Goal: Book appointment/travel/reservation

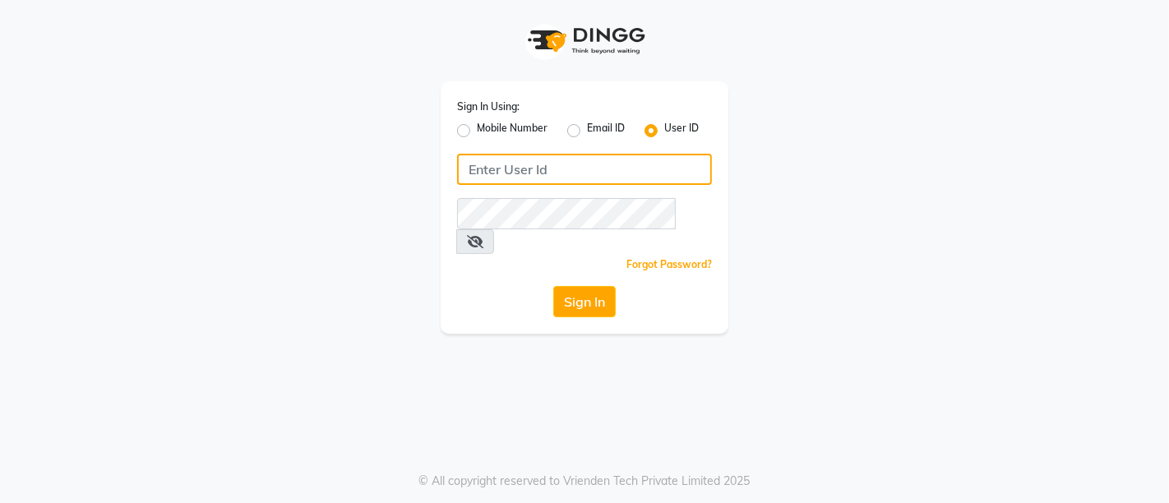
click at [543, 176] on input "Username" at bounding box center [584, 169] width 255 height 31
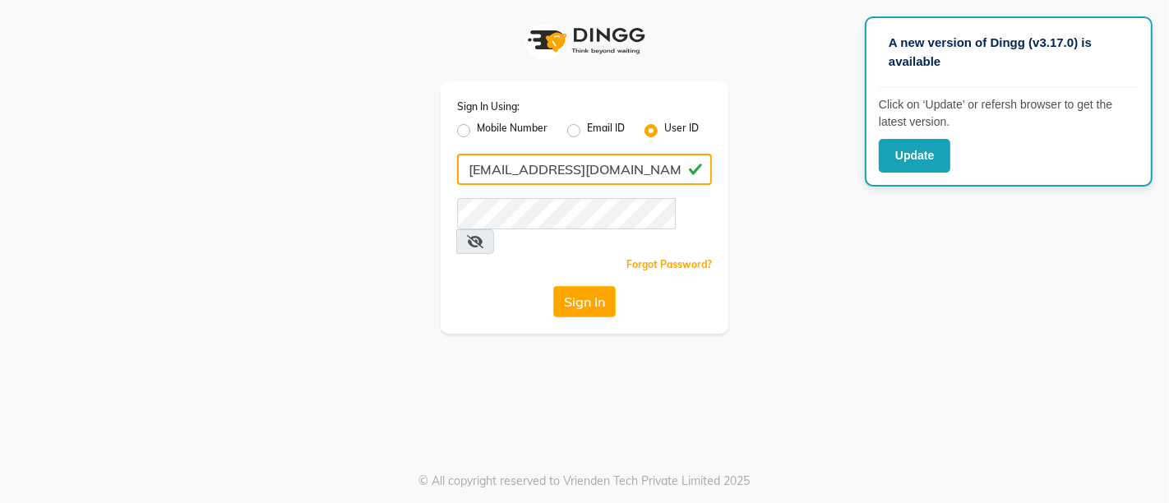
drag, startPoint x: 629, startPoint y: 173, endPoint x: 371, endPoint y: 55, distance: 283.7
click at [395, 201] on div "Sign In Using: Mobile Number Email ID User ID [EMAIL_ADDRESS][DOMAIN_NAME] Reme…" at bounding box center [584, 167] width 937 height 334
type input "[EMAIL_ADDRESS][DOMAIN_NAME]"
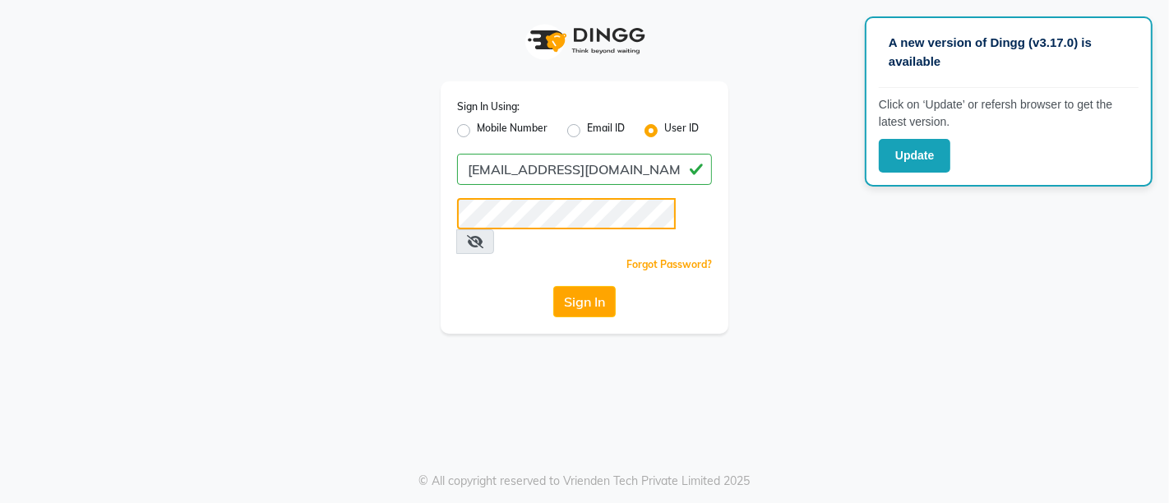
click at [553, 286] on button "Sign In" at bounding box center [584, 301] width 62 height 31
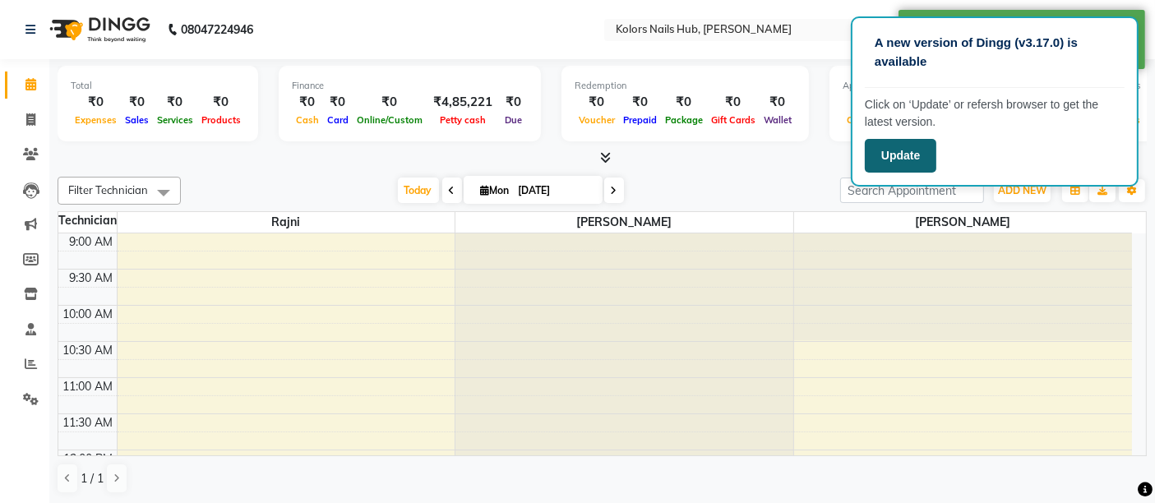
click at [913, 157] on button "Update" at bounding box center [901, 156] width 72 height 34
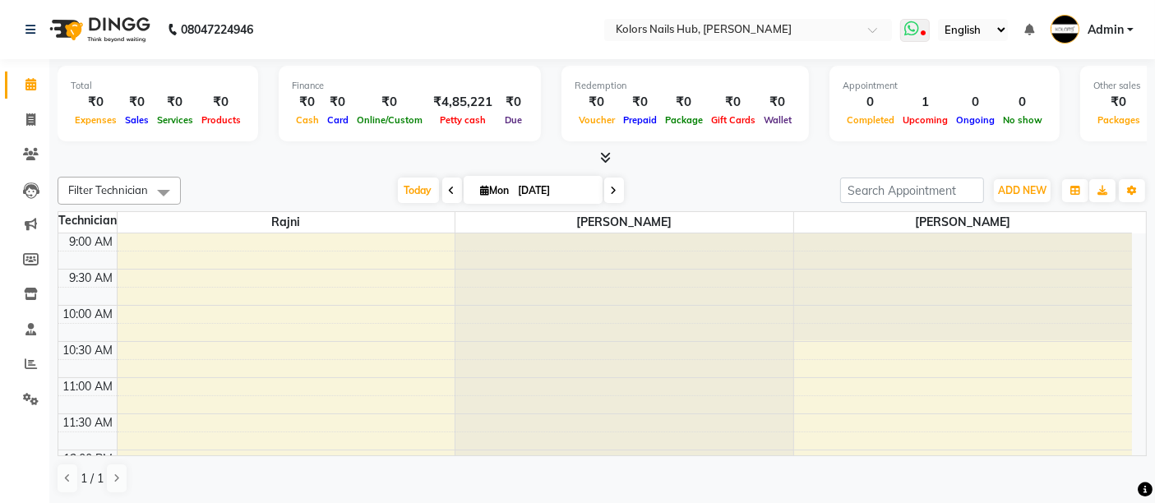
click at [922, 39] on span at bounding box center [915, 30] width 30 height 23
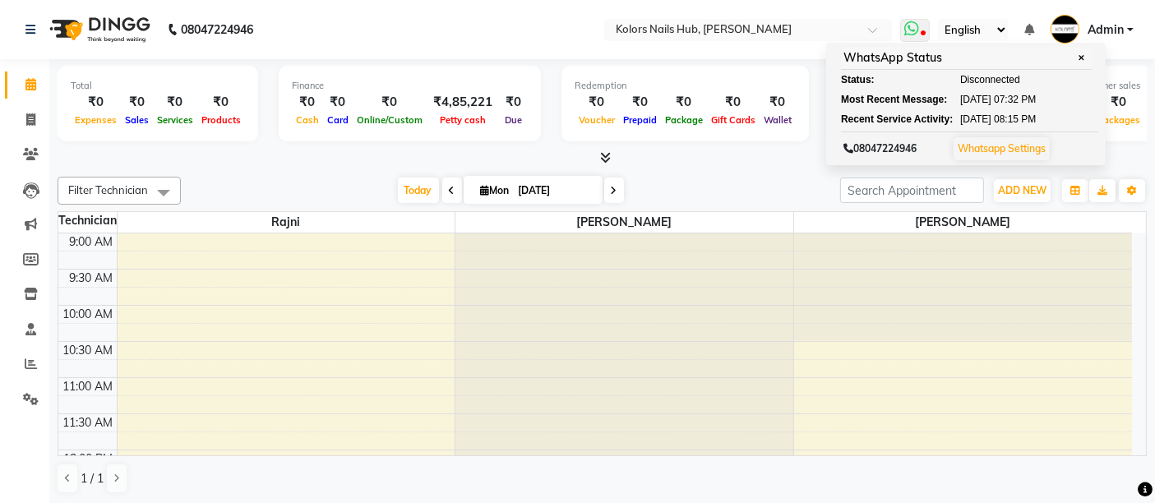
click at [996, 149] on link "Whatsapp Settings" at bounding box center [1002, 148] width 88 height 12
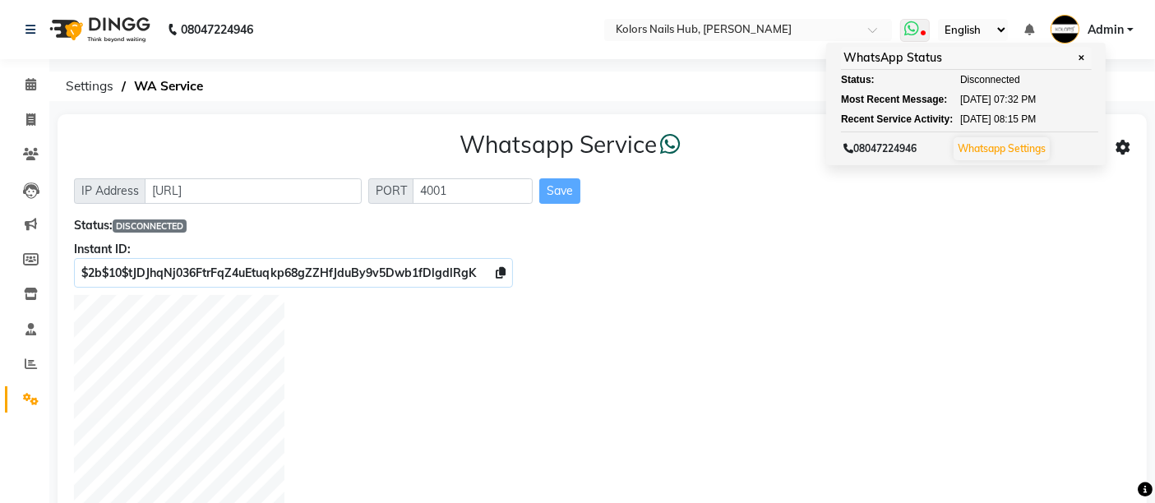
click at [1087, 55] on span "✕" at bounding box center [1082, 58] width 15 height 12
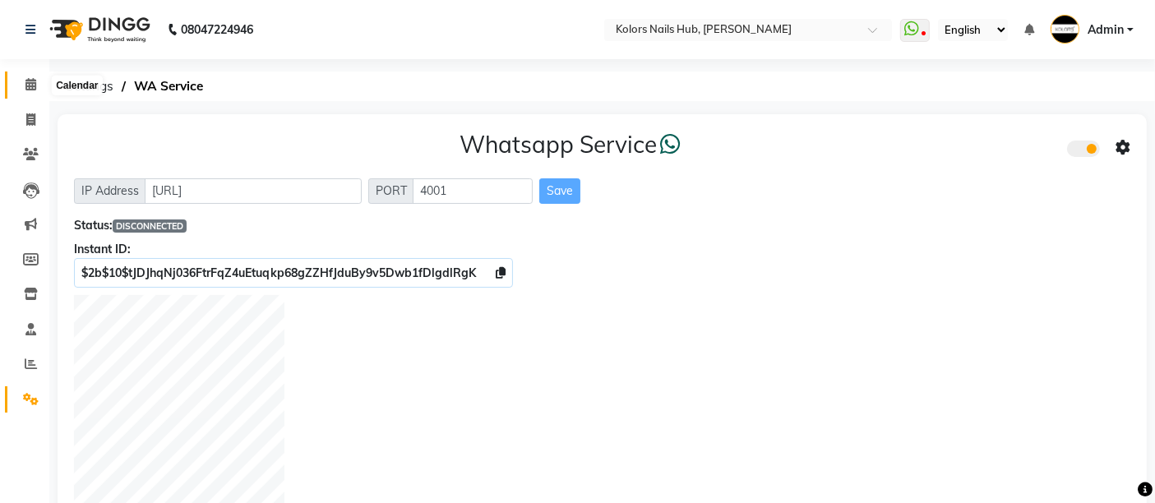
click at [25, 90] on span at bounding box center [30, 85] width 29 height 19
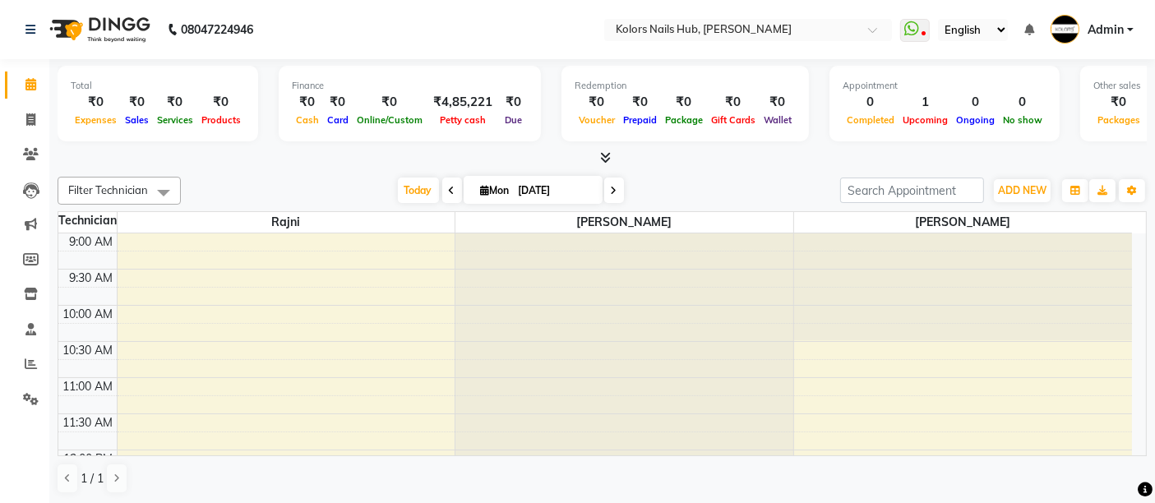
click at [605, 156] on icon at bounding box center [605, 157] width 11 height 12
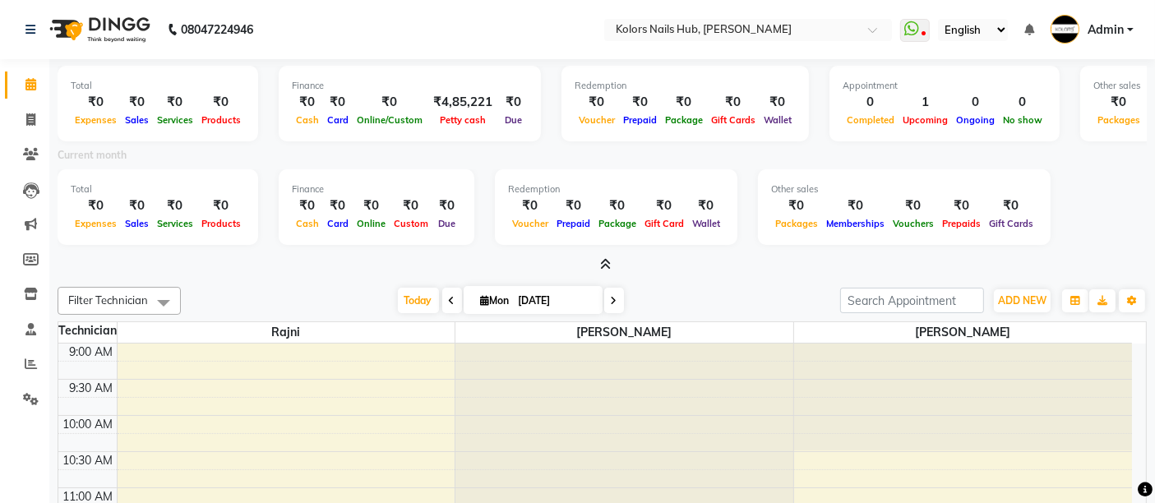
click at [606, 265] on icon at bounding box center [605, 264] width 11 height 12
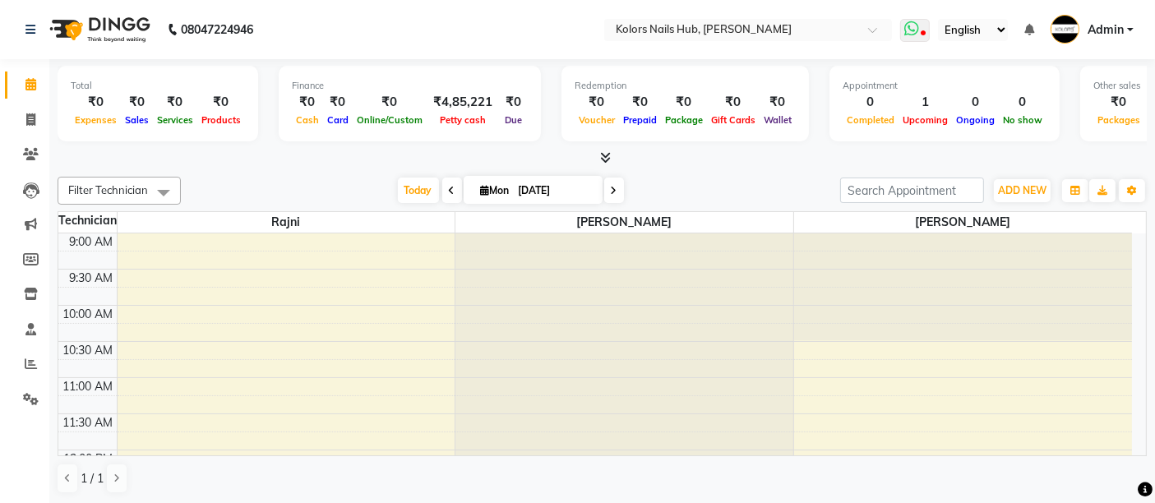
click at [908, 25] on icon at bounding box center [911, 29] width 15 height 16
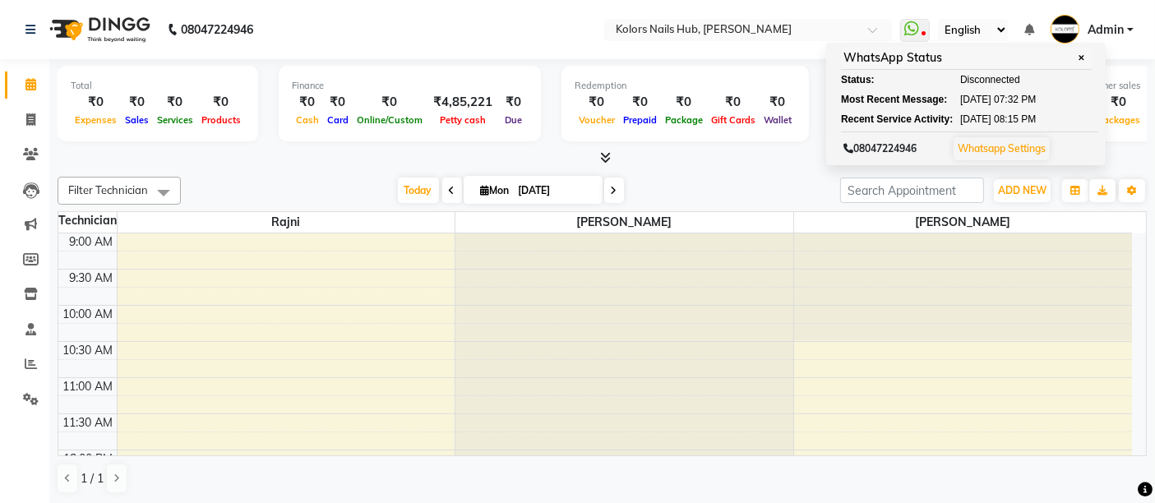
click at [788, 169] on div "Total ₹0 Expenses ₹0 Sales ₹0 Services ₹0 Products Finance ₹0 Cash ₹0 Card ₹0 O…" at bounding box center [602, 282] width 1106 height 446
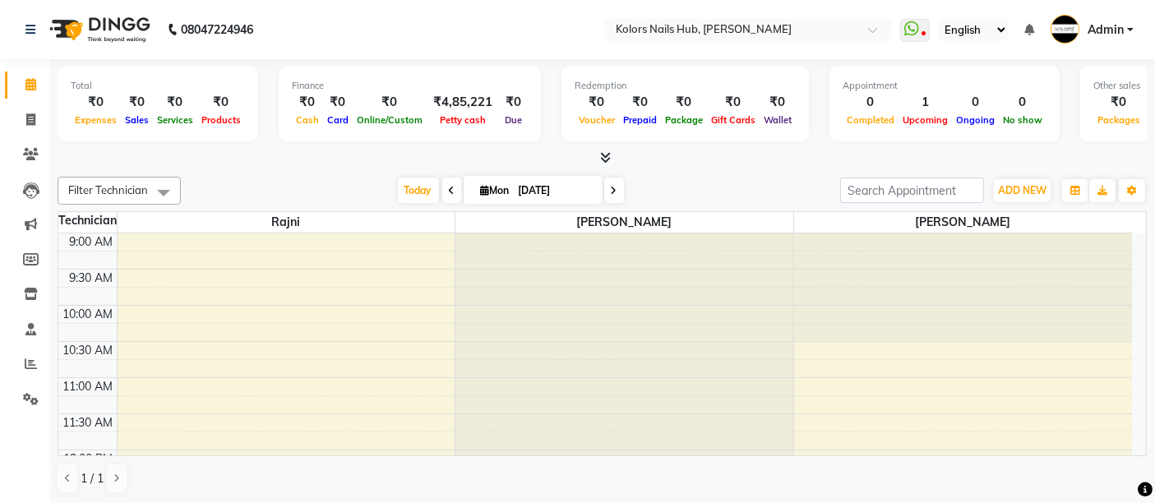
click at [606, 161] on icon at bounding box center [605, 157] width 11 height 12
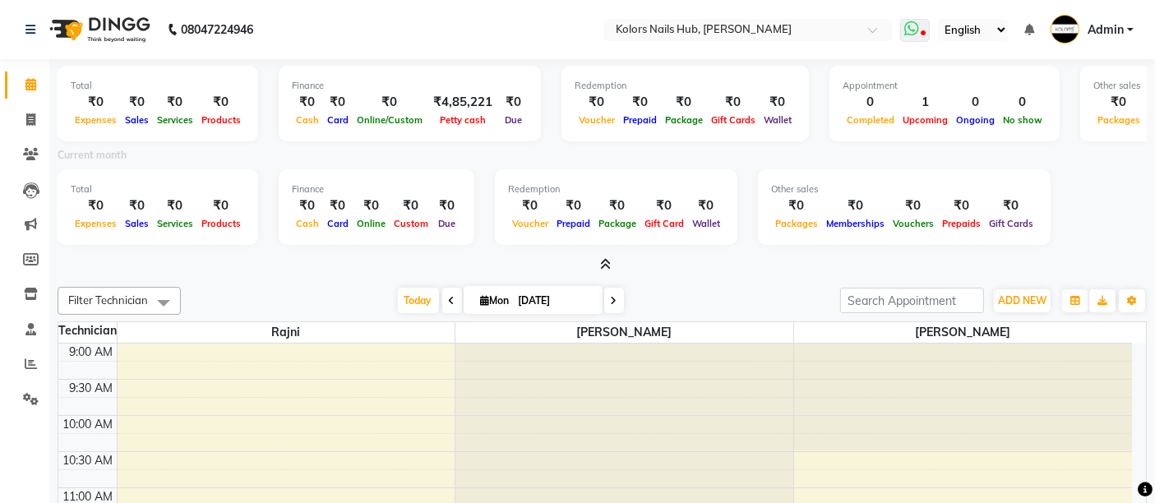
click at [916, 28] on icon at bounding box center [911, 29] width 15 height 16
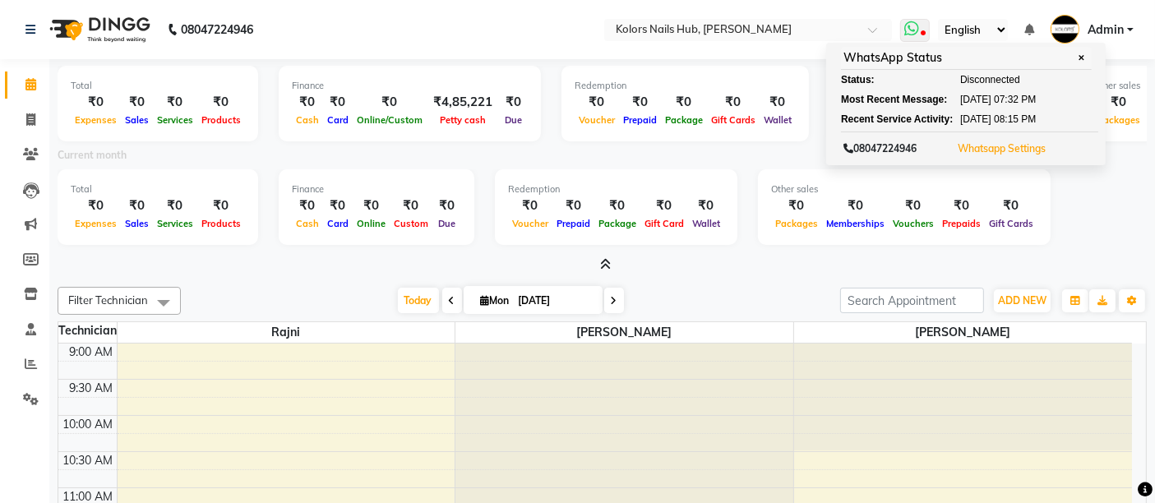
click at [991, 138] on button "Whatsapp Settings" at bounding box center [1002, 148] width 96 height 23
click at [998, 151] on link "Whatsapp Settings" at bounding box center [1002, 148] width 88 height 12
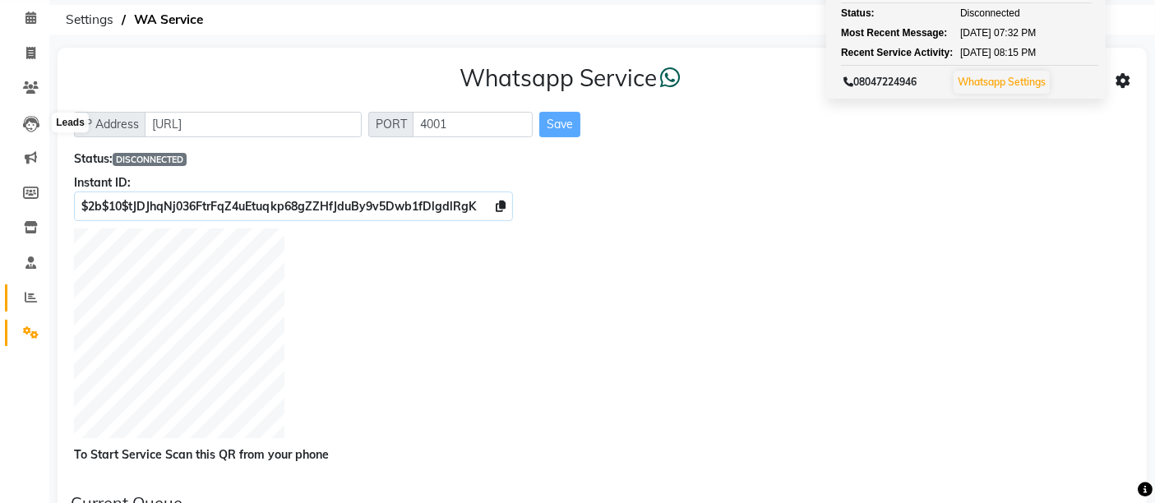
scroll to position [66, 0]
click at [27, 14] on icon at bounding box center [30, 18] width 11 height 12
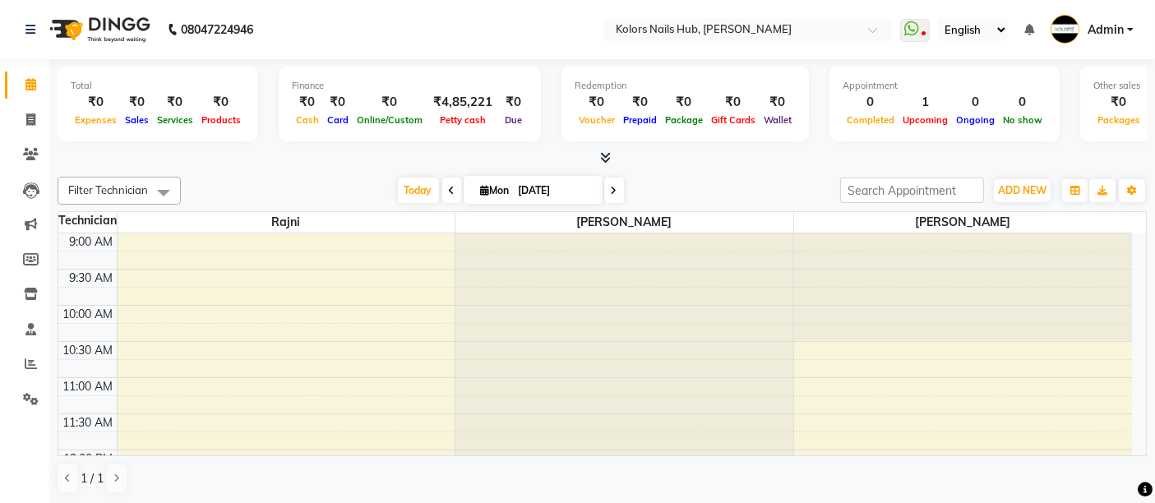
click at [603, 153] on icon at bounding box center [605, 157] width 11 height 12
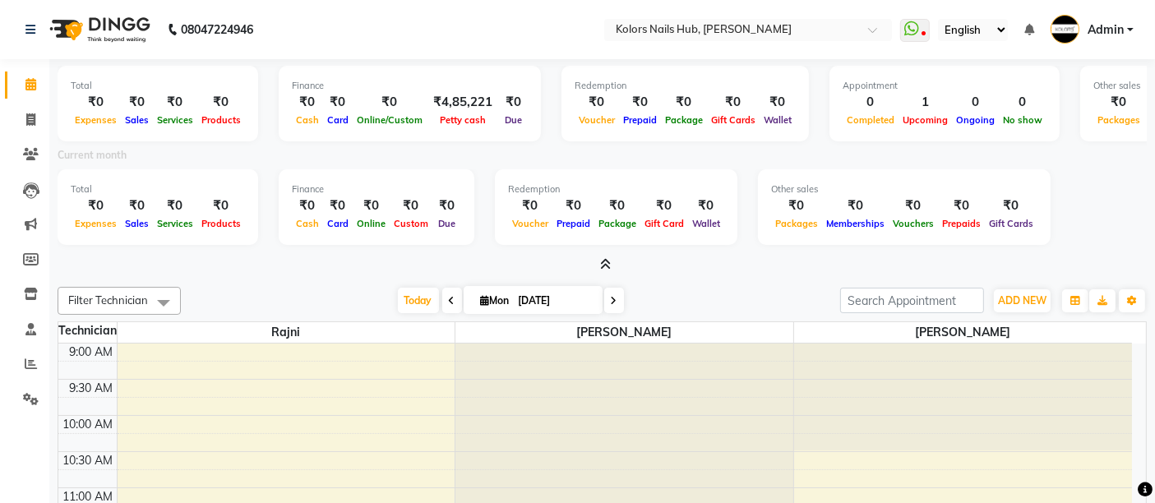
click at [603, 266] on icon at bounding box center [605, 264] width 11 height 12
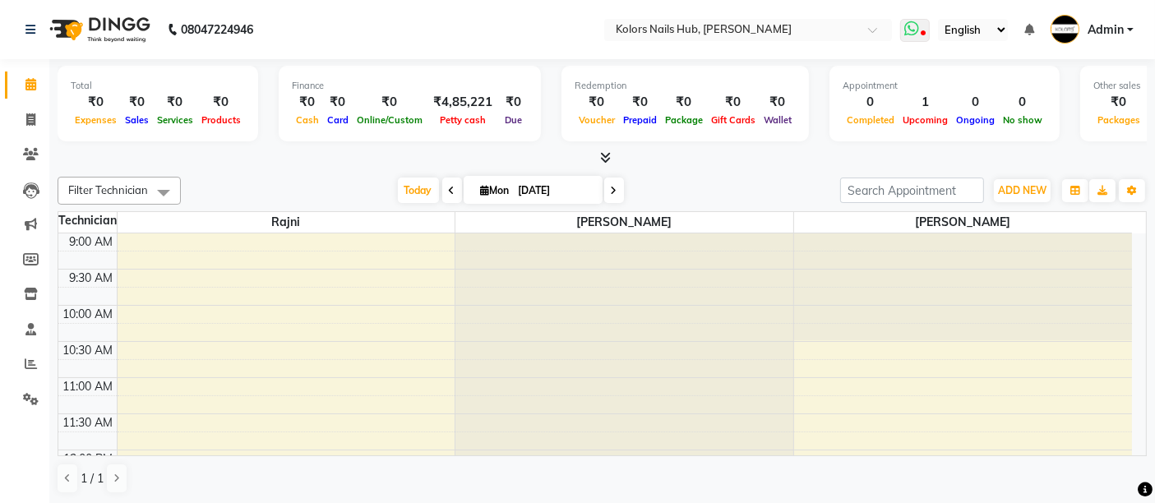
click at [916, 30] on icon at bounding box center [911, 29] width 15 height 16
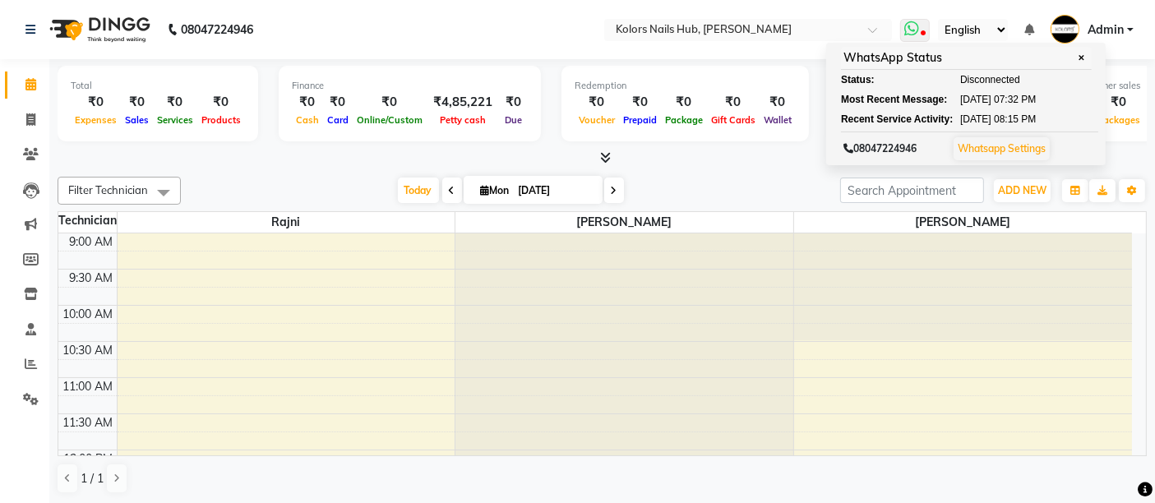
click at [991, 143] on link "Whatsapp Settings" at bounding box center [1002, 148] width 88 height 12
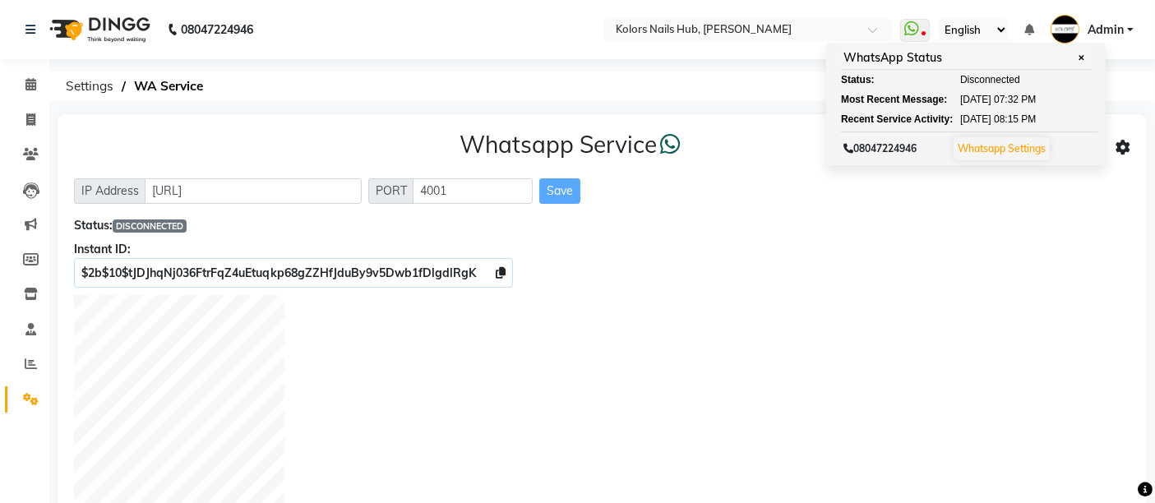
click at [798, 141] on div "Whatsapp Service" at bounding box center [602, 148] width 1056 height 35
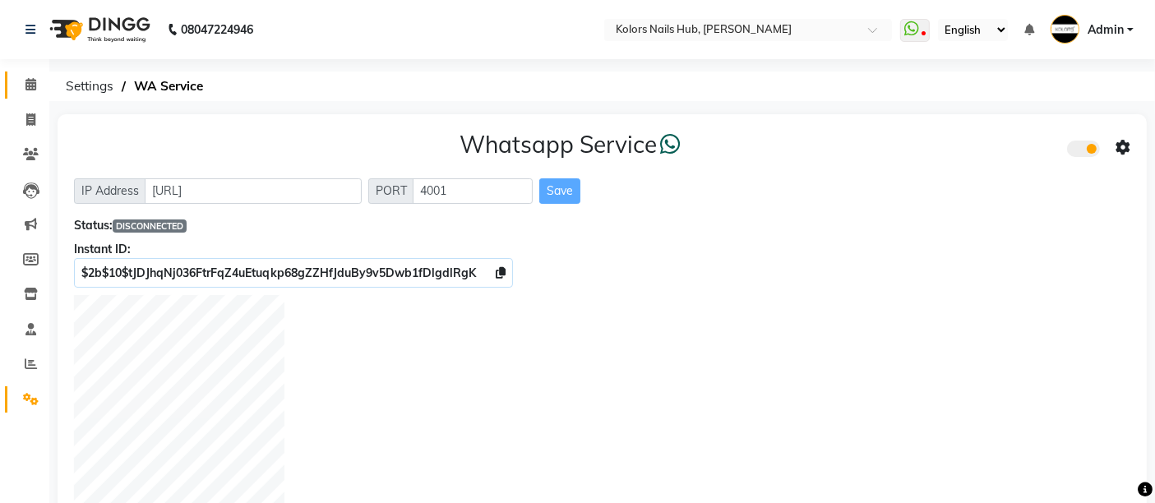
click at [18, 97] on link "Calendar" at bounding box center [24, 85] width 39 height 27
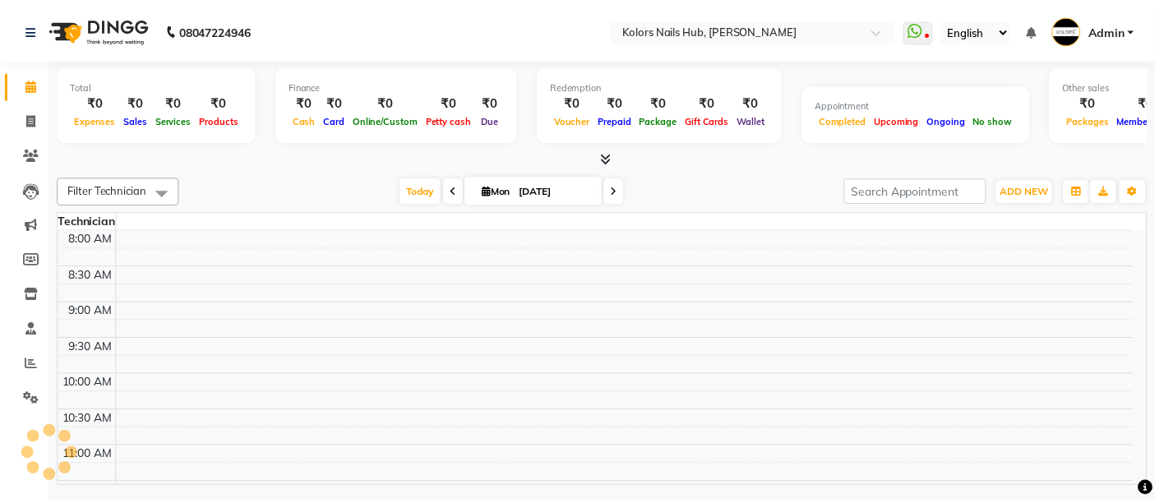
scroll to position [286, 0]
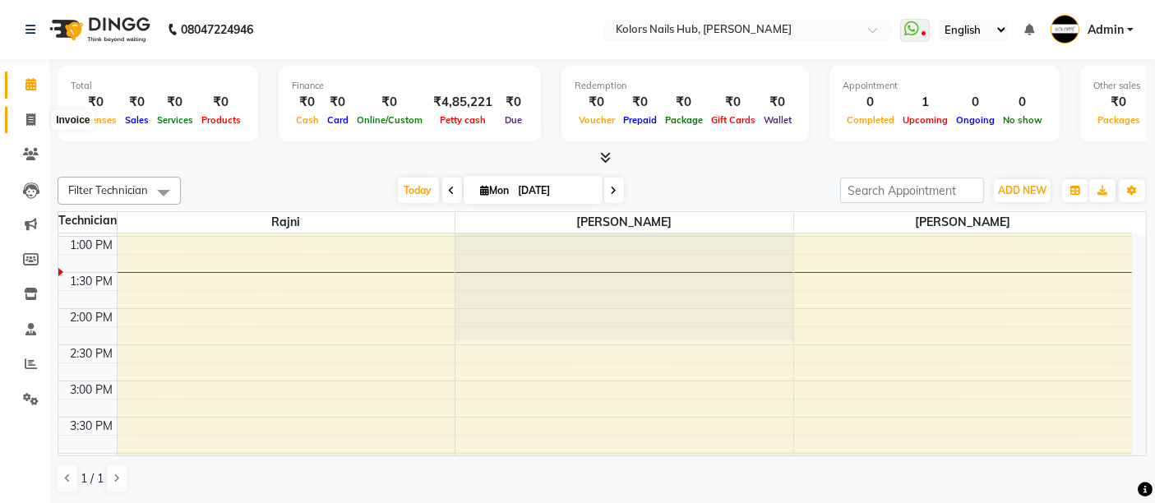
click at [29, 113] on icon at bounding box center [30, 119] width 9 height 12
select select "7121"
select select "service"
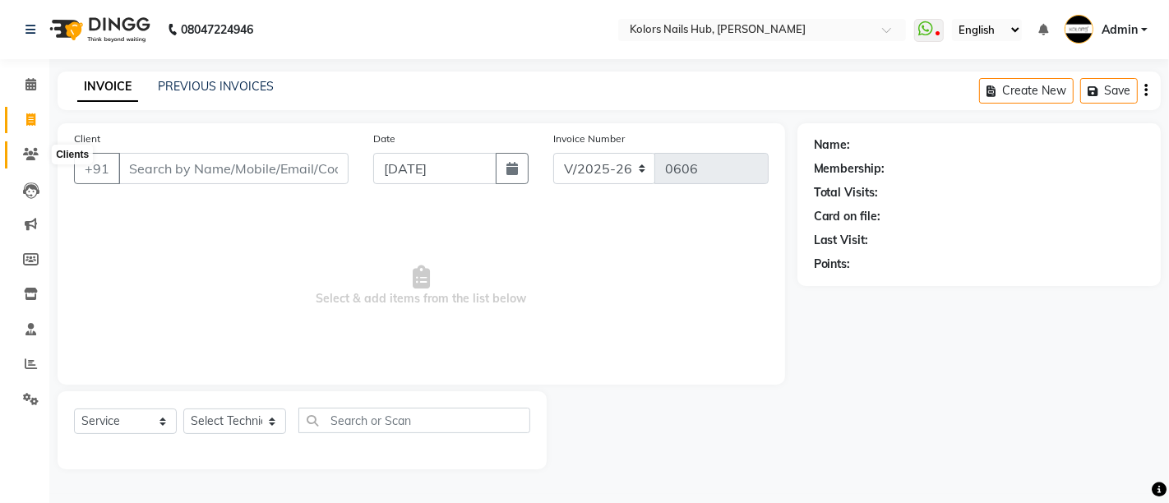
click at [30, 154] on icon at bounding box center [31, 154] width 16 height 12
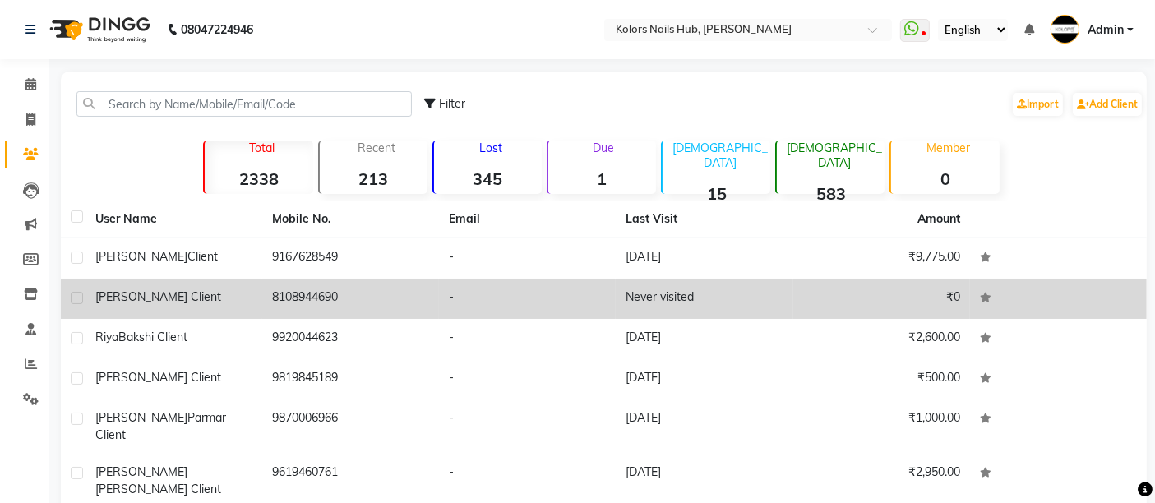
click at [235, 299] on div "Vrushali Gurav Client" at bounding box center [173, 297] width 157 height 17
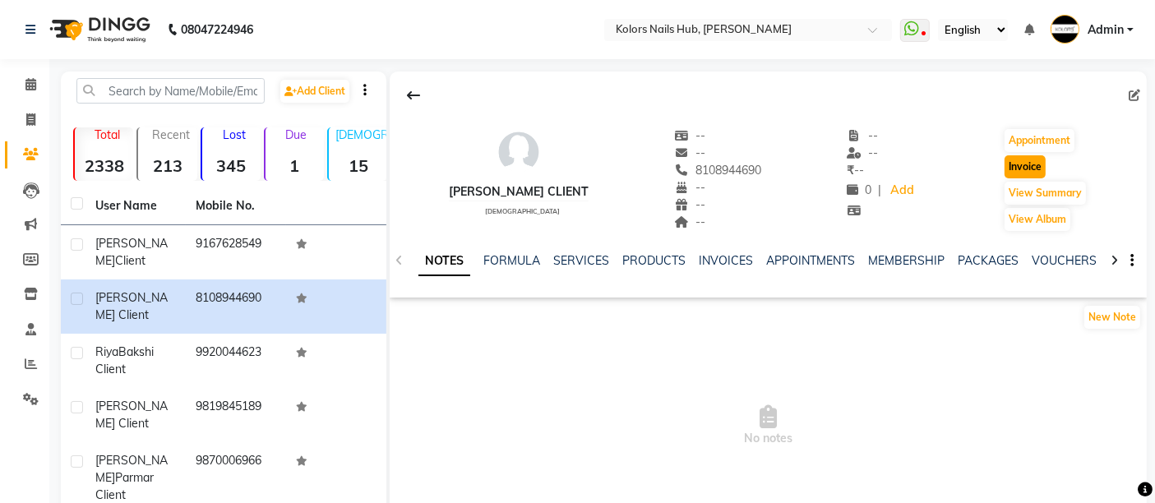
click at [1033, 156] on button "Invoice" at bounding box center [1025, 166] width 41 height 23
select select "7121"
select select "service"
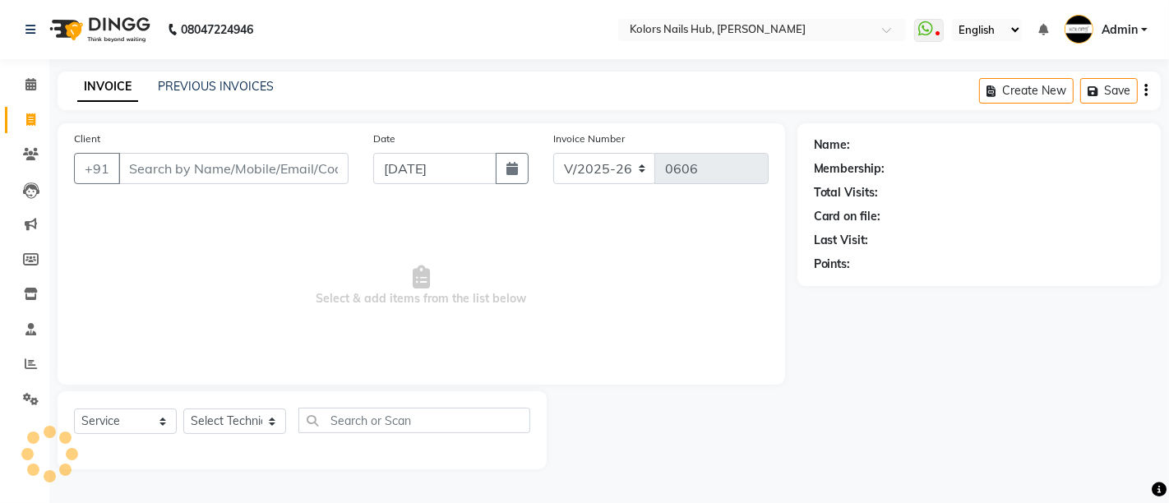
type input "8108944690"
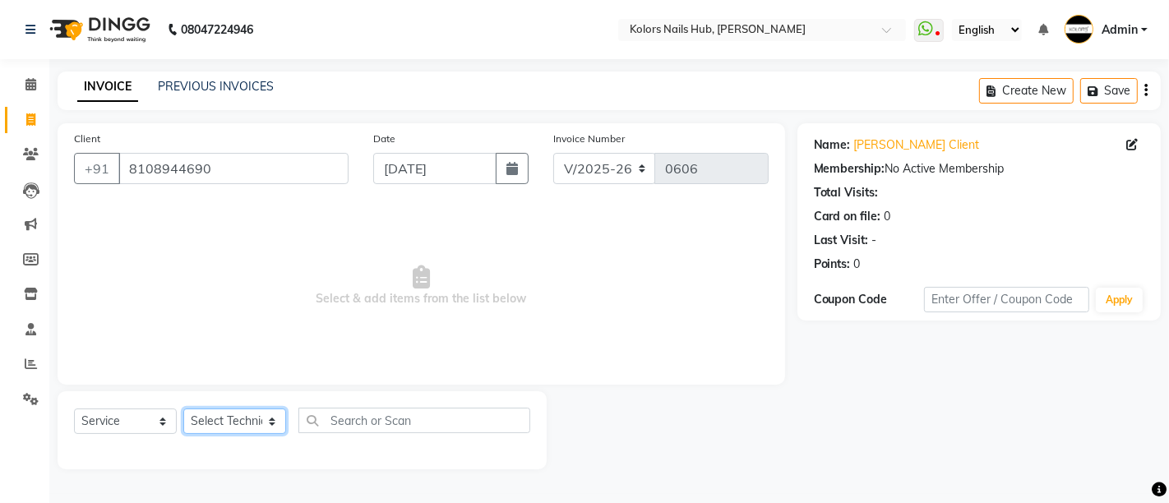
click at [247, 413] on select "Select Technician Dakshata Kirti Rajni" at bounding box center [234, 421] width 103 height 25
click at [183, 409] on select "Select Technician Dakshata Kirti Rajni" at bounding box center [234, 421] width 103 height 25
drag, startPoint x: 256, startPoint y: 411, endPoint x: 271, endPoint y: 359, distance: 54.1
click at [271, 359] on div "Client +91 8108944690 Date 01-09-2025 Invoice Number V/2025 V/2025-26 0606 Sele…" at bounding box center [421, 296] width 752 height 346
select select "66923"
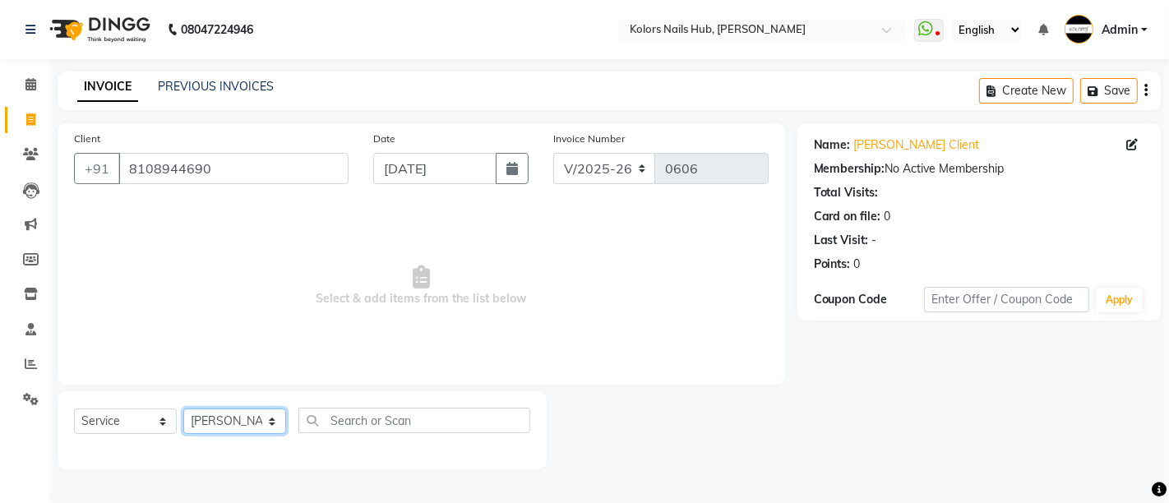
click at [183, 409] on select "Select Technician Dakshata Kirti Rajni" at bounding box center [234, 421] width 103 height 25
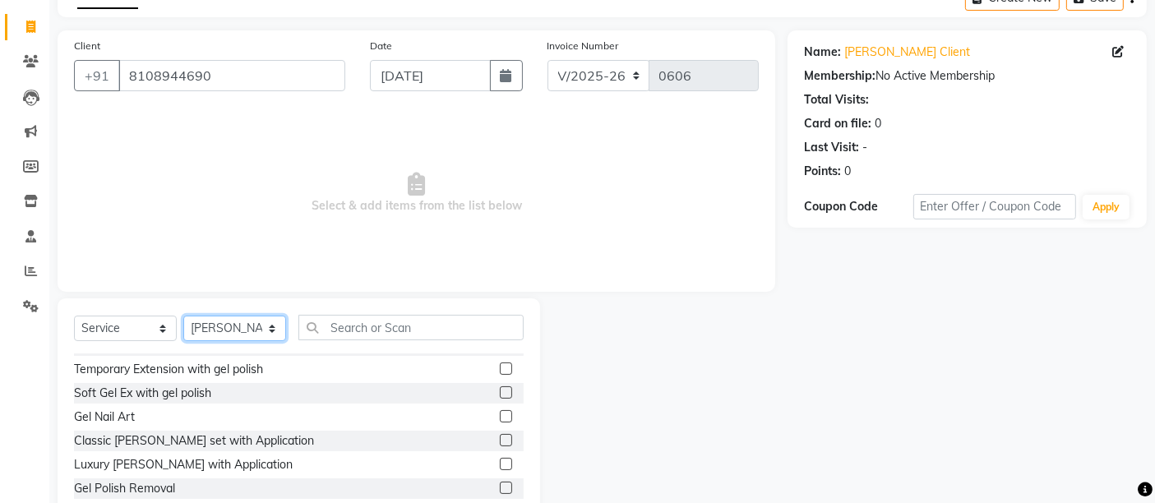
scroll to position [72, 0]
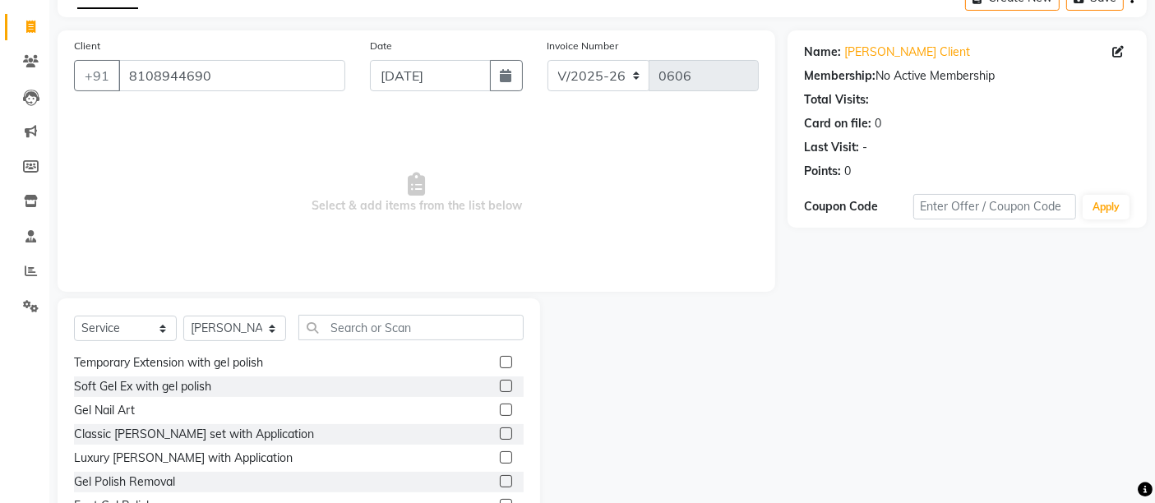
click at [500, 454] on label at bounding box center [506, 457] width 12 height 12
click at [500, 454] on input "checkbox" at bounding box center [505, 458] width 11 height 11
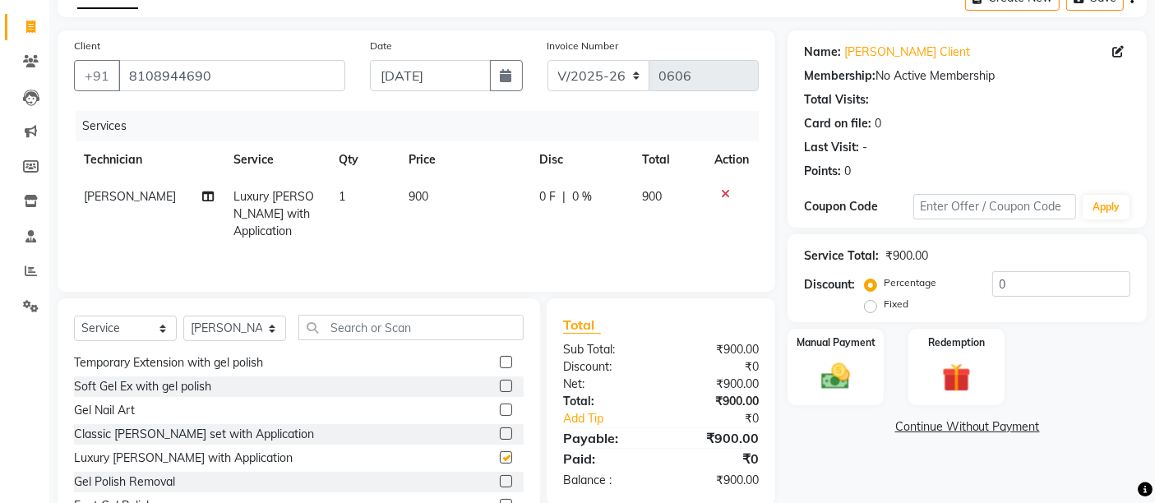
checkbox input "false"
click at [836, 344] on label "Manual Payment" at bounding box center [836, 342] width 82 height 16
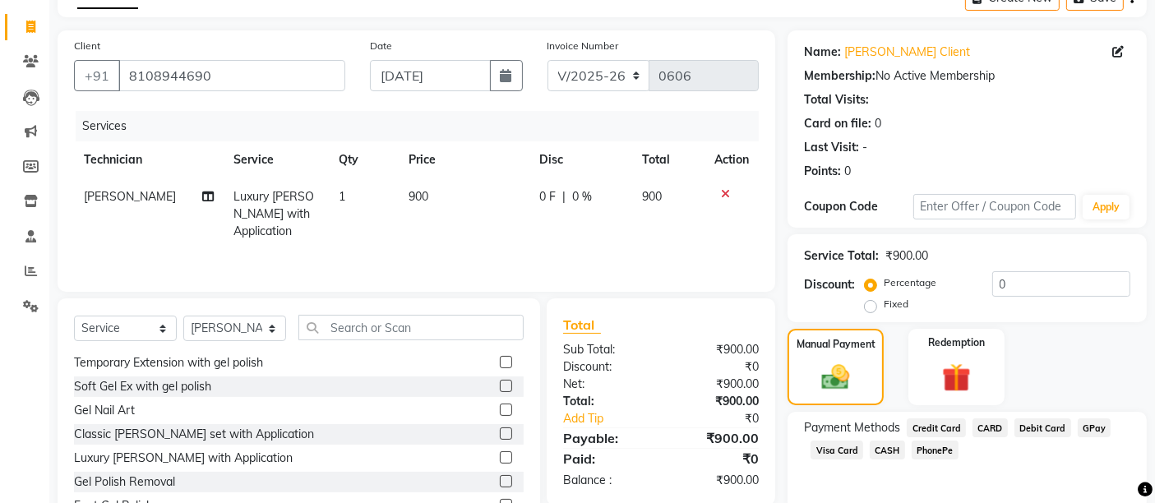
click at [1085, 424] on span "GPay" at bounding box center [1095, 427] width 34 height 19
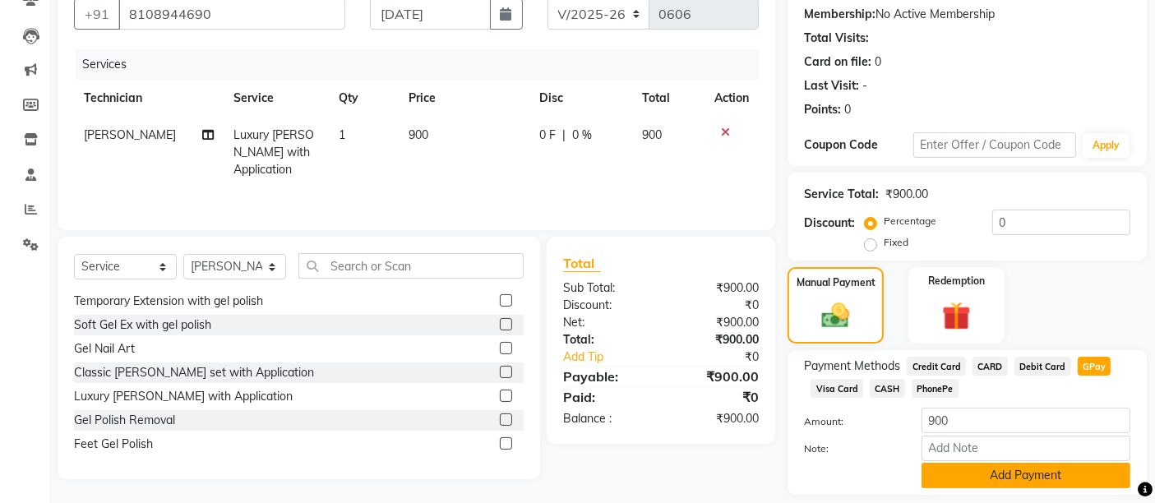
click at [1034, 469] on button "Add Payment" at bounding box center [1026, 475] width 209 height 25
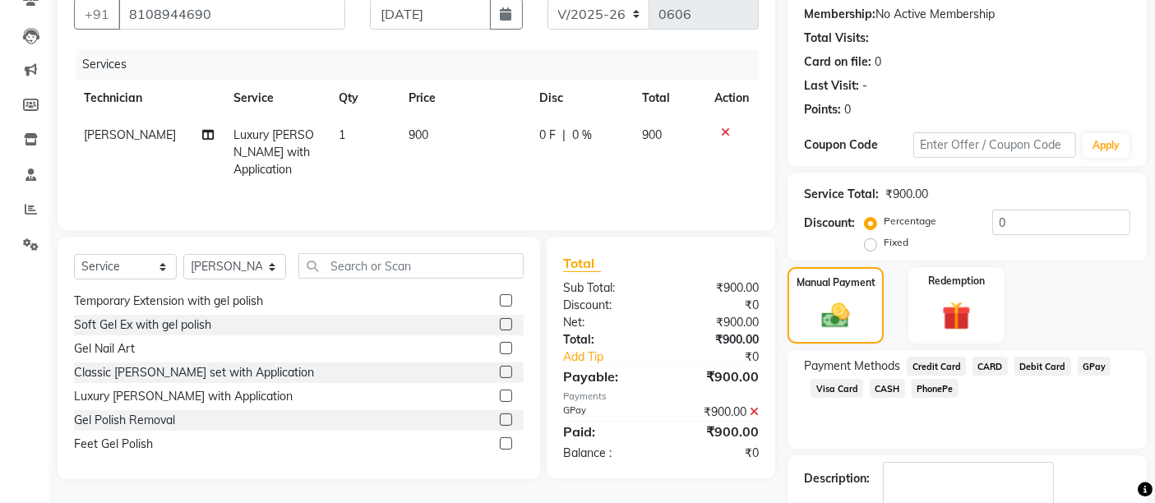
scroll to position [250, 0]
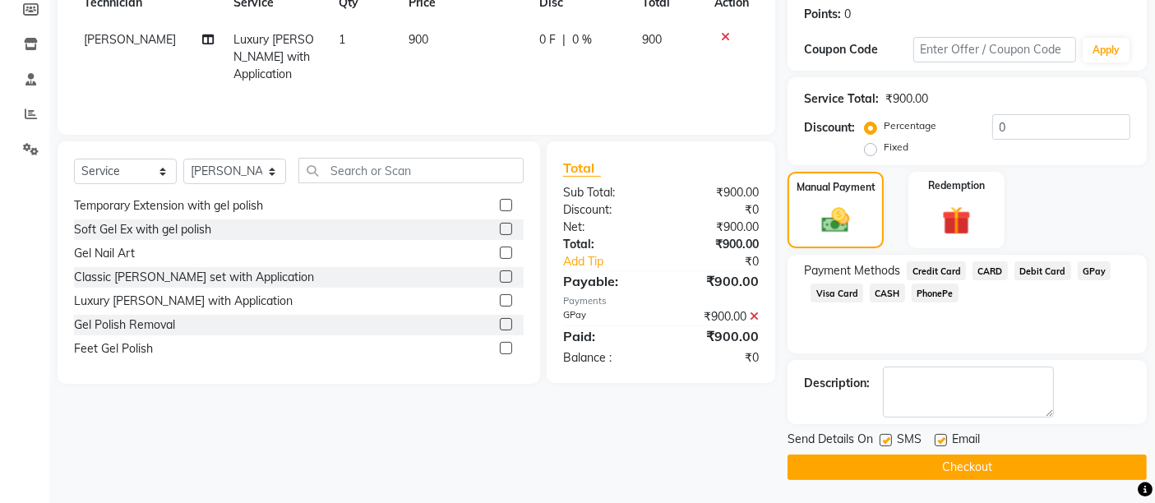
click at [1017, 477] on button "Checkout" at bounding box center [967, 467] width 359 height 25
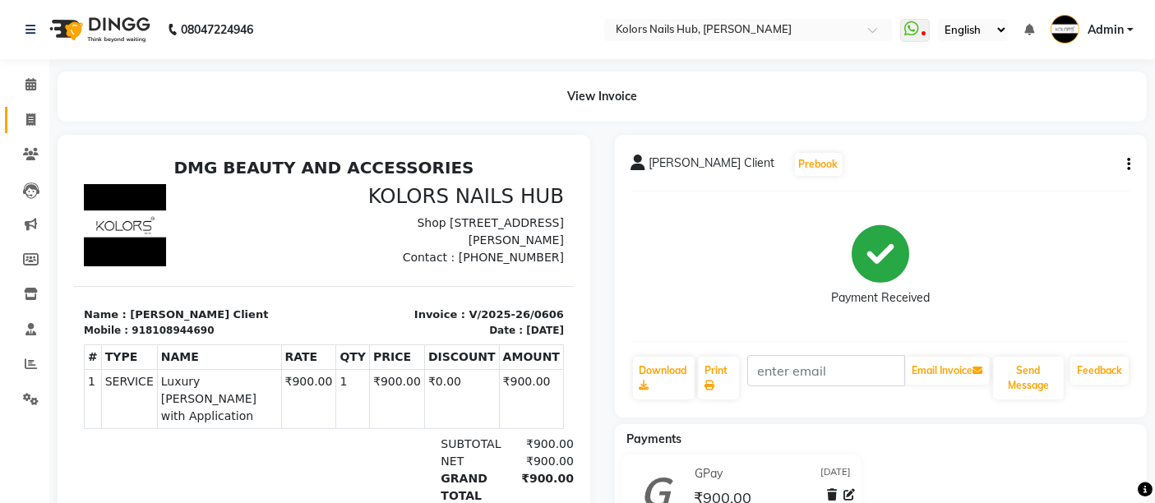
click at [25, 132] on link "Invoice" at bounding box center [24, 120] width 39 height 27
select select "service"
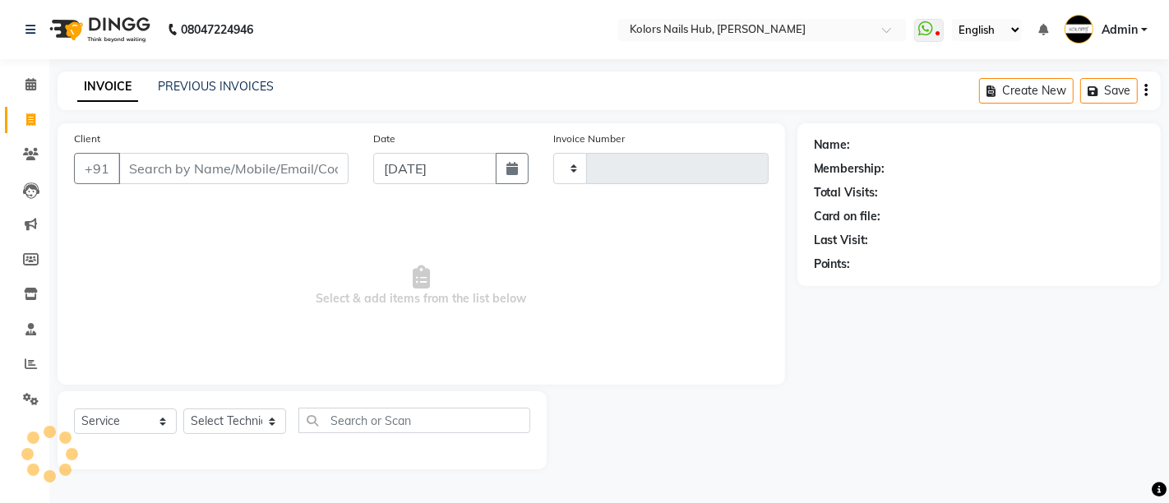
click at [25, 132] on link "Invoice" at bounding box center [24, 120] width 39 height 27
select select "service"
type input "0607"
select select "7121"
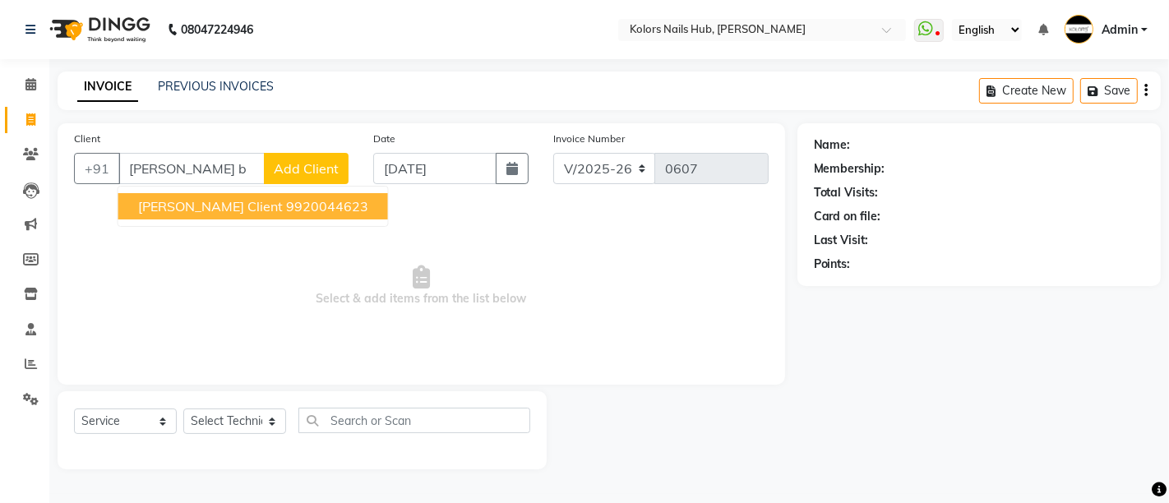
click at [215, 210] on span "Riya Bakshi Client" at bounding box center [210, 206] width 145 height 16
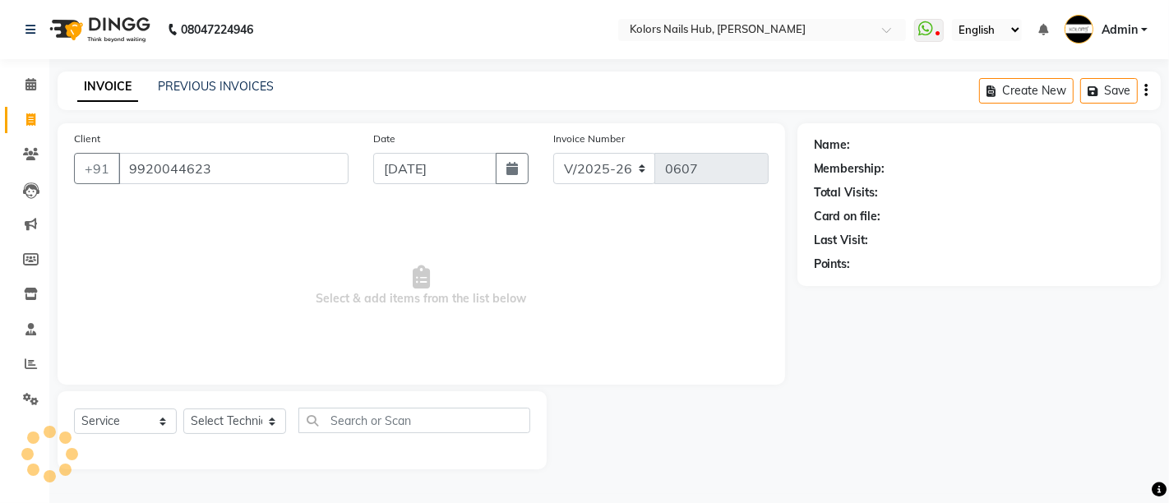
type input "9920044623"
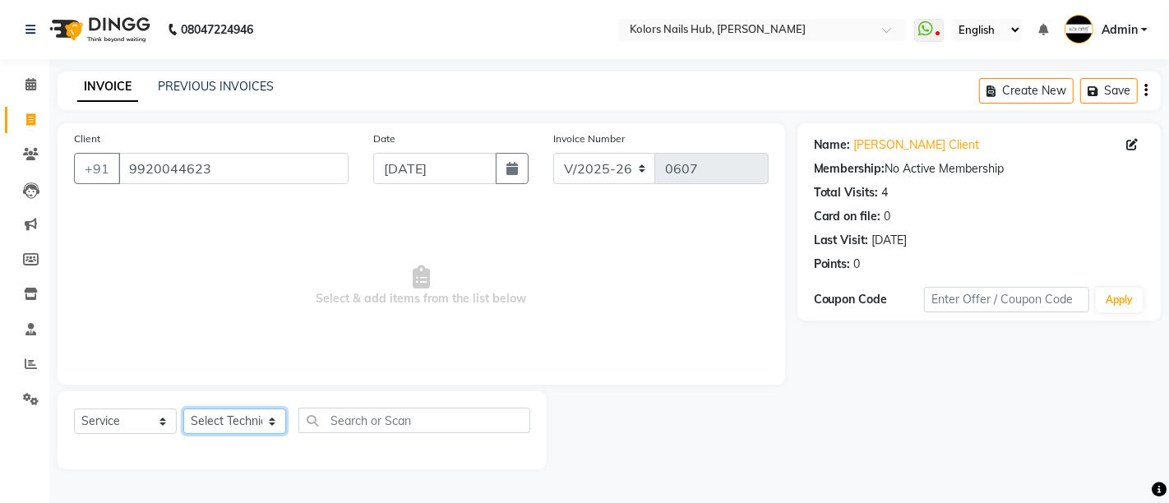
click at [230, 419] on select "Select Technician Dakshata Kirti Rajni" at bounding box center [234, 421] width 103 height 25
click at [183, 409] on select "Select Technician Dakshata Kirti Rajni" at bounding box center [234, 421] width 103 height 25
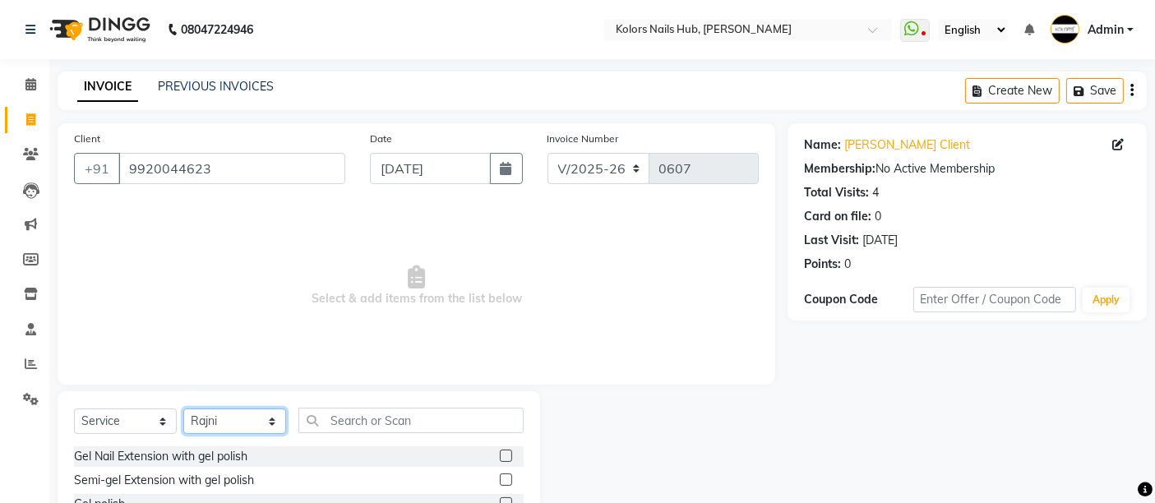
scroll to position [155, 0]
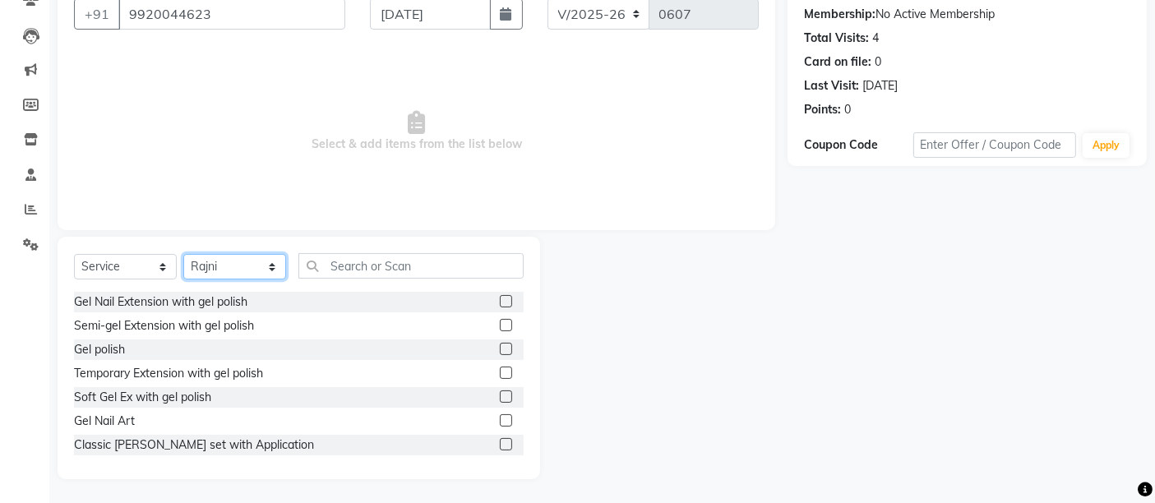
drag, startPoint x: 237, startPoint y: 261, endPoint x: 250, endPoint y: 344, distance: 83.3
click at [250, 344] on div "Select Service Product Membership Package Voucher Prepaid Gift Card Select Tech…" at bounding box center [299, 358] width 483 height 243
select select "59815"
click at [183, 254] on select "Select Technician Dakshata Kirti Rajni" at bounding box center [234, 266] width 103 height 25
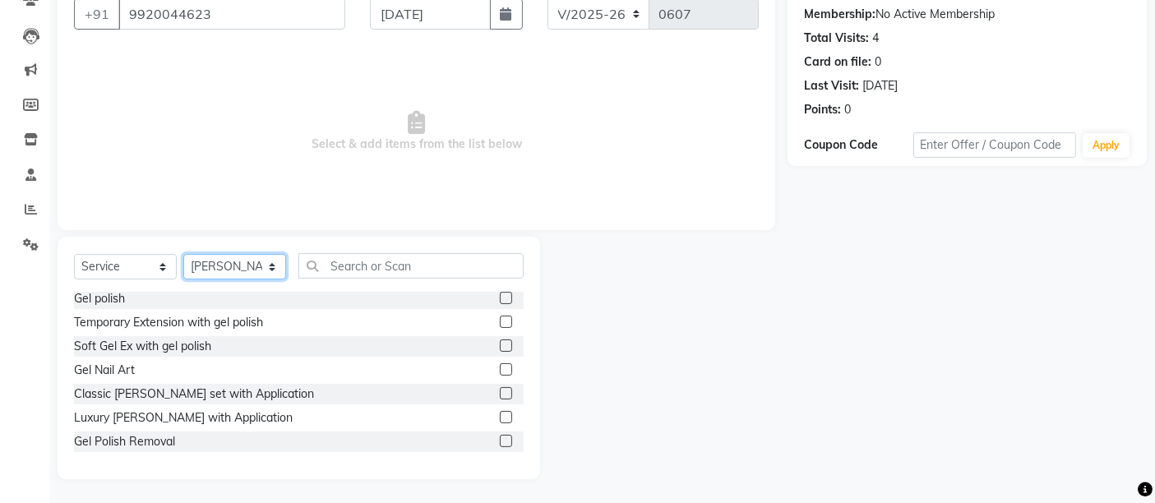
scroll to position [52, 0]
click at [500, 324] on label at bounding box center [506, 321] width 12 height 12
click at [500, 324] on input "checkbox" at bounding box center [505, 322] width 11 height 11
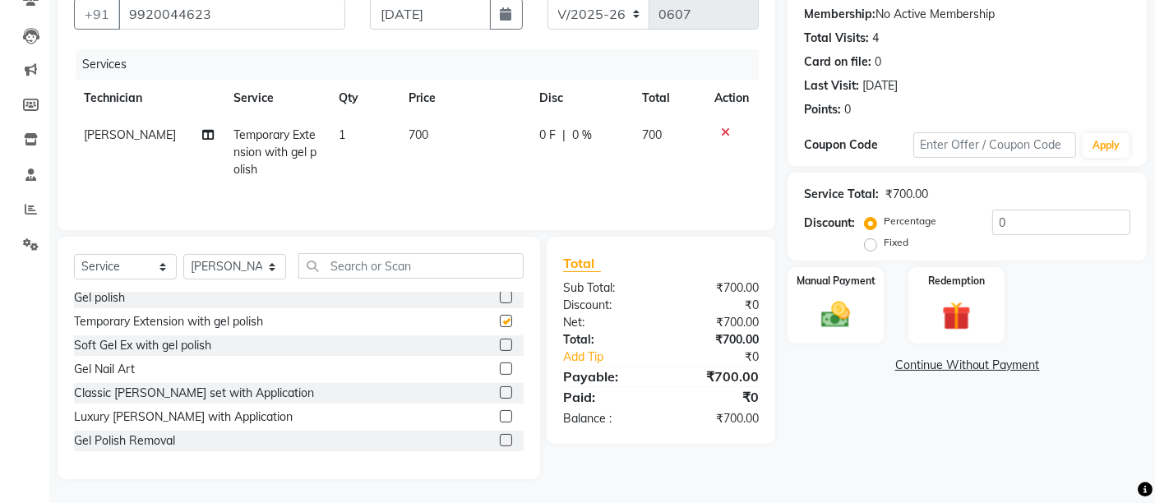
checkbox input "false"
click at [411, 130] on span "700" at bounding box center [419, 134] width 20 height 15
select select "59815"
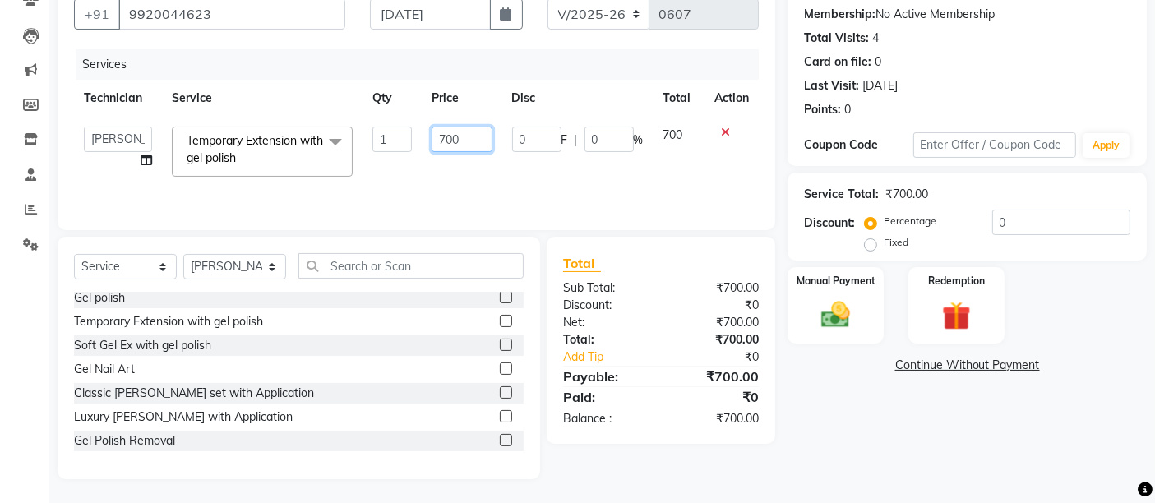
click at [443, 136] on input "700" at bounding box center [462, 139] width 60 height 25
type input "1100"
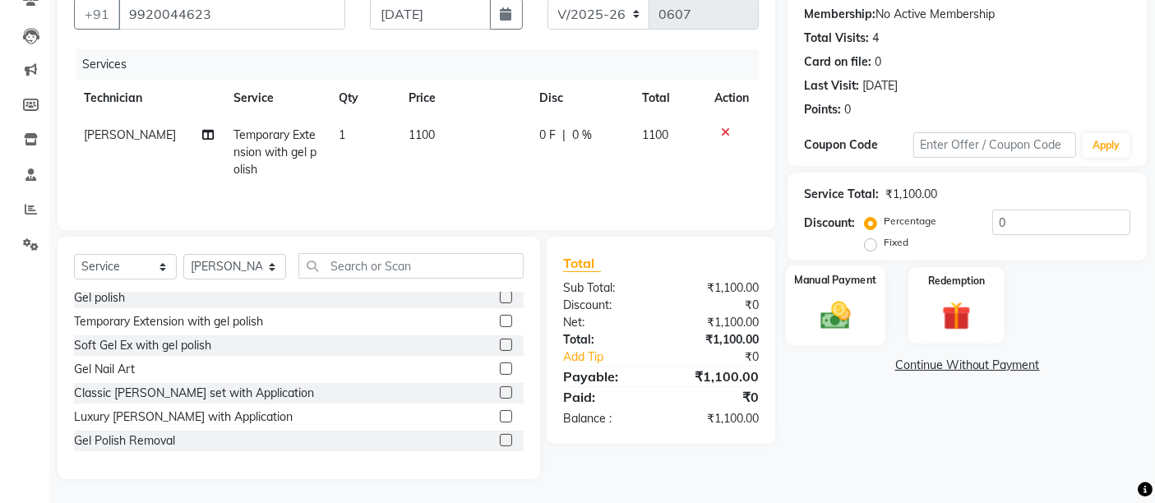
click at [851, 325] on img at bounding box center [835, 315] width 49 height 35
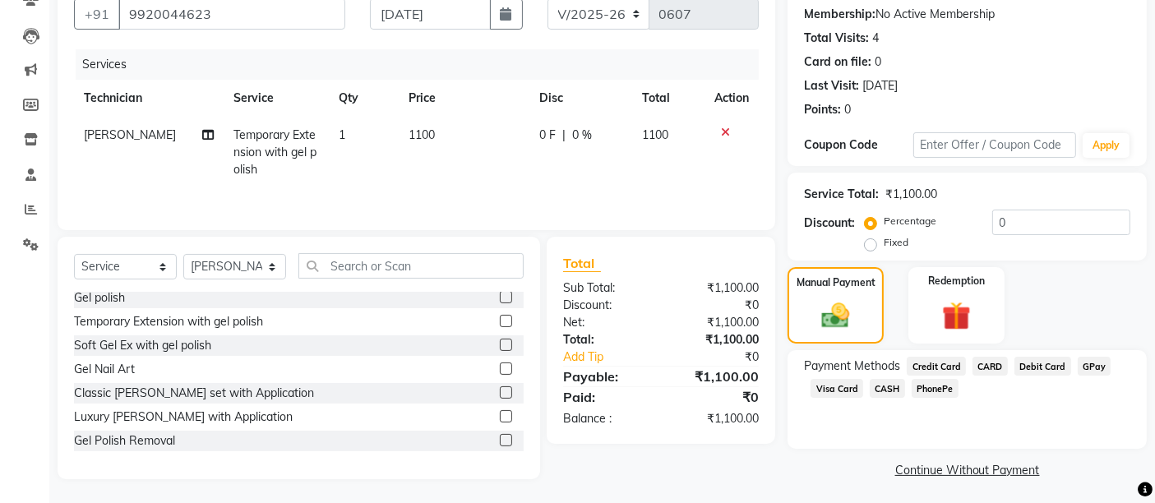
click at [1086, 372] on span "GPay" at bounding box center [1095, 366] width 34 height 19
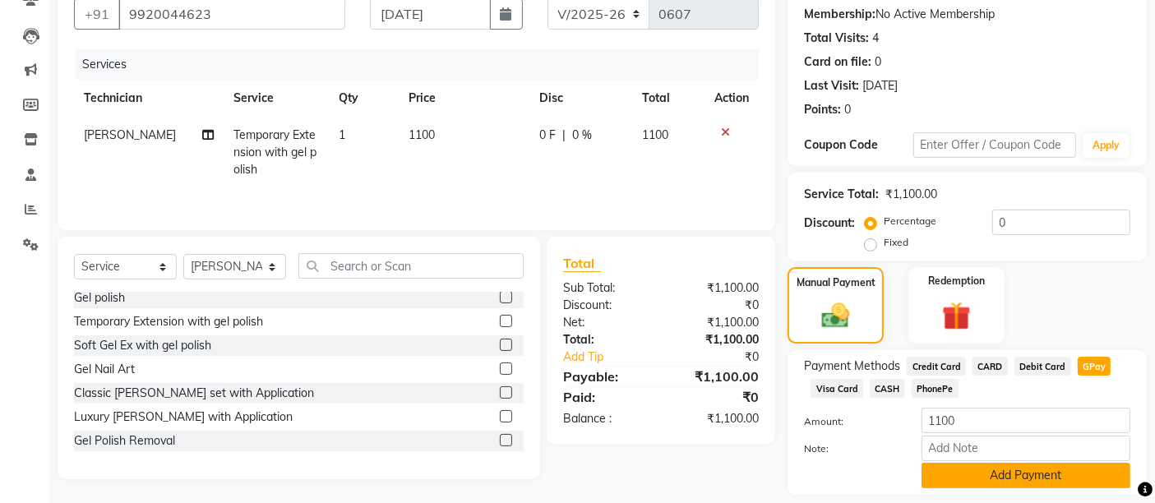
click at [1059, 485] on button "Add Payment" at bounding box center [1026, 475] width 209 height 25
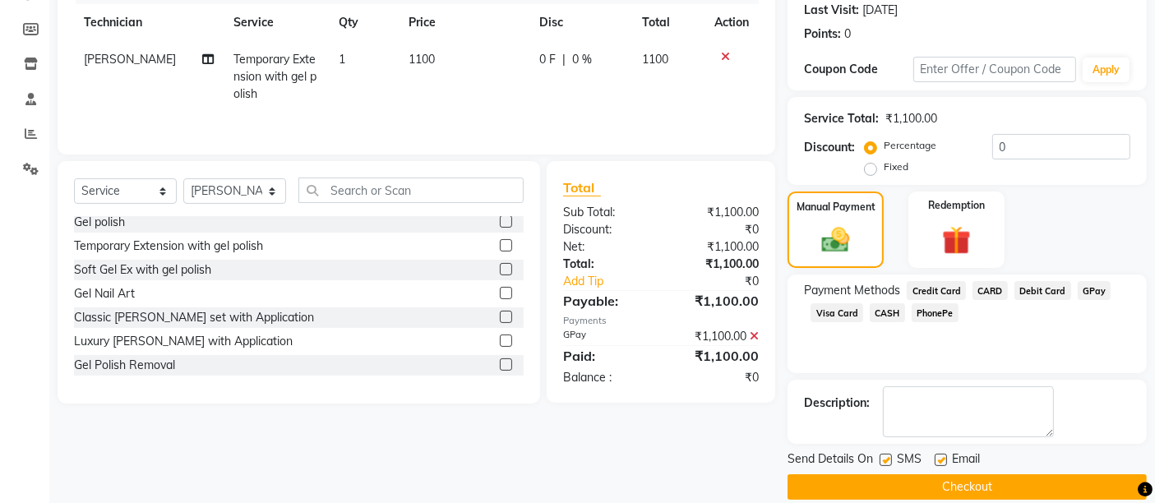
scroll to position [231, 0]
click at [1036, 487] on button "Checkout" at bounding box center [967, 486] width 359 height 25
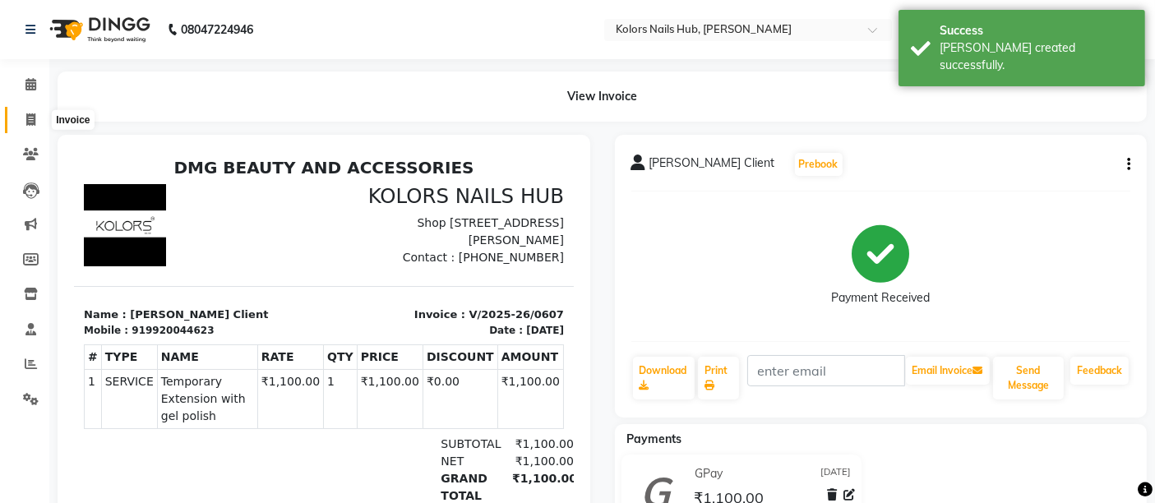
click at [35, 115] on icon at bounding box center [30, 119] width 9 height 12
select select "7121"
select select "service"
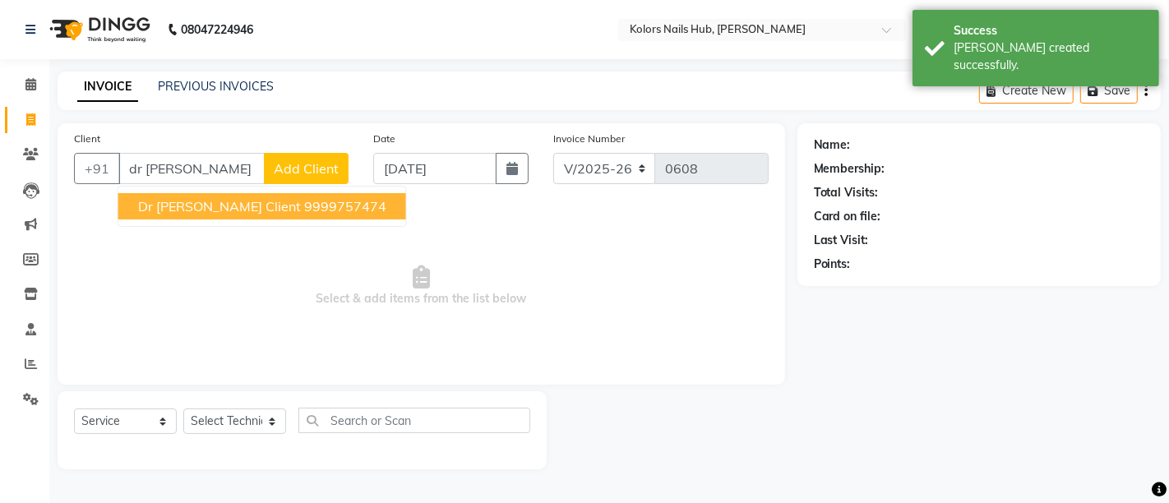
click at [149, 204] on span "Dr Annu Client" at bounding box center [219, 206] width 163 height 16
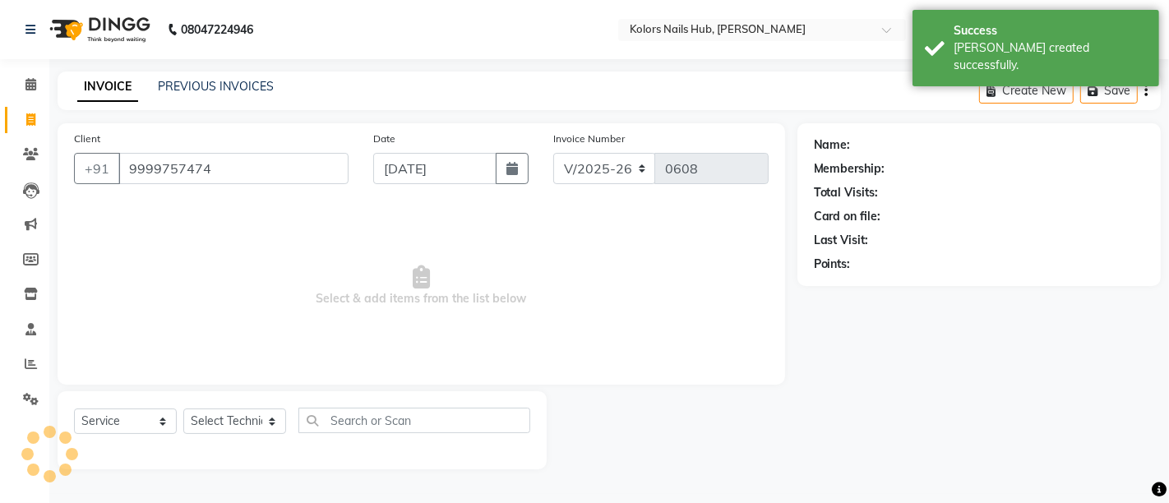
type input "9999757474"
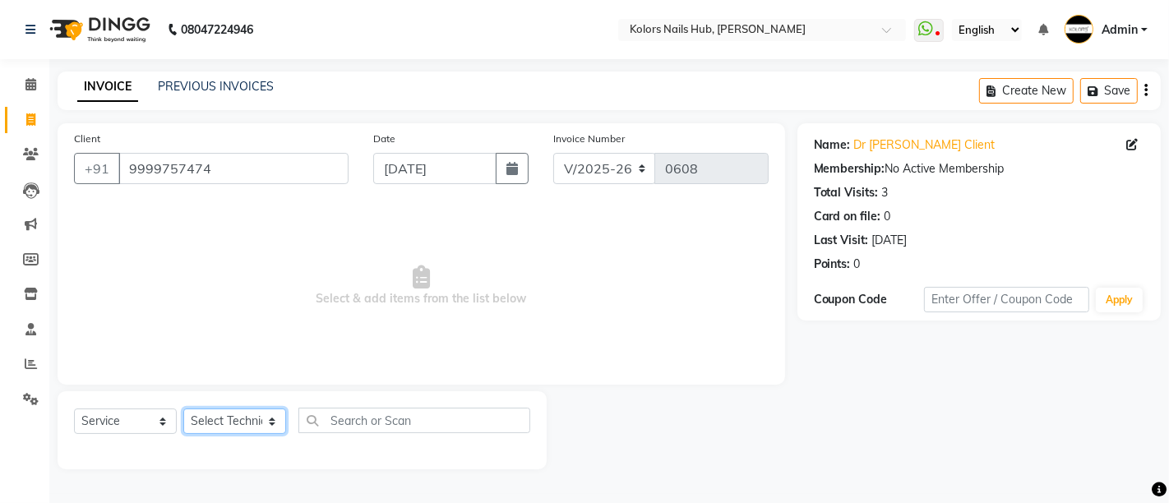
click at [246, 415] on select "Select Technician Dakshata Kirti Rajni" at bounding box center [234, 421] width 103 height 25
select select "66923"
click at [183, 409] on select "Select Technician Dakshata Kirti Rajni" at bounding box center [234, 421] width 103 height 25
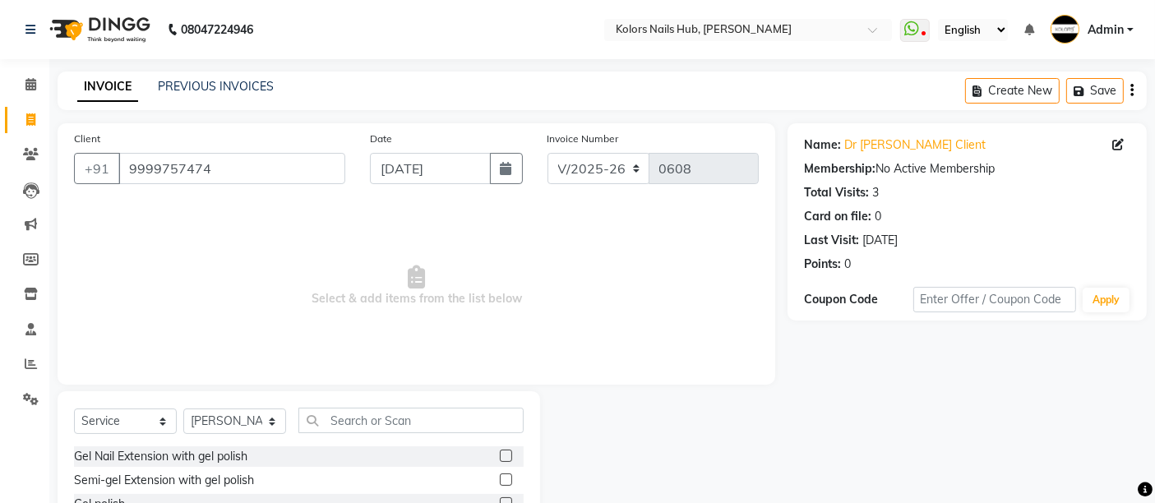
click at [274, 355] on span "Select & add items from the list below" at bounding box center [416, 286] width 685 height 164
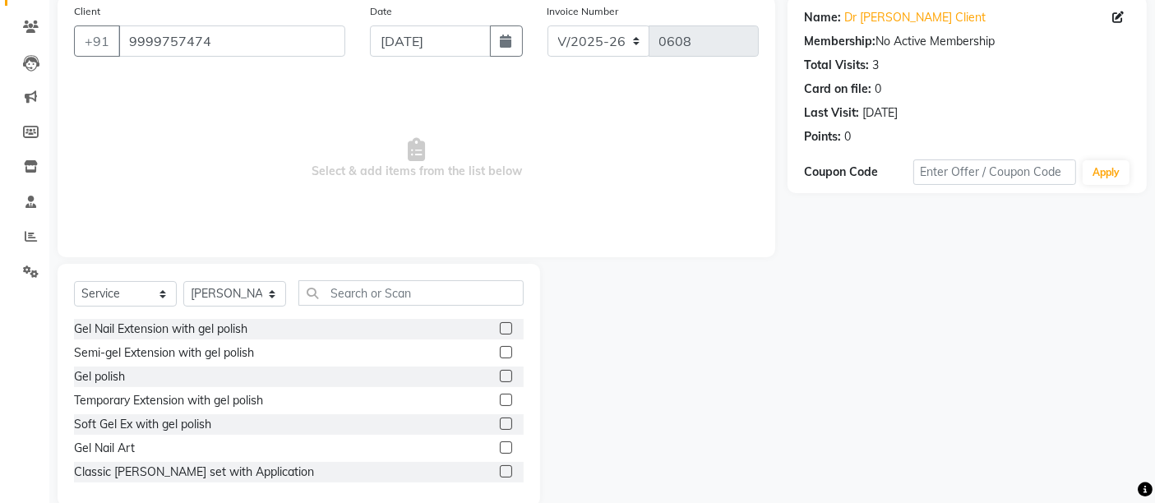
scroll to position [129, 0]
click at [500, 372] on label at bounding box center [506, 374] width 12 height 12
click at [500, 372] on input "checkbox" at bounding box center [505, 375] width 11 height 11
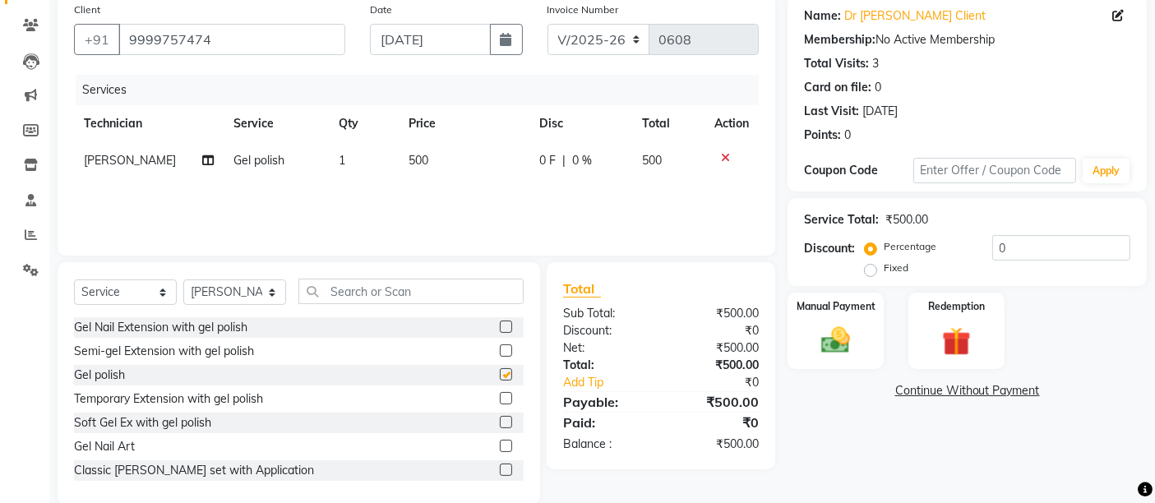
checkbox input "false"
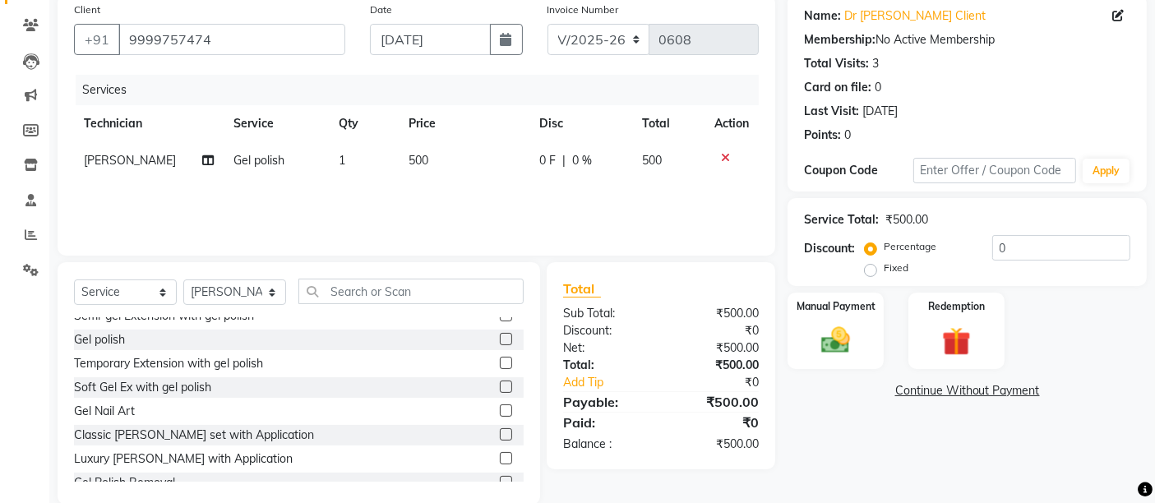
click at [500, 463] on label at bounding box center [506, 458] width 12 height 12
click at [500, 463] on input "checkbox" at bounding box center [505, 459] width 11 height 11
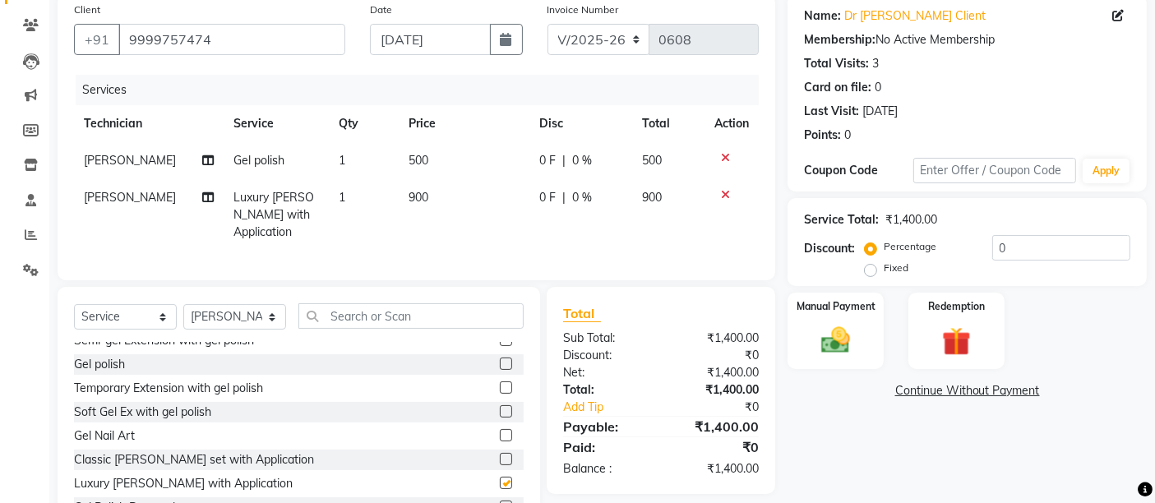
checkbox input "false"
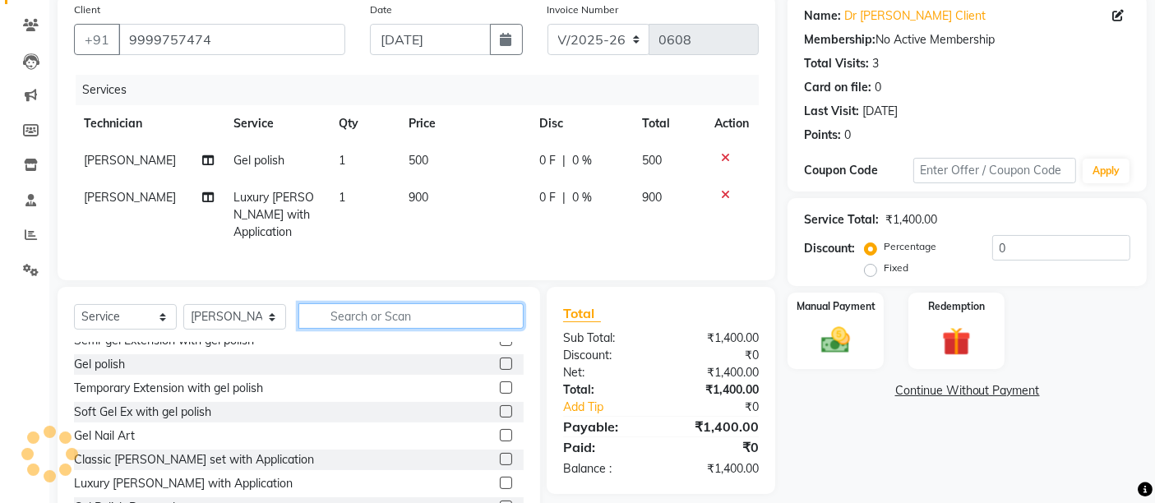
click at [409, 329] on input "text" at bounding box center [410, 315] width 225 height 25
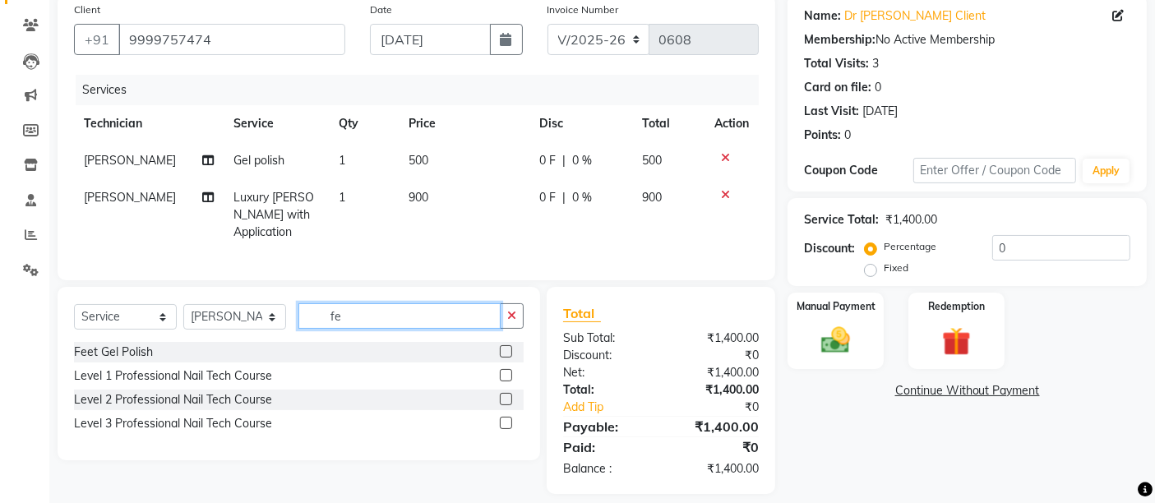
scroll to position [0, 0]
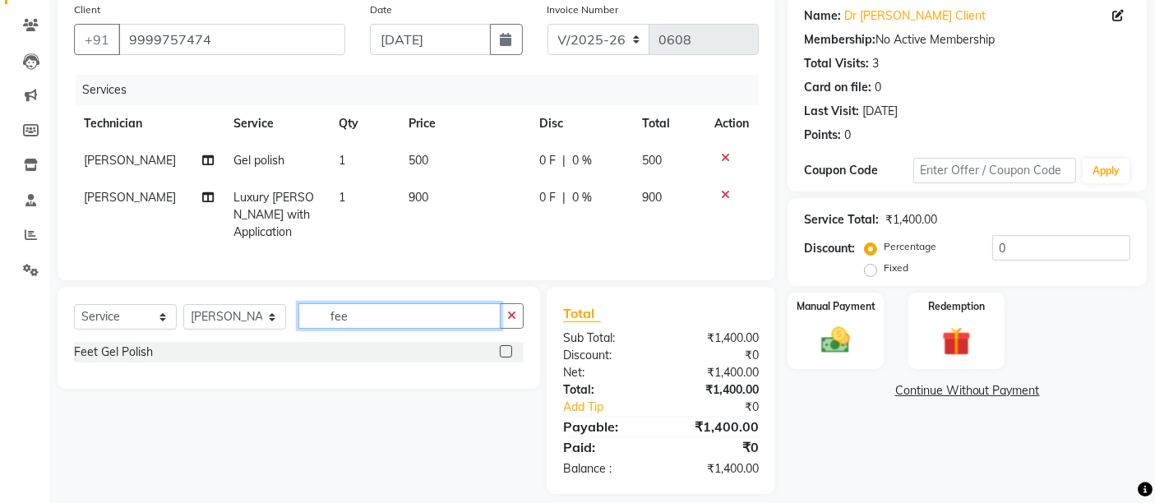
type input "fee"
click at [508, 358] on label at bounding box center [506, 351] width 12 height 12
click at [508, 358] on input "checkbox" at bounding box center [505, 352] width 11 height 11
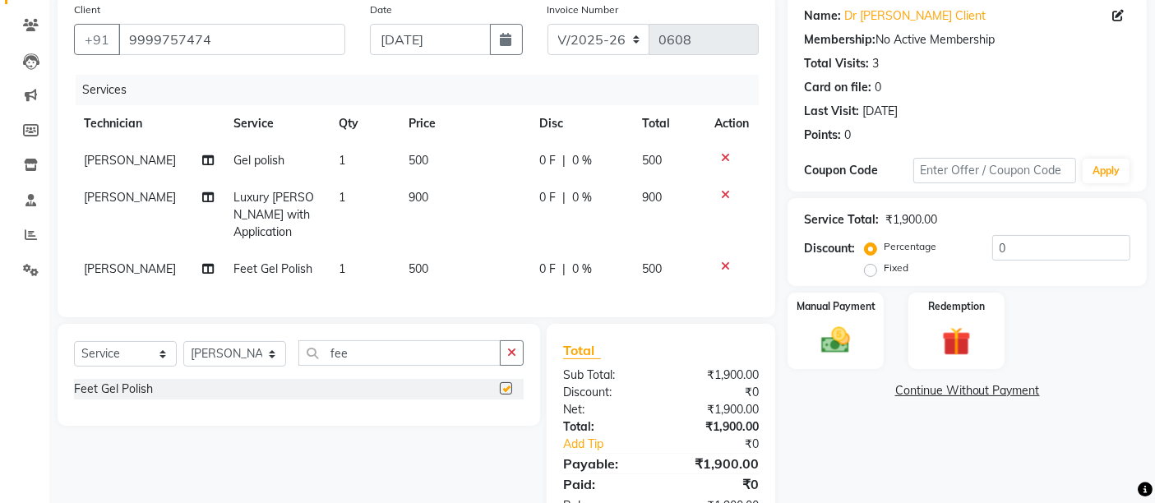
checkbox input "false"
click at [418, 270] on span "500" at bounding box center [419, 268] width 20 height 15
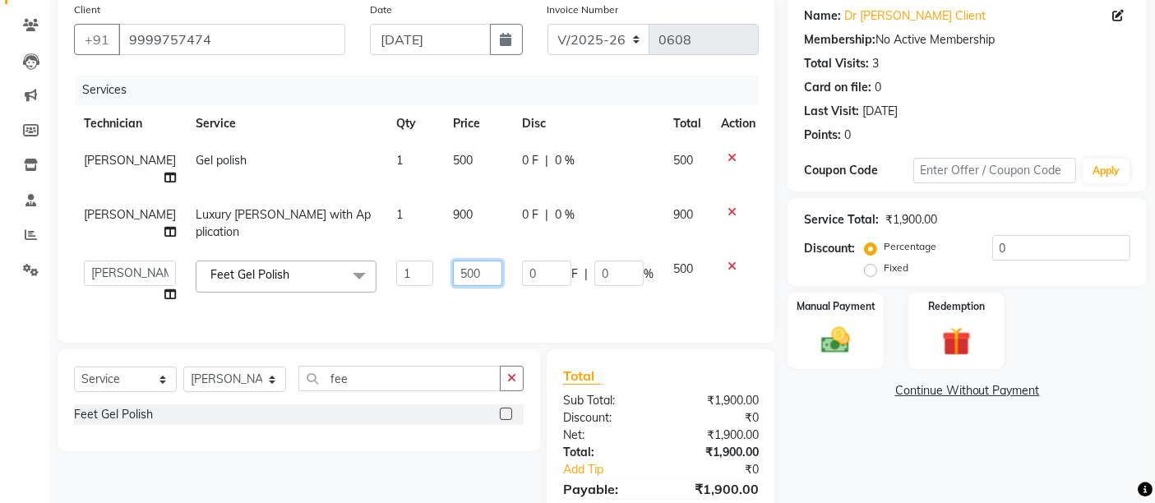
click at [453, 261] on input "500" at bounding box center [477, 273] width 49 height 25
type input "450"
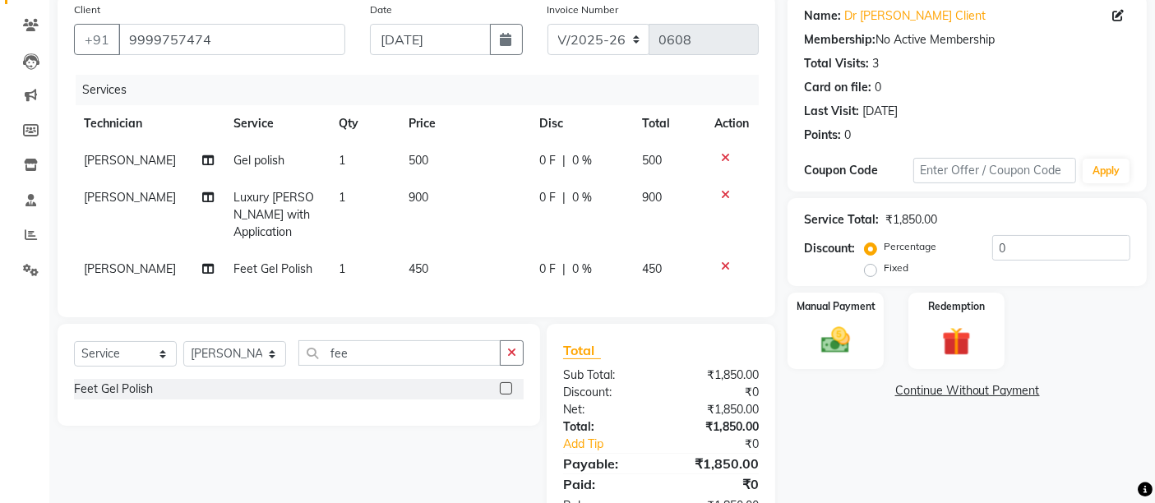
click at [445, 204] on td "900" at bounding box center [464, 215] width 131 height 72
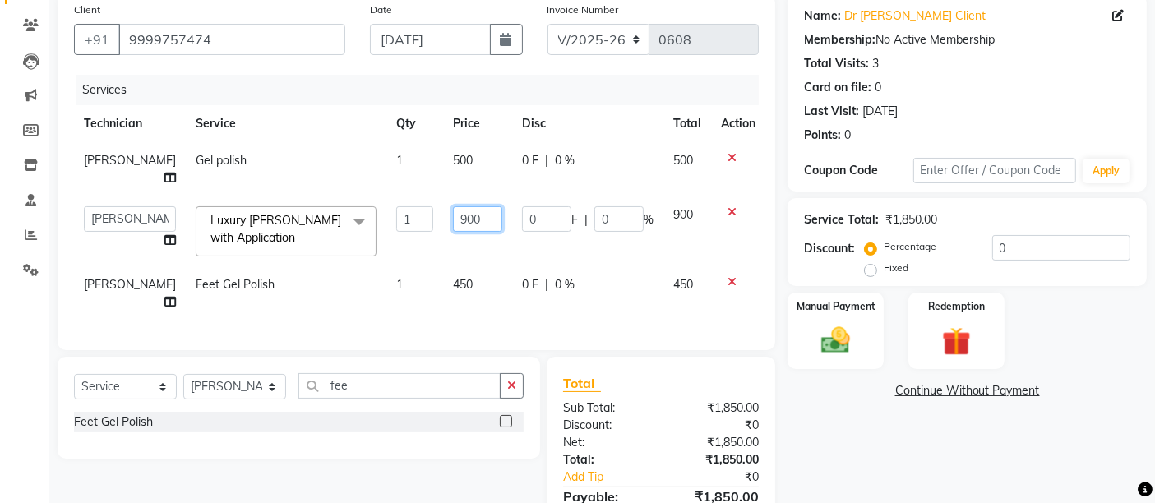
click at [453, 206] on input "900" at bounding box center [477, 218] width 49 height 25
type input "800"
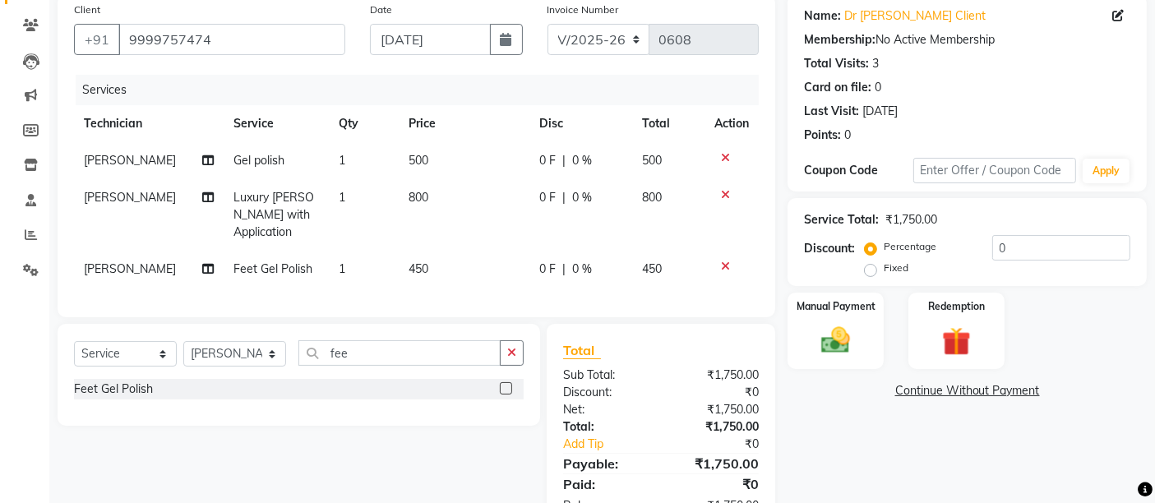
click at [448, 160] on td "500" at bounding box center [464, 160] width 131 height 37
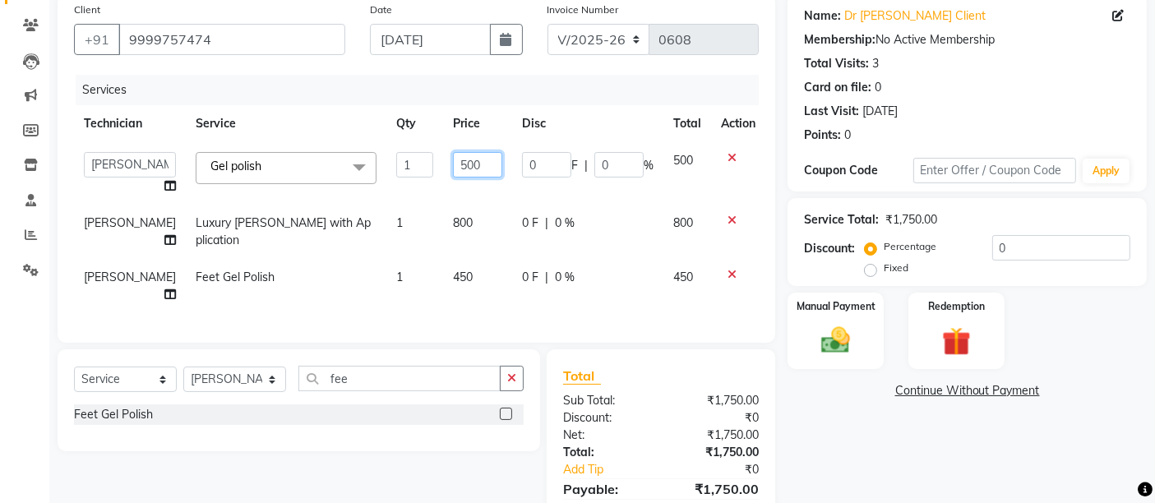
click at [453, 160] on input "500" at bounding box center [477, 164] width 49 height 25
type input "300"
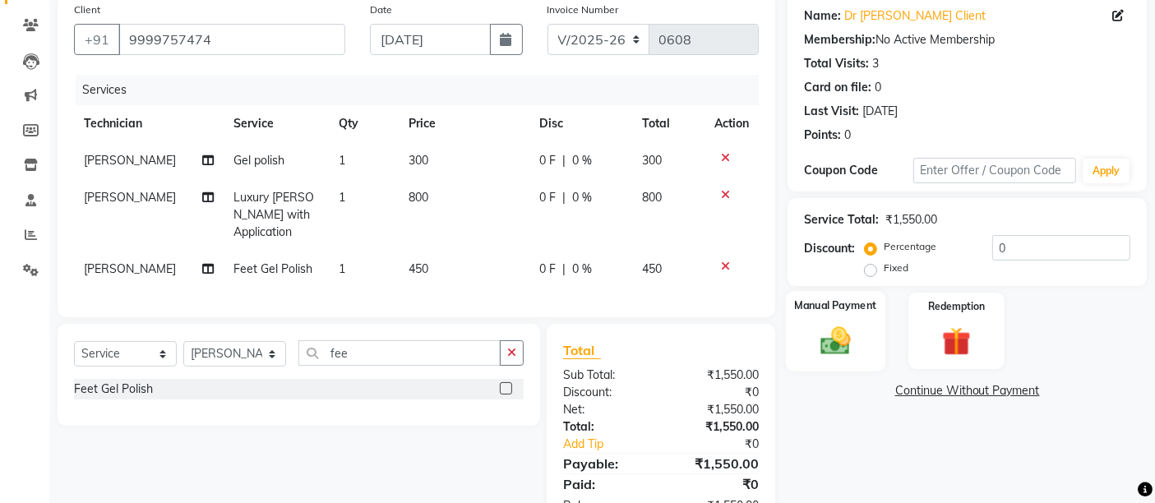
click at [831, 364] on div "Manual Payment" at bounding box center [835, 331] width 99 height 81
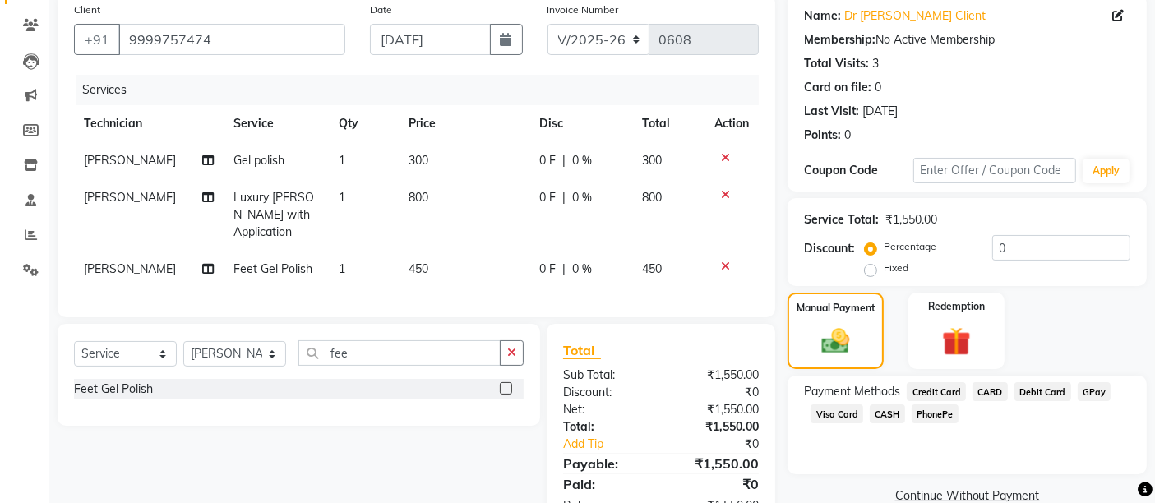
click at [1097, 392] on span "GPay" at bounding box center [1095, 391] width 34 height 19
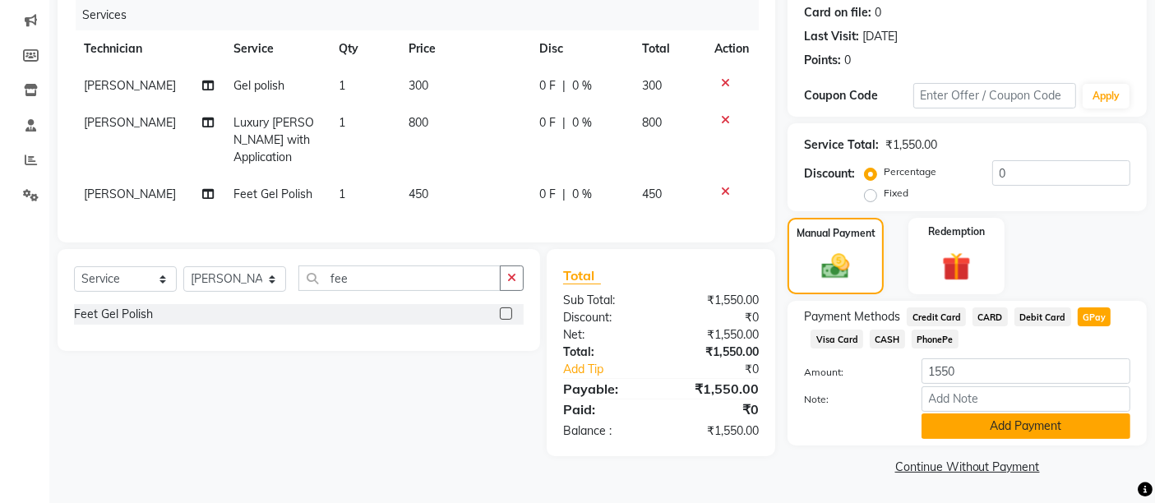
click at [1088, 423] on button "Add Payment" at bounding box center [1026, 426] width 209 height 25
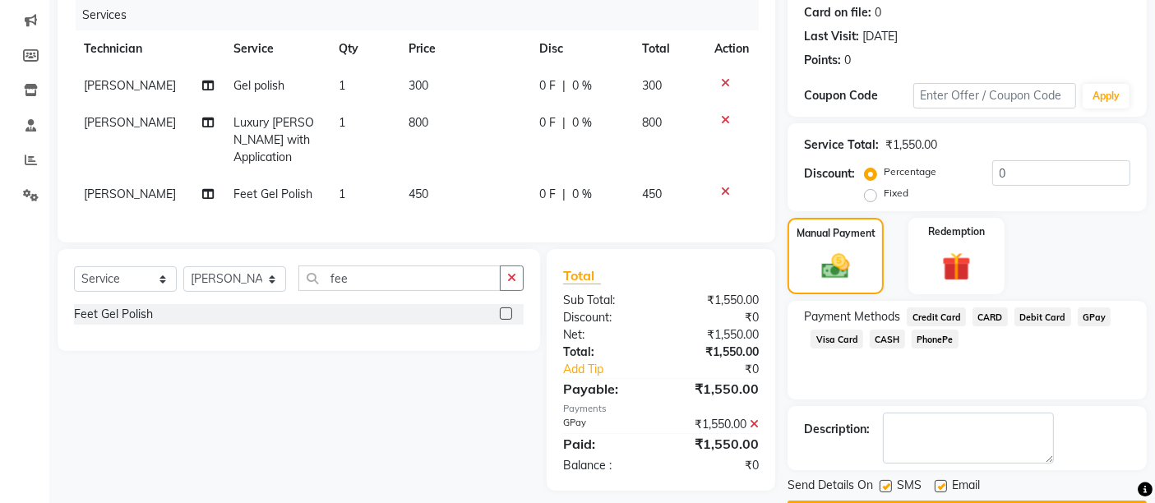
scroll to position [250, 0]
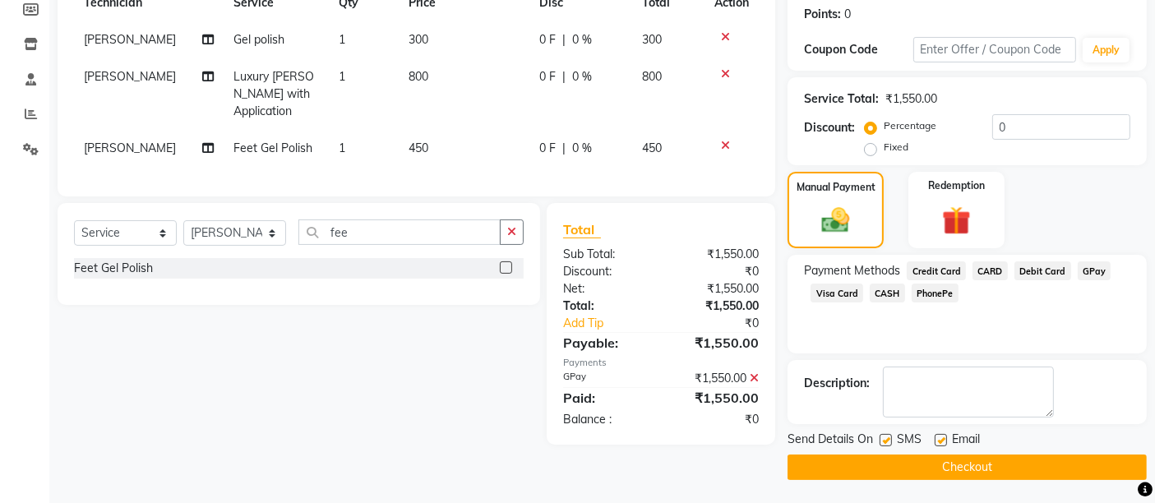
click at [1085, 458] on button "Checkout" at bounding box center [967, 467] width 359 height 25
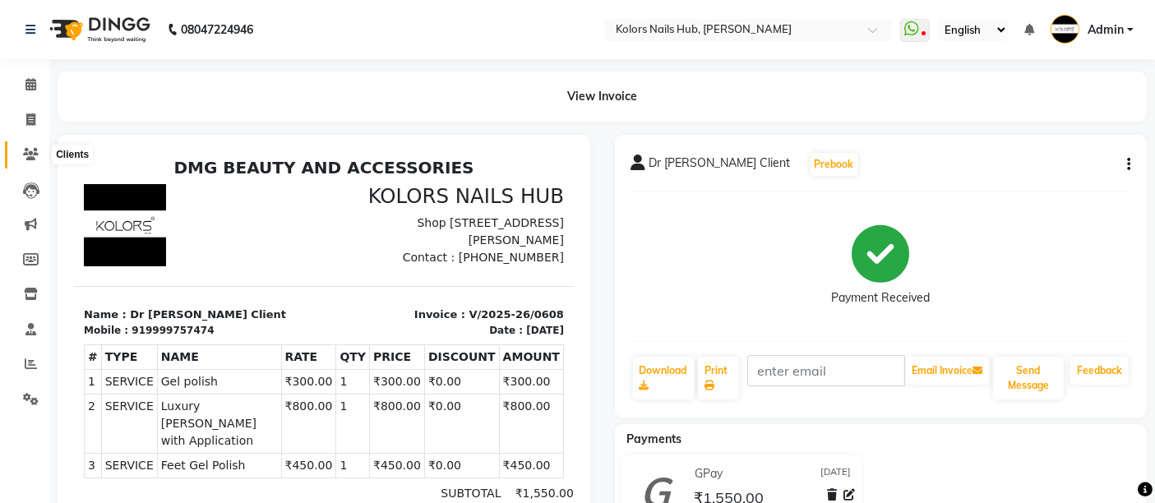
click at [38, 146] on span at bounding box center [30, 155] width 29 height 19
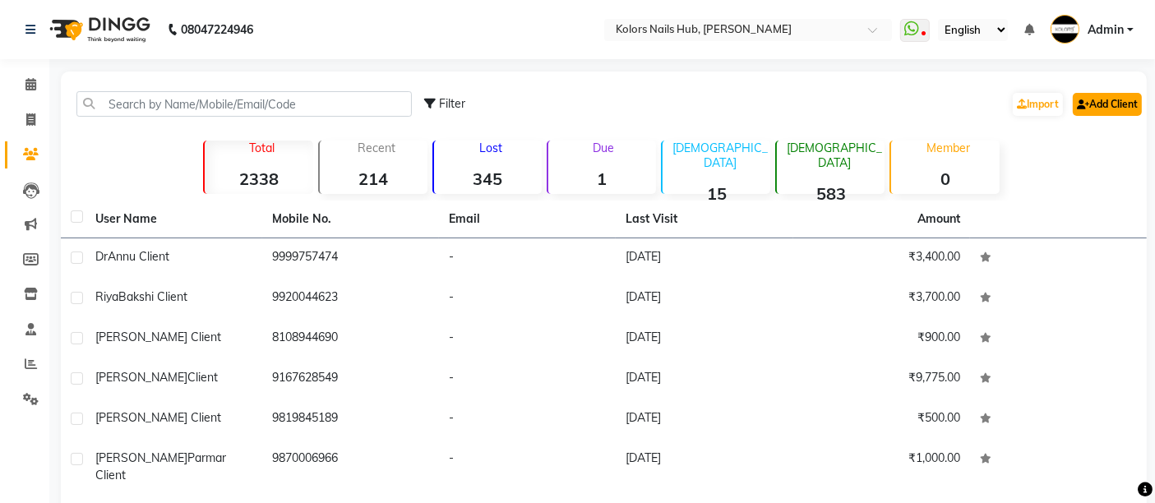
click at [1112, 106] on link "Add Client" at bounding box center [1107, 104] width 69 height 23
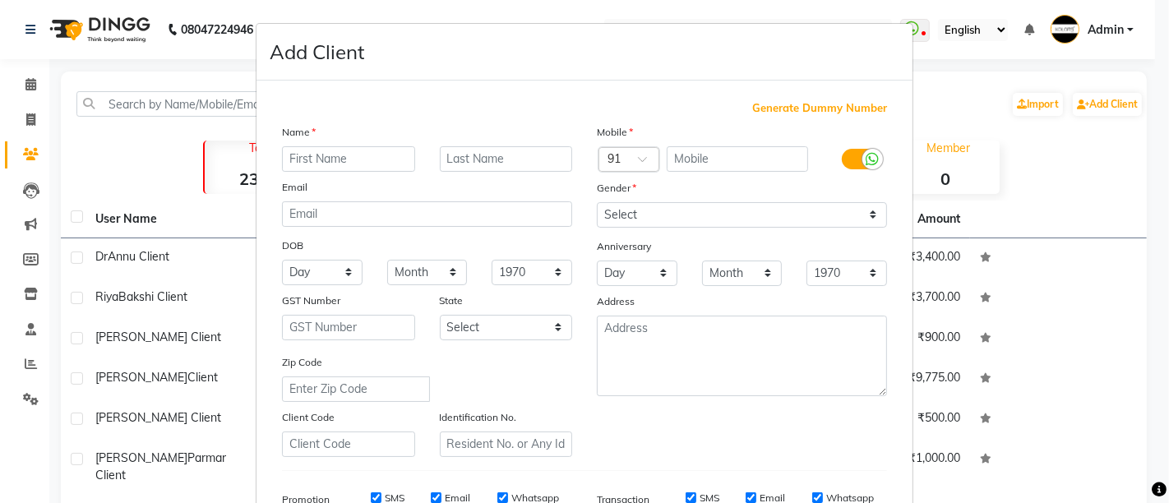
type input "y"
type input "Yashika Suvarna Client"
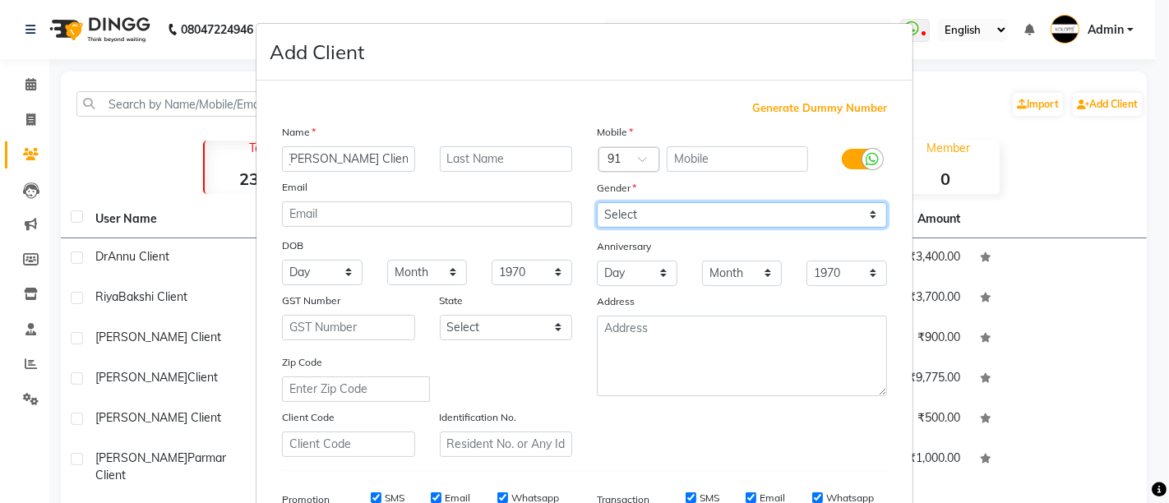
scroll to position [0, 0]
click at [686, 217] on select "Select Male Female Other Prefer Not To Say" at bounding box center [742, 214] width 290 height 25
select select "female"
click at [597, 202] on select "Select Male Female Other Prefer Not To Say" at bounding box center [742, 214] width 290 height 25
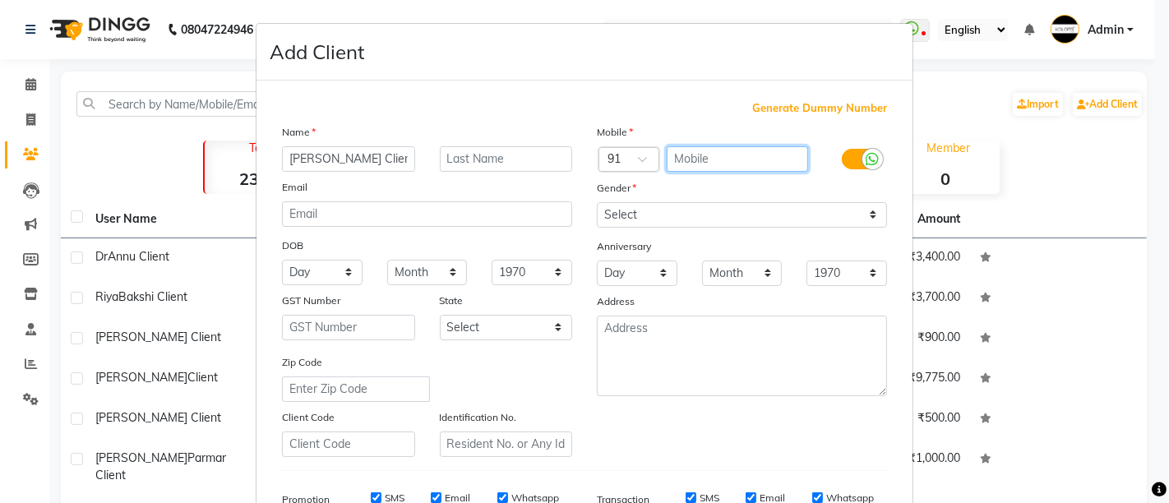
click at [754, 159] on input "text" at bounding box center [738, 158] width 142 height 25
type input "9"
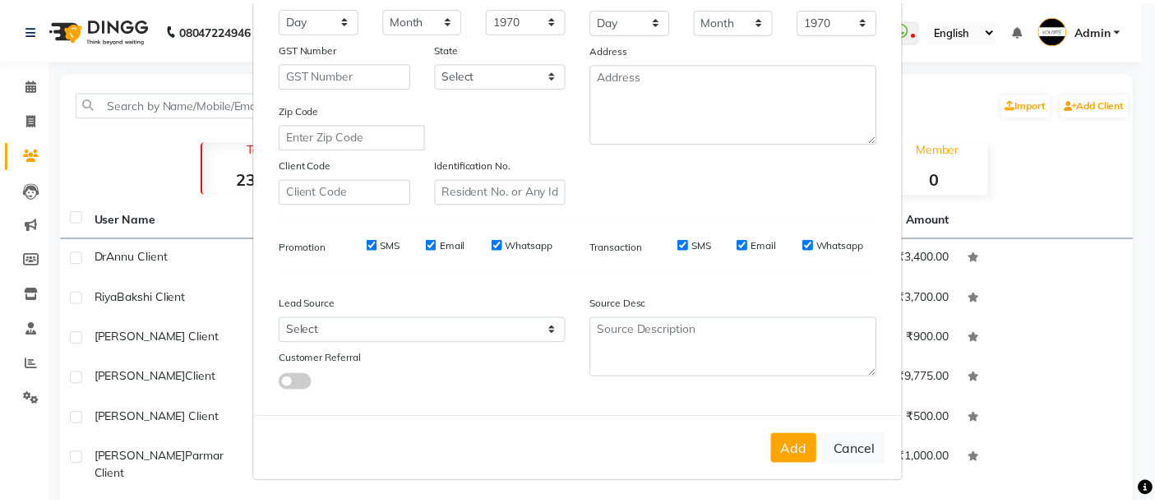
scroll to position [254, 0]
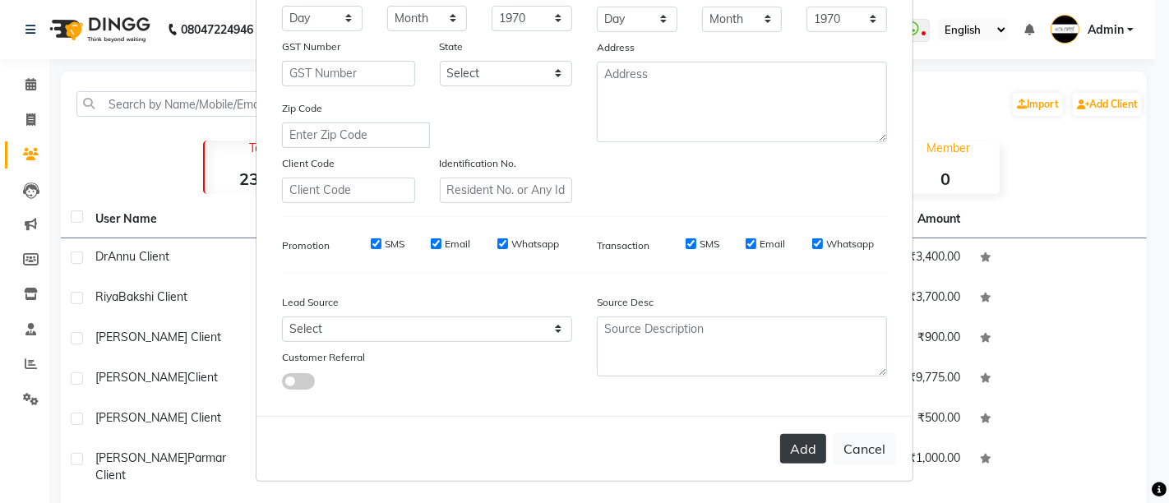
type input "8104920378"
click at [789, 435] on button "Add" at bounding box center [803, 449] width 46 height 30
select select
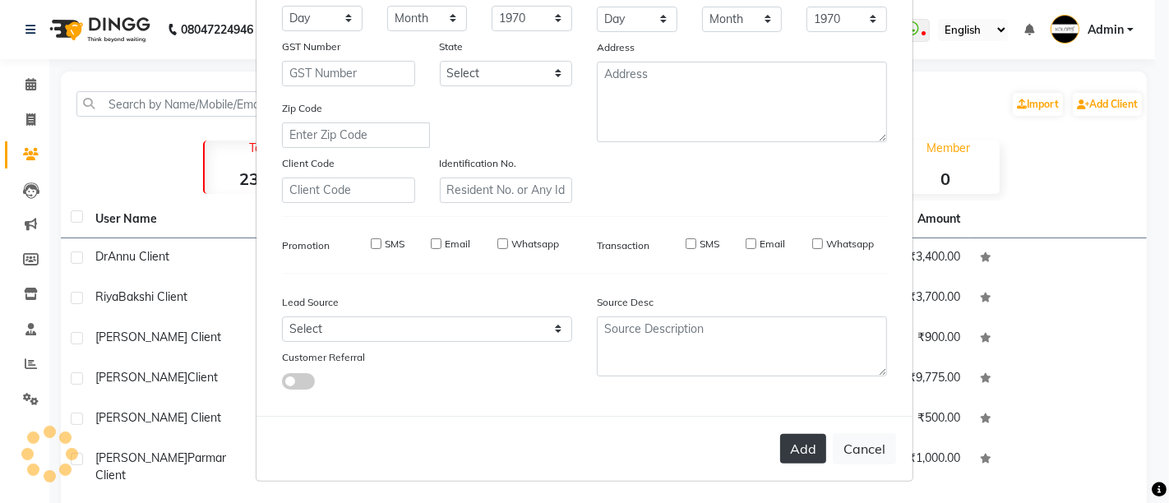
select select
checkbox input "false"
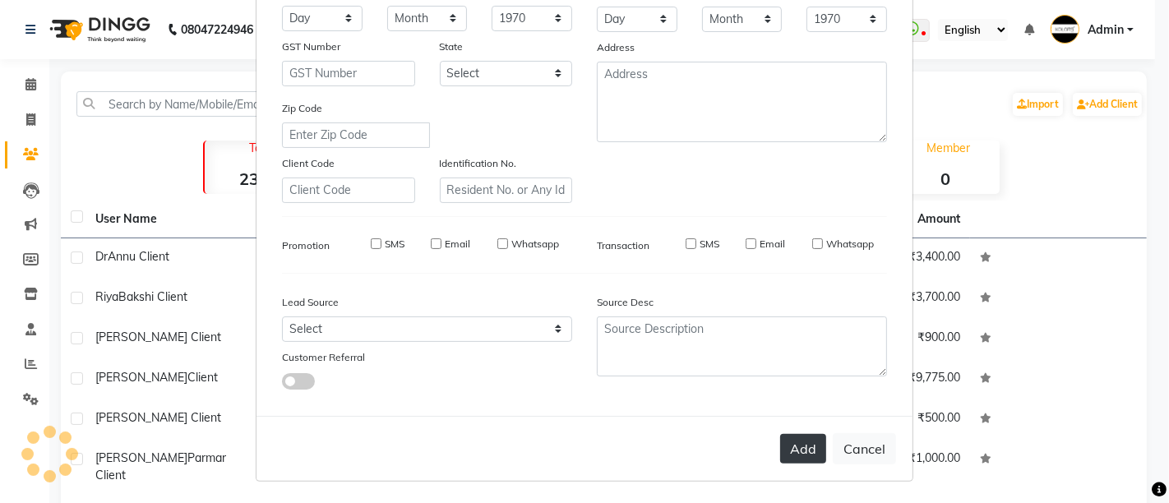
checkbox input "false"
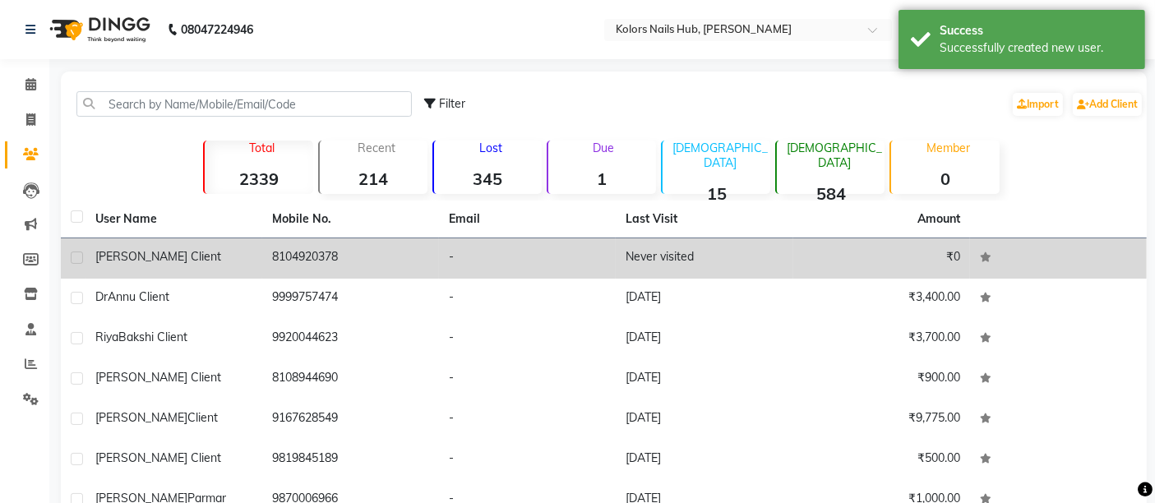
click at [215, 249] on span "Yashika Suvarna Client" at bounding box center [158, 256] width 126 height 15
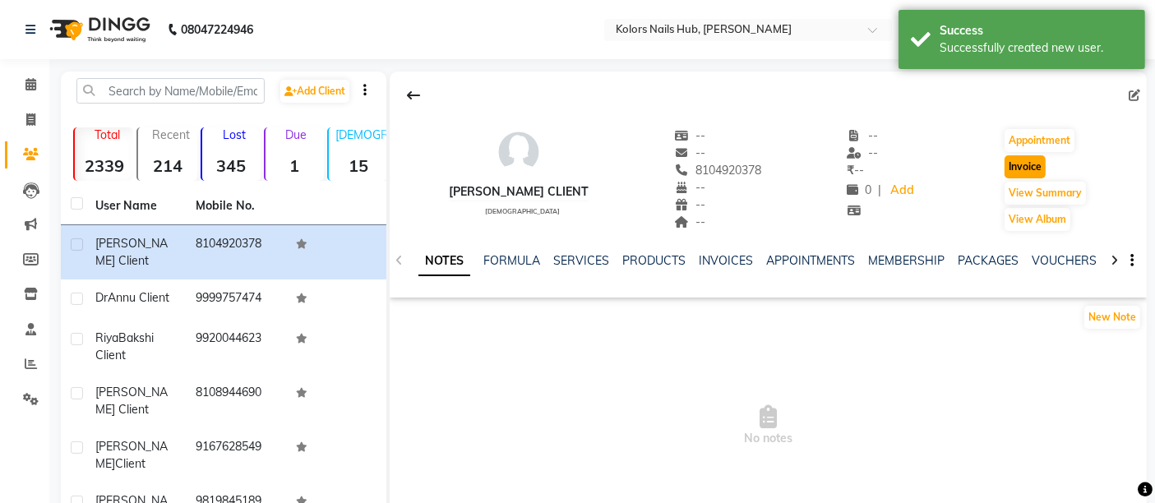
click at [1033, 163] on button "Invoice" at bounding box center [1025, 166] width 41 height 23
select select "service"
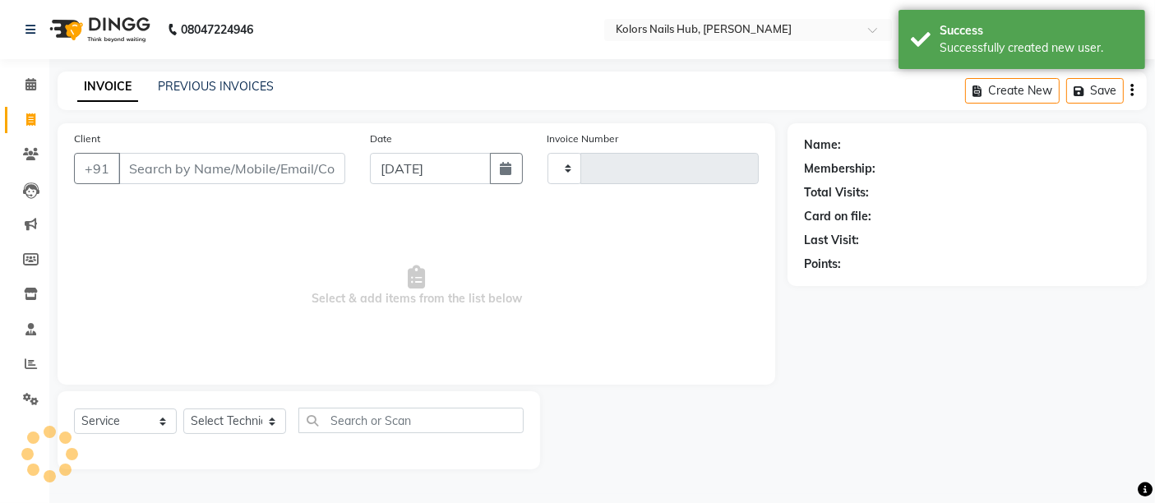
type input "0609"
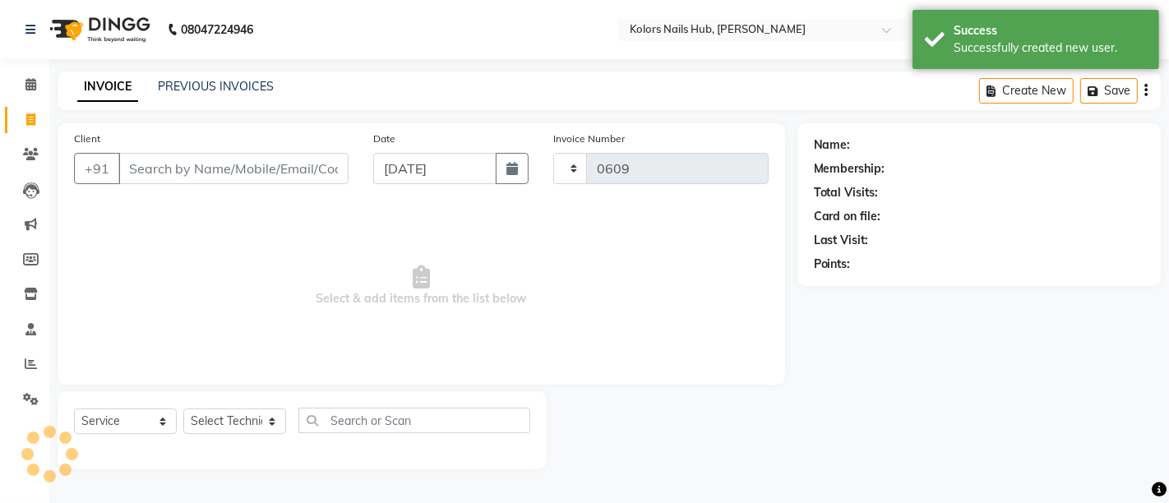
select select "7121"
type input "8104920378"
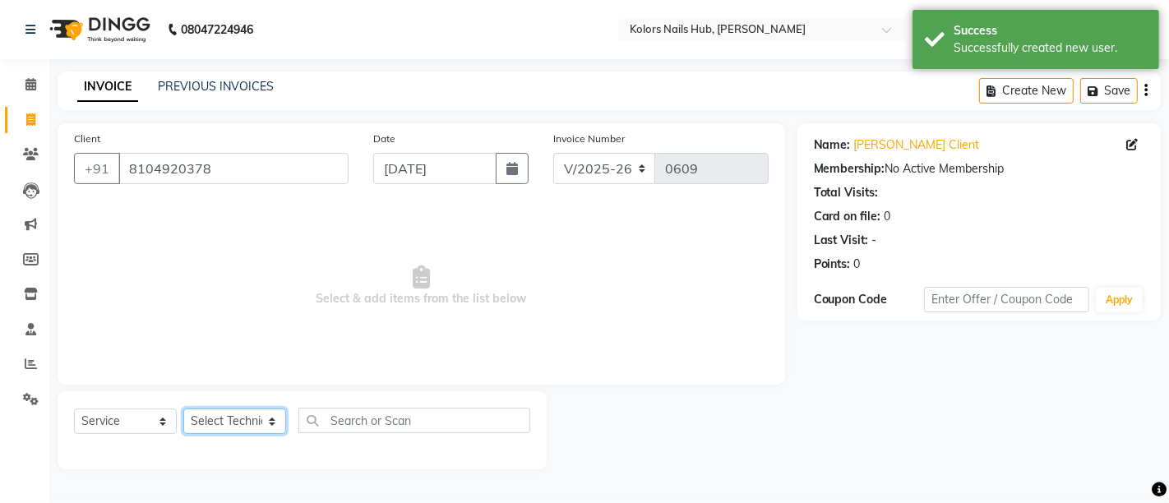
drag, startPoint x: 265, startPoint y: 430, endPoint x: 270, endPoint y: 372, distance: 58.6
click at [270, 372] on div "Client +91 8104920378 Date 01-09-2025 Invoice Number V/2025 V/2025-26 0609 Sele…" at bounding box center [421, 296] width 752 height 346
select select "59815"
click at [183, 409] on select "Select Technician Dakshata Kirti Rajni" at bounding box center [234, 421] width 103 height 25
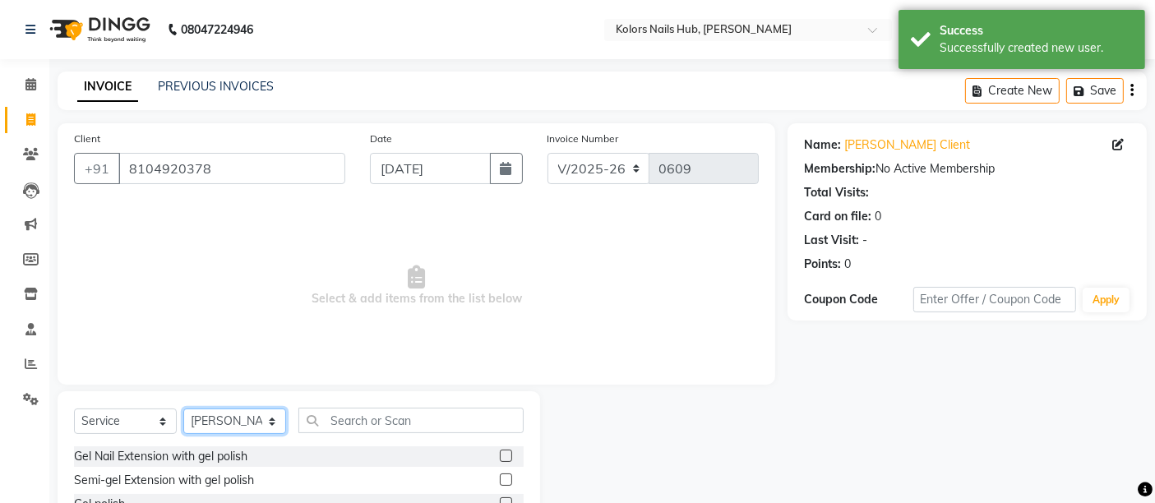
scroll to position [155, 0]
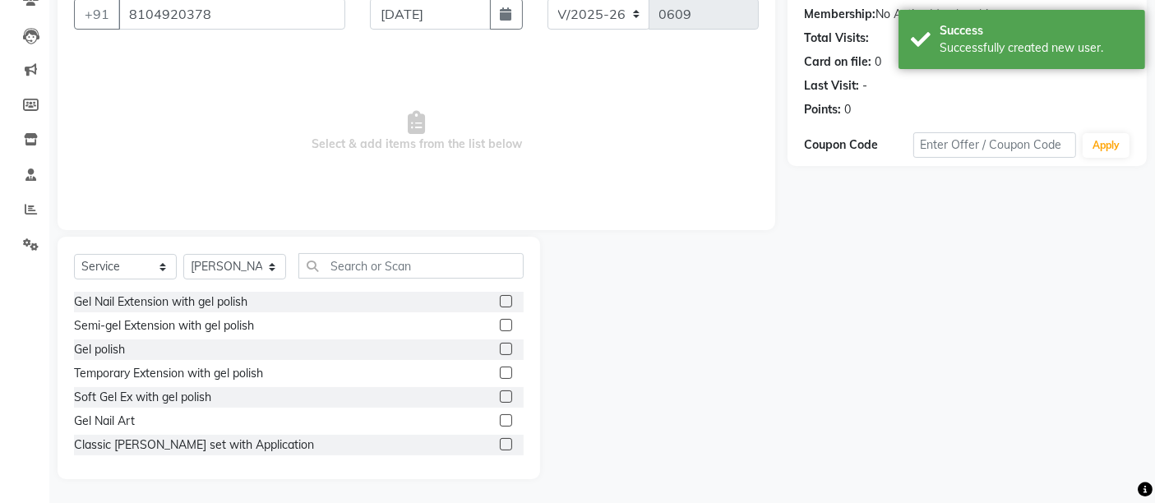
click at [500, 367] on label at bounding box center [506, 373] width 12 height 12
click at [500, 368] on input "checkbox" at bounding box center [505, 373] width 11 height 11
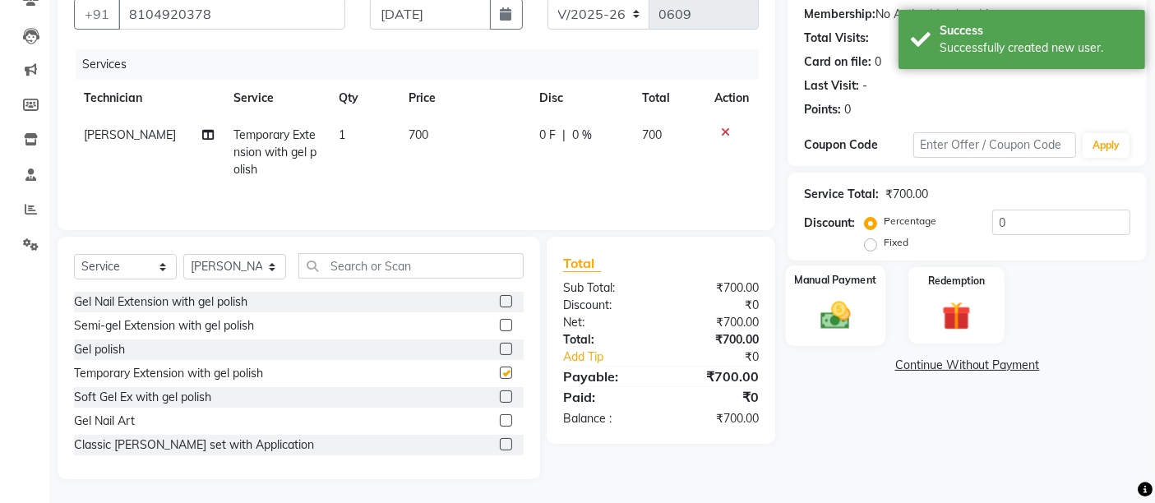
checkbox input "false"
click at [843, 343] on div "Manual Payment" at bounding box center [835, 306] width 99 height 81
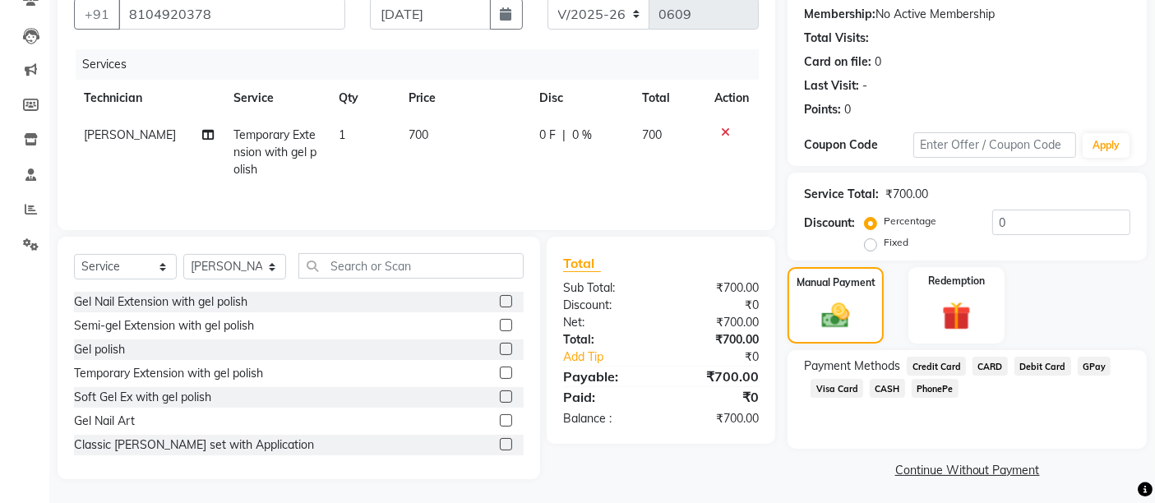
click at [1091, 361] on span "GPay" at bounding box center [1095, 366] width 34 height 19
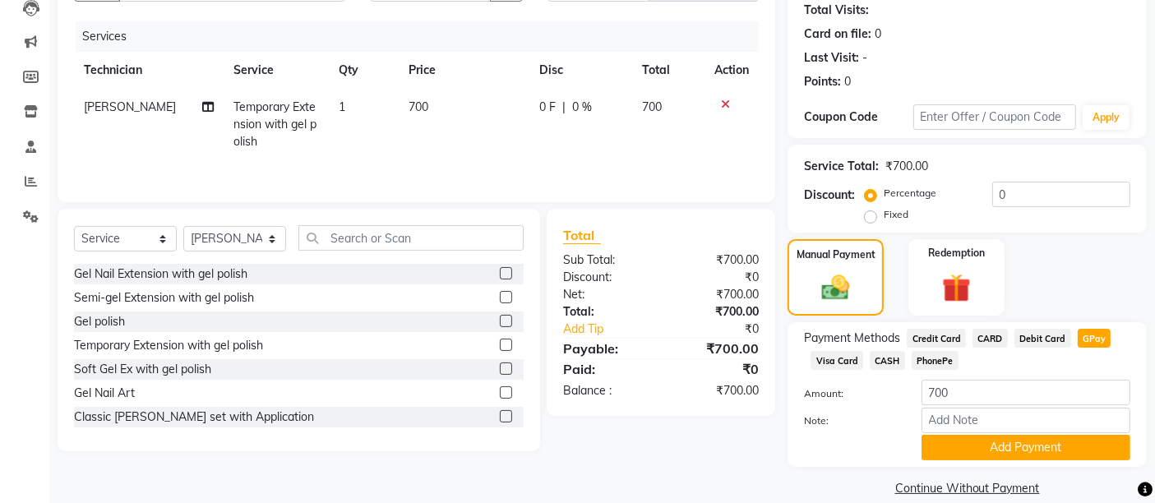
scroll to position [183, 0]
click at [883, 359] on span "CASH" at bounding box center [887, 359] width 35 height 19
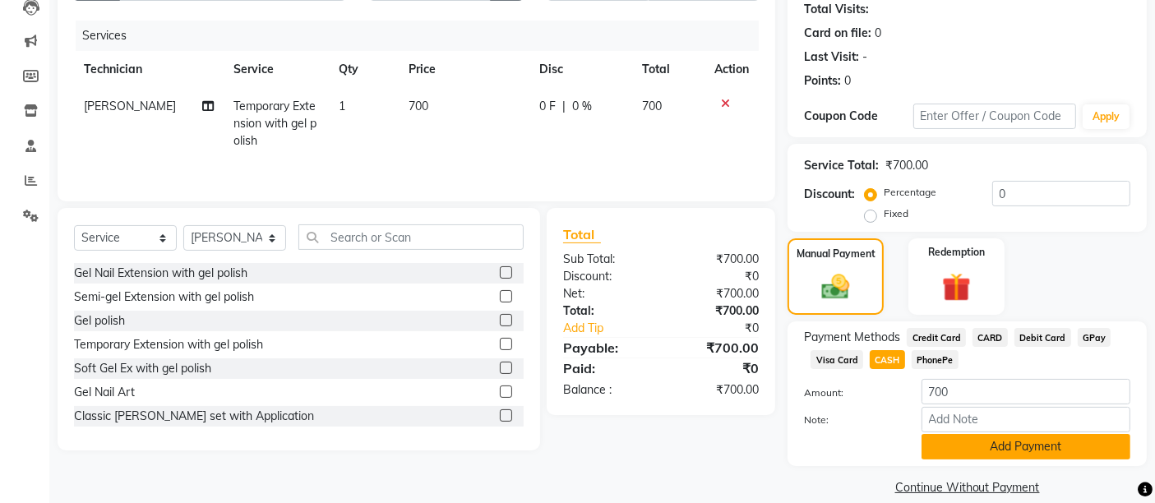
click at [957, 436] on button "Add Payment" at bounding box center [1026, 446] width 209 height 25
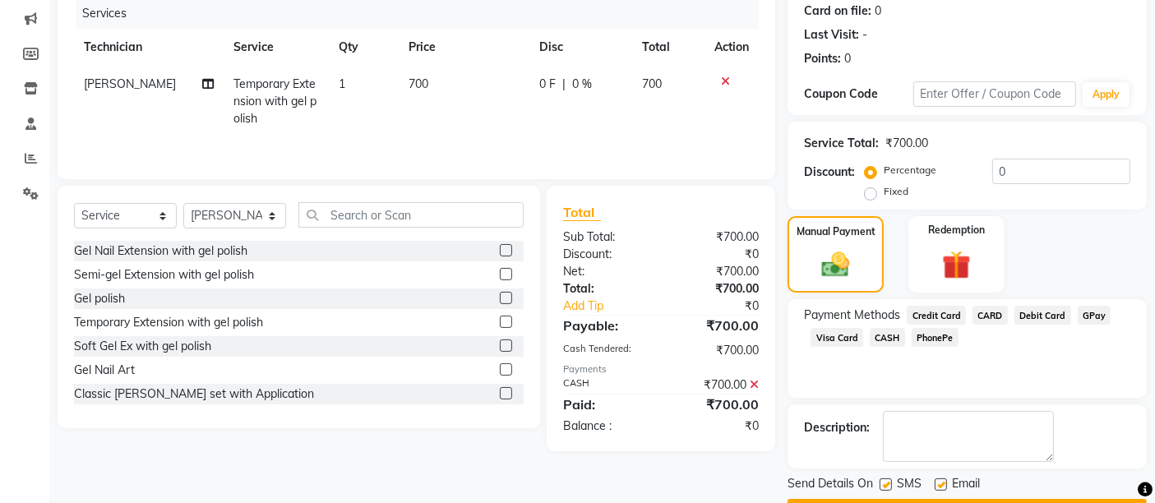
scroll to position [250, 0]
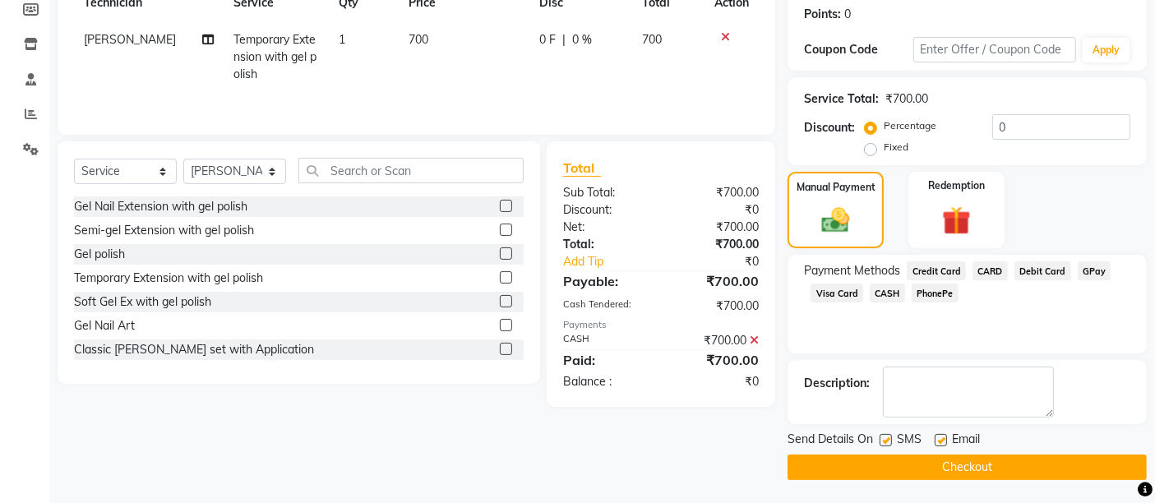
click at [930, 471] on button "Checkout" at bounding box center [967, 467] width 359 height 25
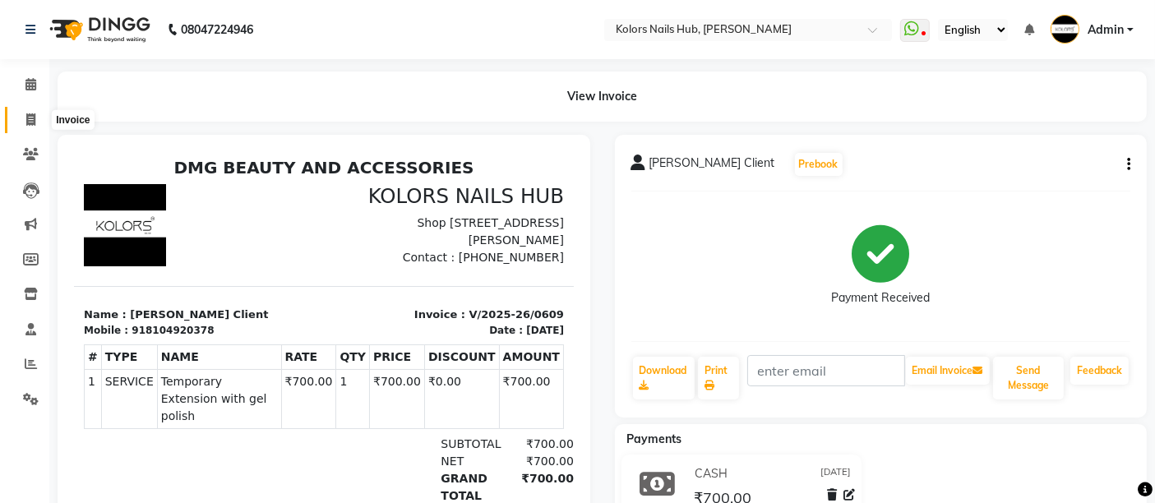
click at [35, 111] on span at bounding box center [30, 120] width 29 height 19
select select "7121"
select select "service"
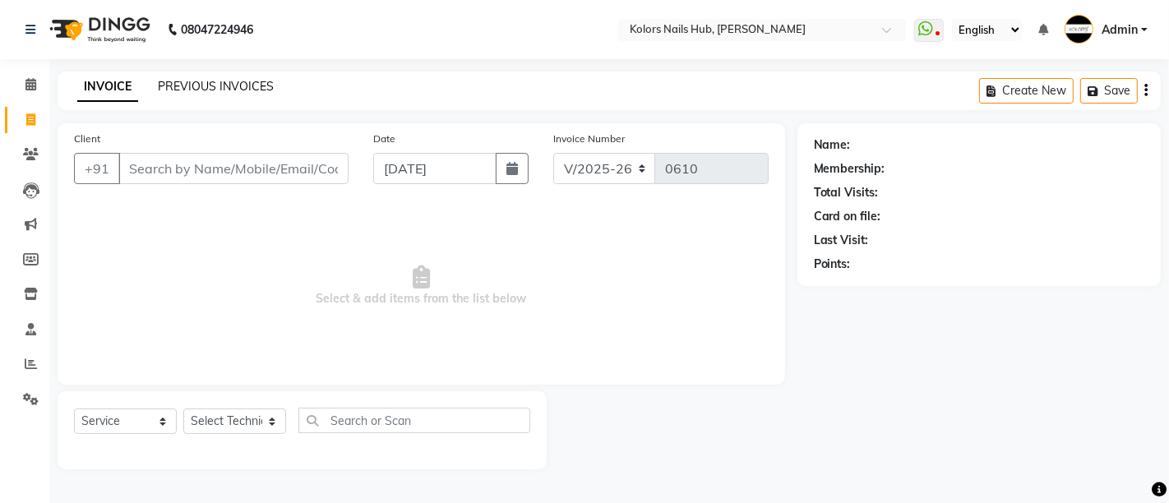
click at [184, 79] on link "PREVIOUS INVOICES" at bounding box center [216, 86] width 116 height 15
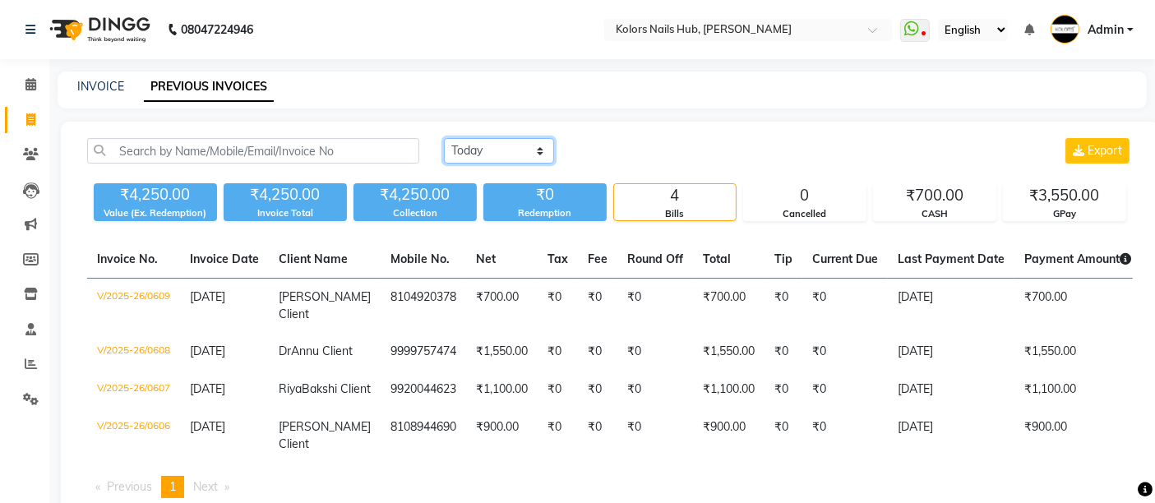
click at [488, 140] on select "Today Yesterday Custom Range" at bounding box center [499, 150] width 110 height 25
select select "range"
click at [444, 138] on select "Today Yesterday Custom Range" at bounding box center [499, 150] width 110 height 25
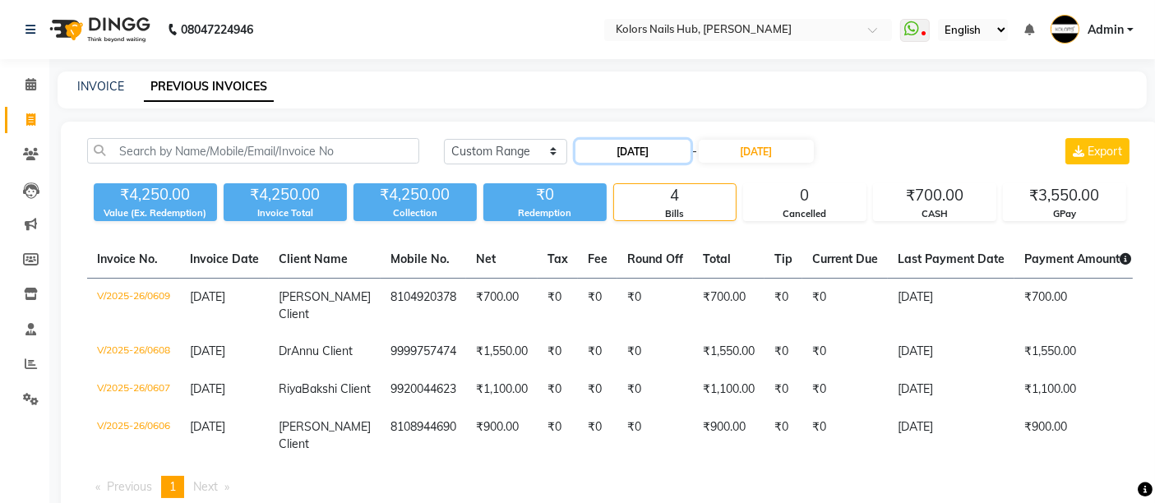
click at [622, 141] on input "[DATE]" at bounding box center [632, 151] width 115 height 23
select select "9"
select select "2025"
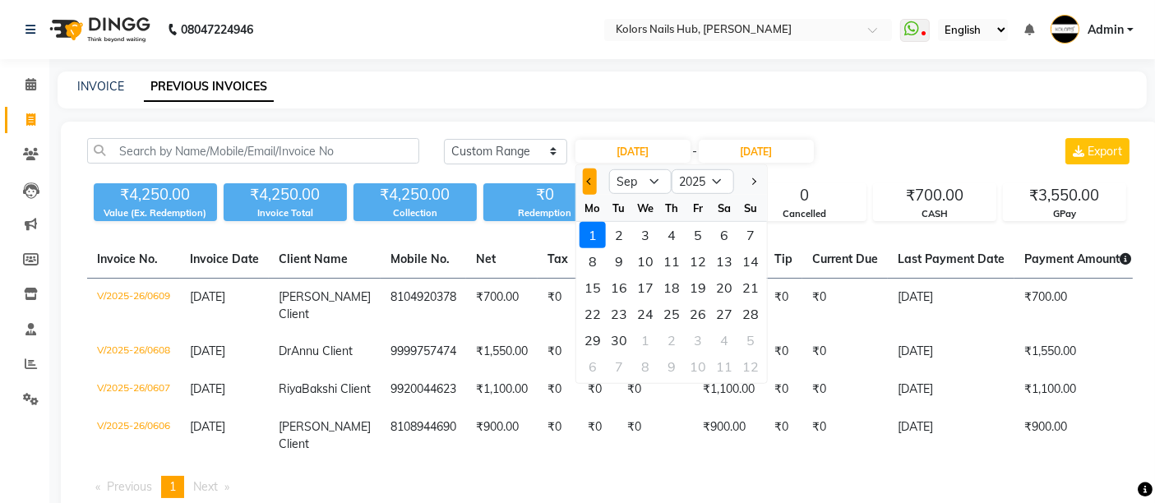
click at [585, 178] on button "Previous month" at bounding box center [590, 182] width 14 height 26
select select "8"
click at [724, 342] on div "30" at bounding box center [724, 340] width 26 height 26
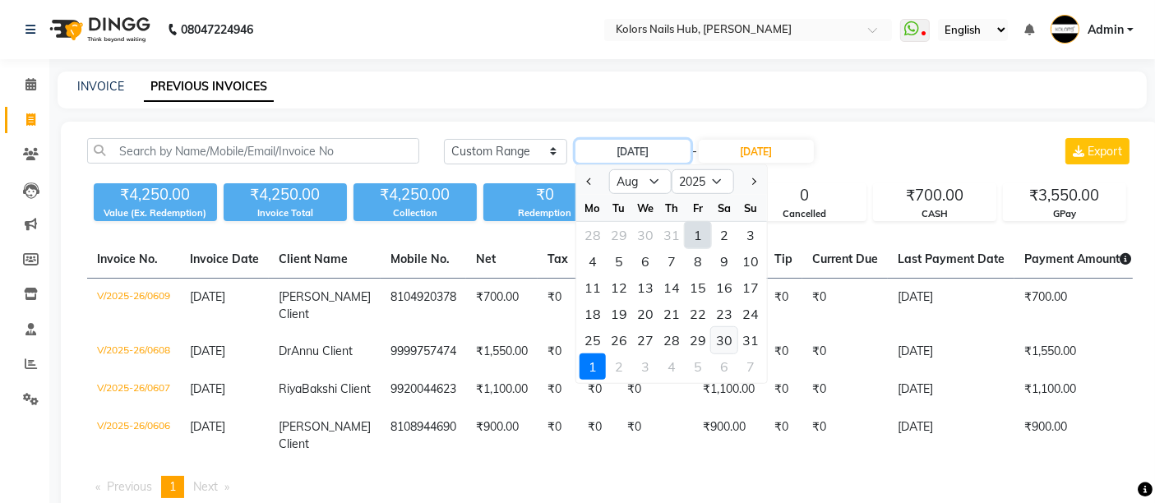
type input "30-08-2025"
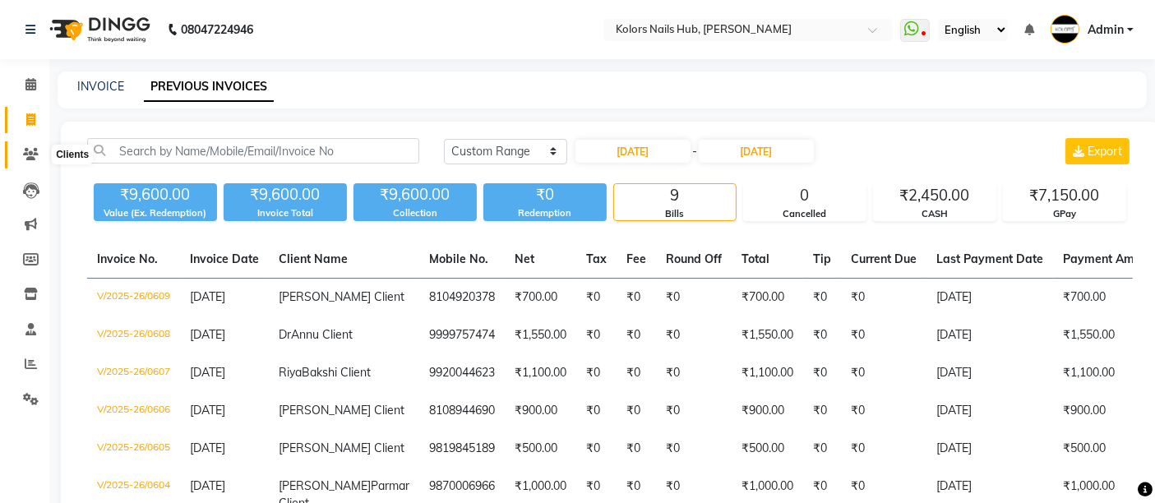
click at [39, 151] on span at bounding box center [30, 155] width 29 height 19
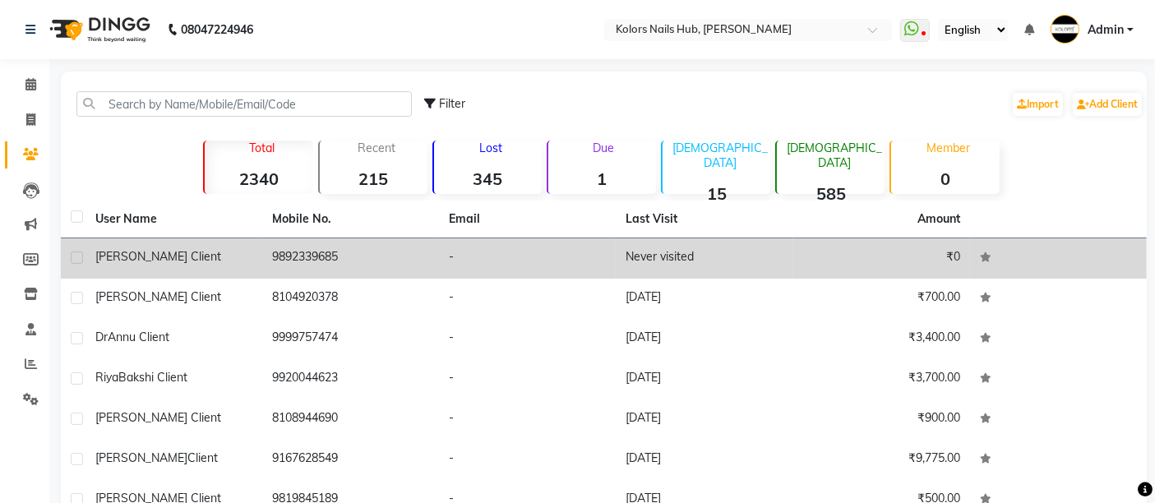
click at [224, 257] on div "Akshaya Matre Client" at bounding box center [173, 256] width 157 height 17
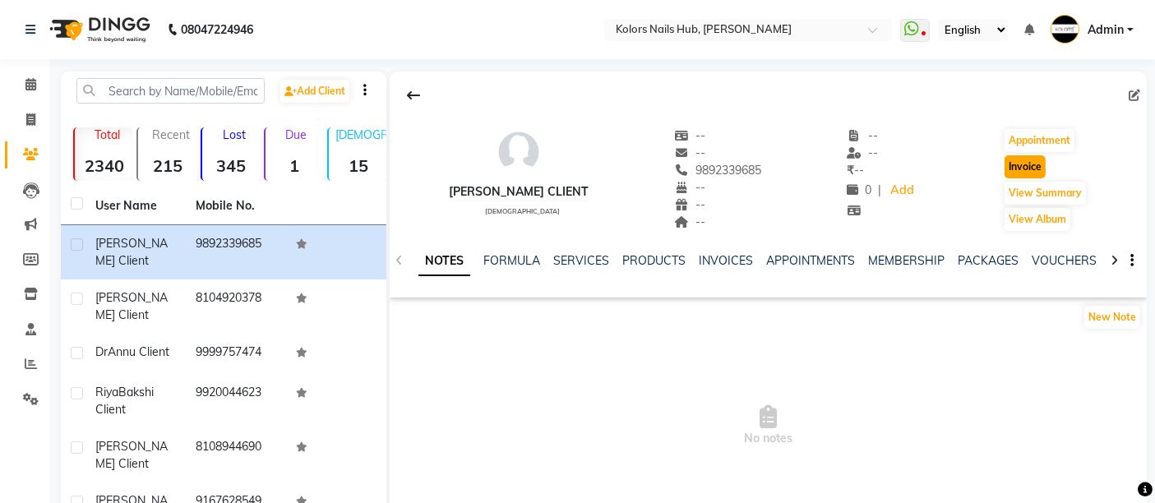
click at [1019, 171] on button "Invoice" at bounding box center [1025, 166] width 41 height 23
select select "service"
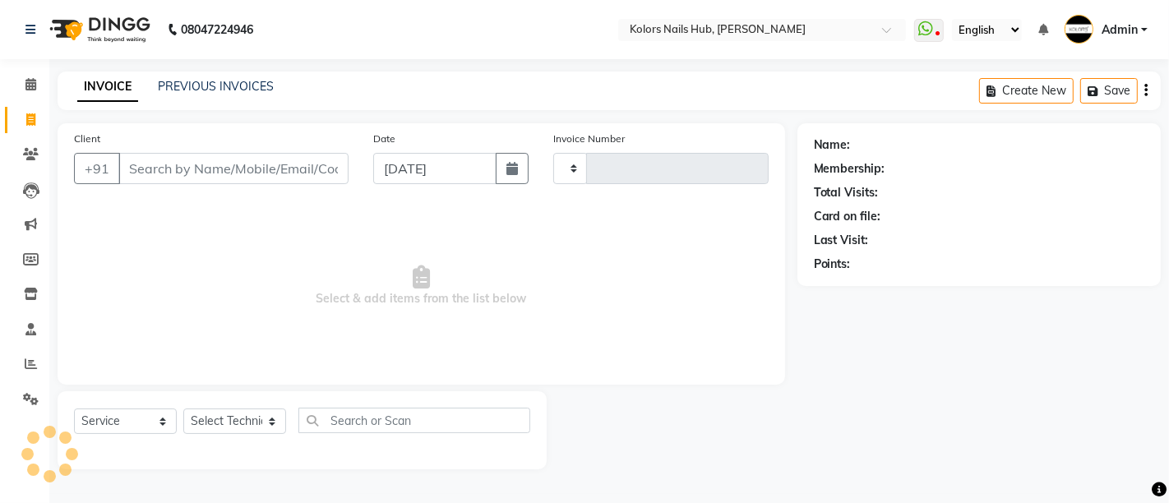
type input "0610"
type input "9892339685"
select select "7121"
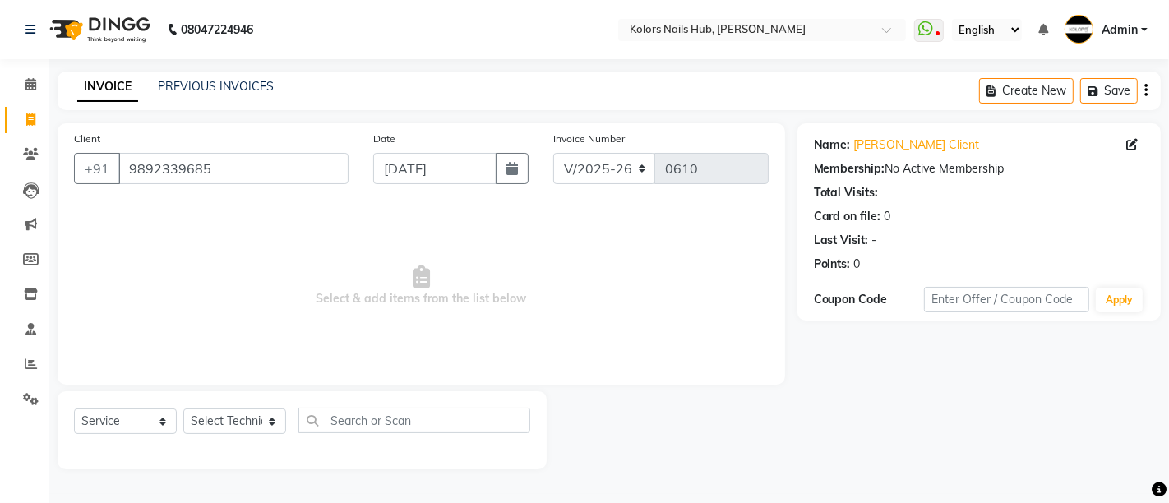
drag, startPoint x: 242, startPoint y: 443, endPoint x: 250, endPoint y: 424, distance: 20.6
click at [250, 424] on div "Select Service Product Membership Package Voucher Prepaid Gift Card Select Tech…" at bounding box center [302, 427] width 456 height 39
click at [250, 424] on select "Select Technician Dakshata Kirti Rajni" at bounding box center [234, 421] width 103 height 25
select select "59814"
click at [183, 409] on select "Select Technician Dakshata Kirti Rajni" at bounding box center [234, 421] width 103 height 25
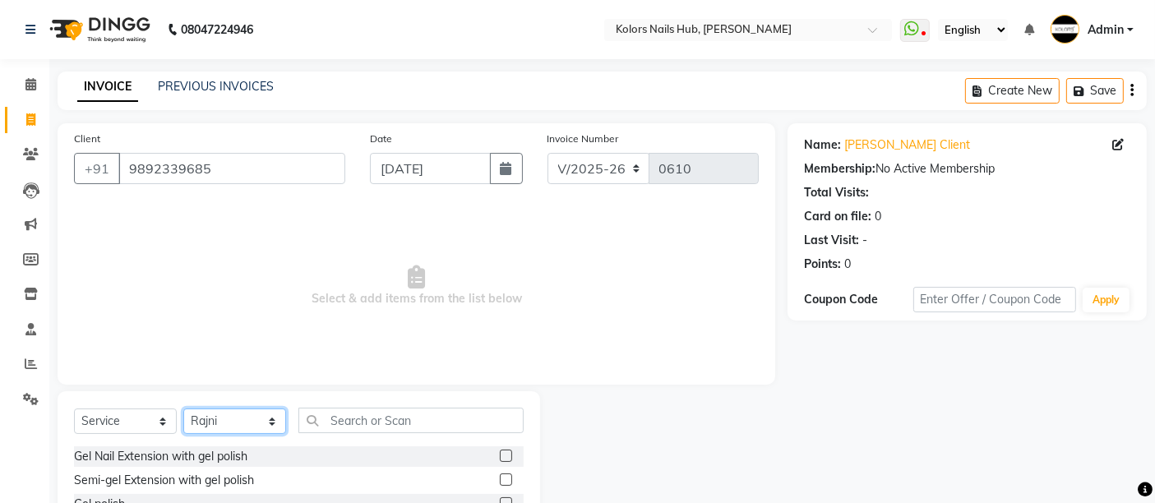
scroll to position [155, 0]
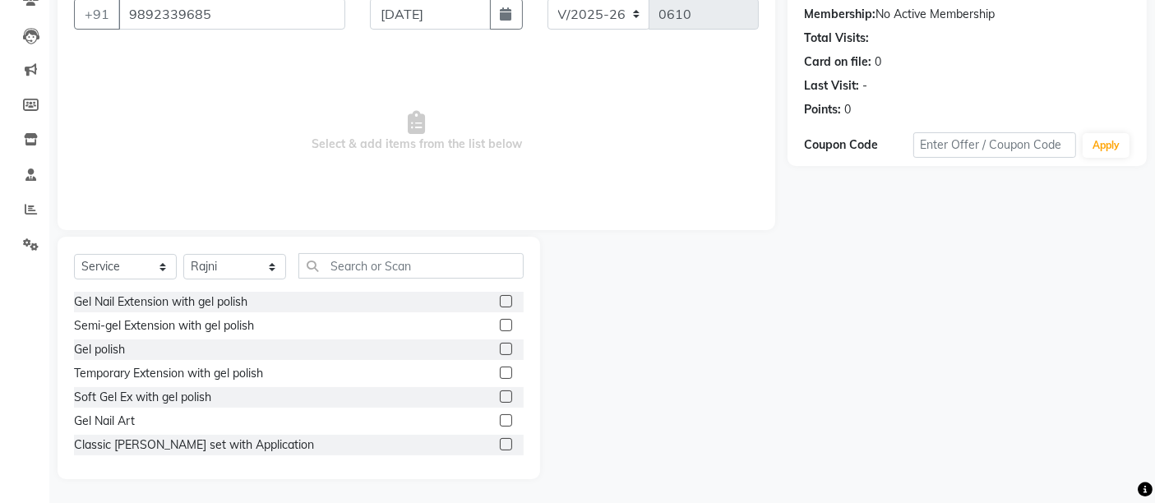
click at [500, 349] on label at bounding box center [506, 349] width 12 height 12
click at [500, 349] on input "checkbox" at bounding box center [505, 349] width 11 height 11
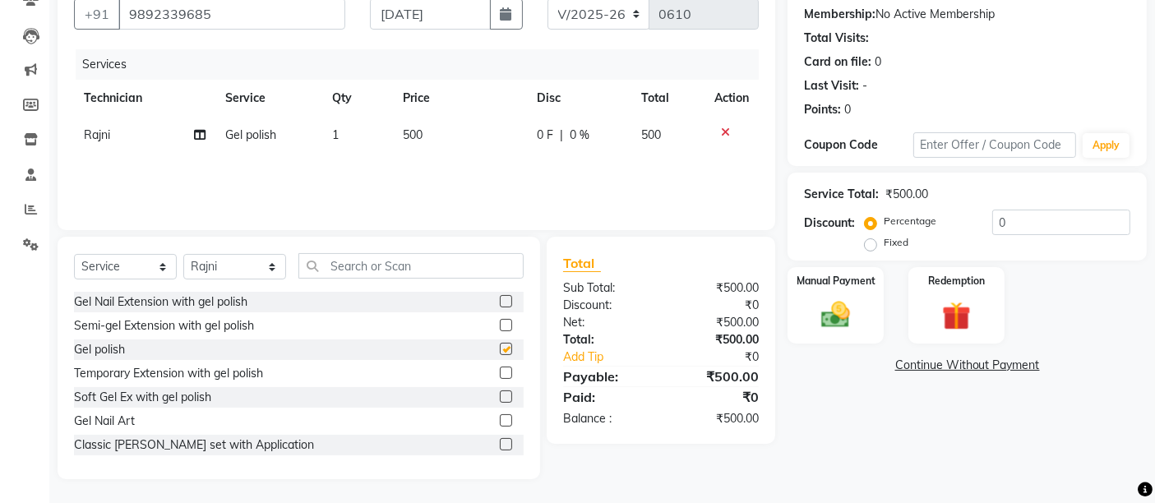
checkbox input "false"
click at [415, 135] on span "500" at bounding box center [414, 134] width 20 height 15
select select "59814"
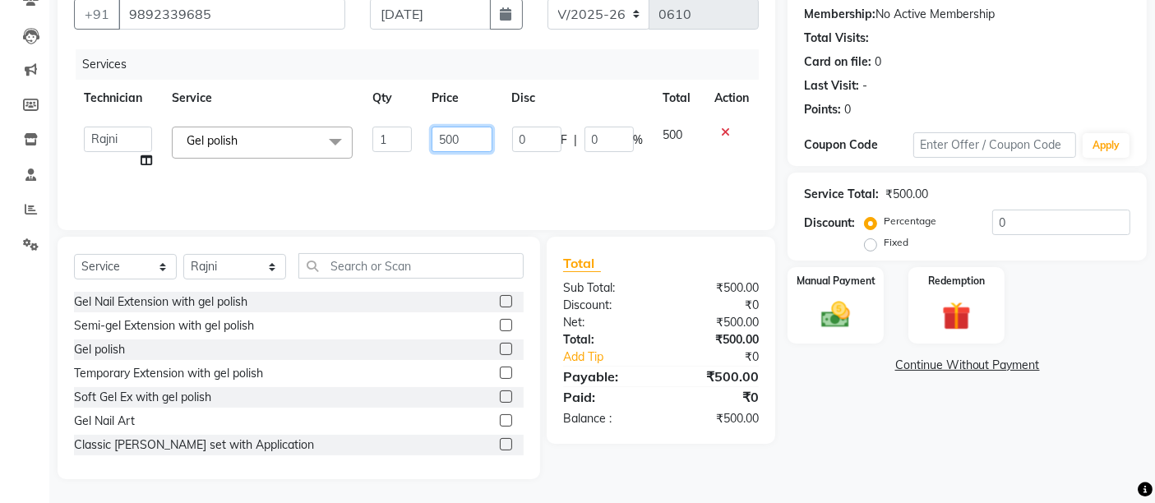
click at [458, 132] on input "500" at bounding box center [462, 139] width 60 height 25
type input "5"
type input "650"
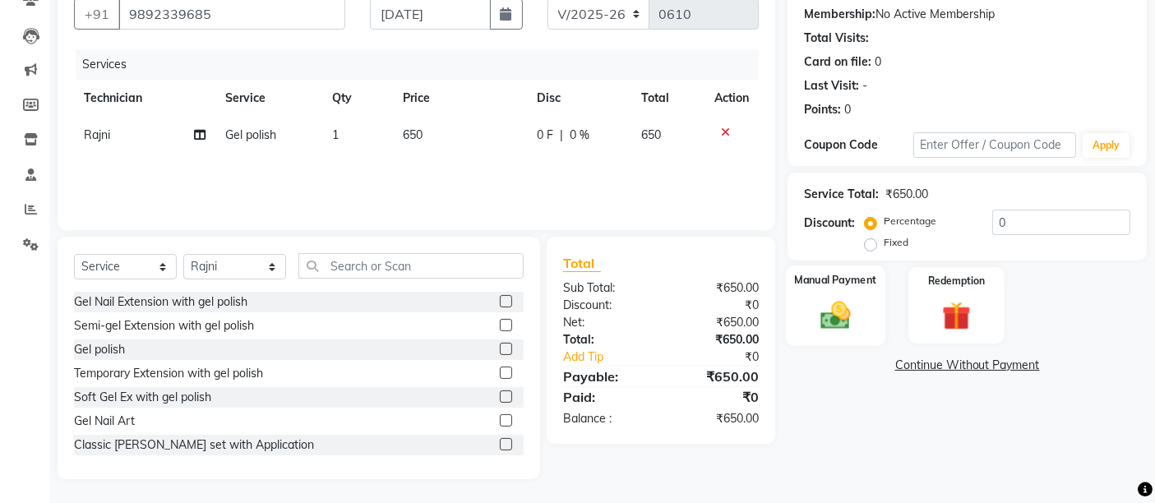
click at [871, 299] on div "Manual Payment" at bounding box center [835, 306] width 99 height 81
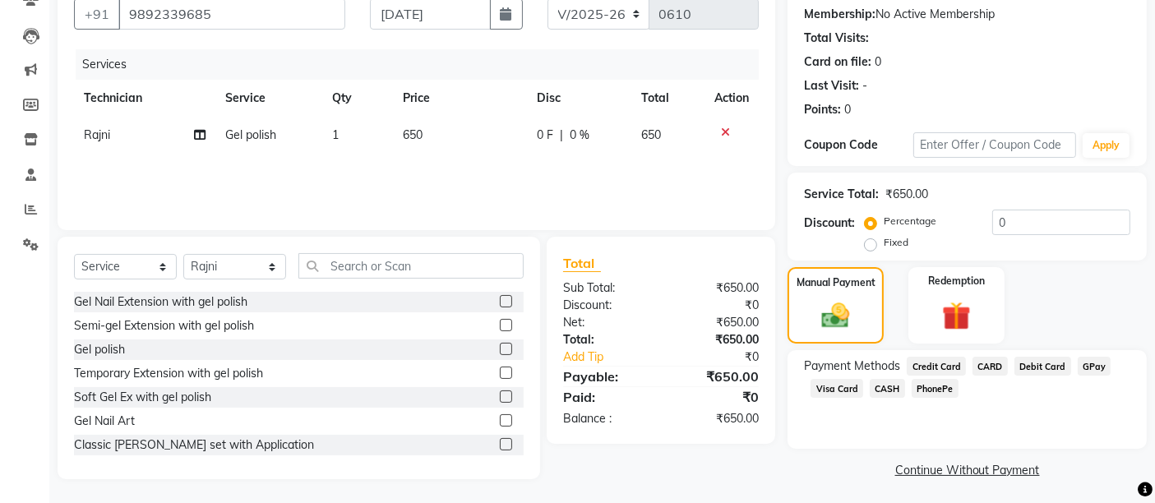
click at [870, 389] on span "CASH" at bounding box center [887, 388] width 35 height 19
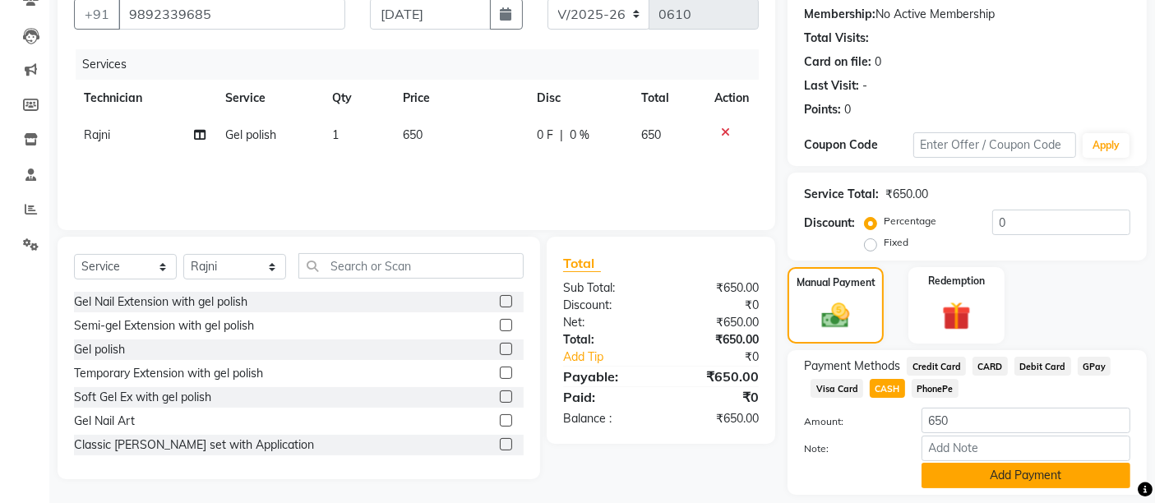
click at [927, 472] on button "Add Payment" at bounding box center [1026, 475] width 209 height 25
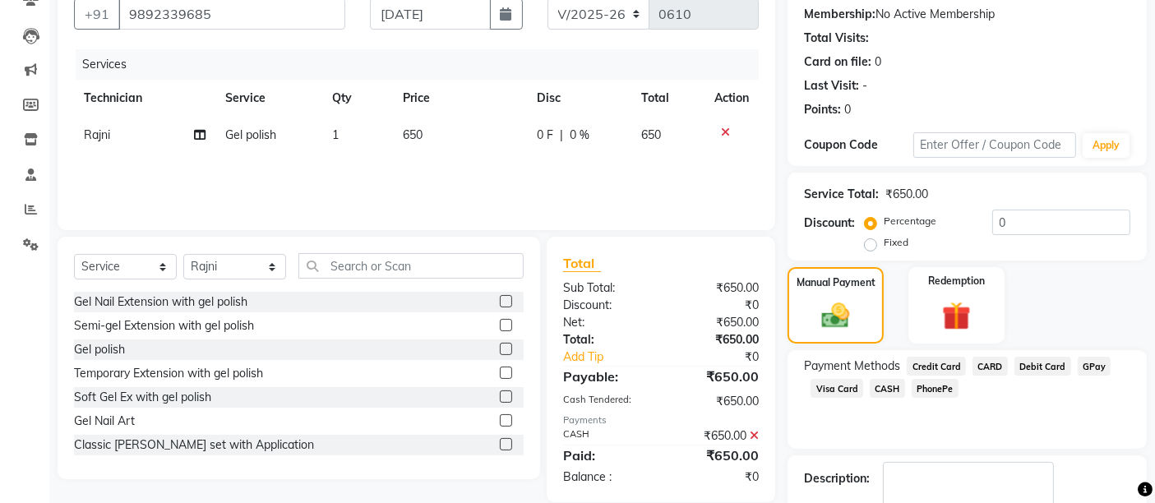
scroll to position [250, 0]
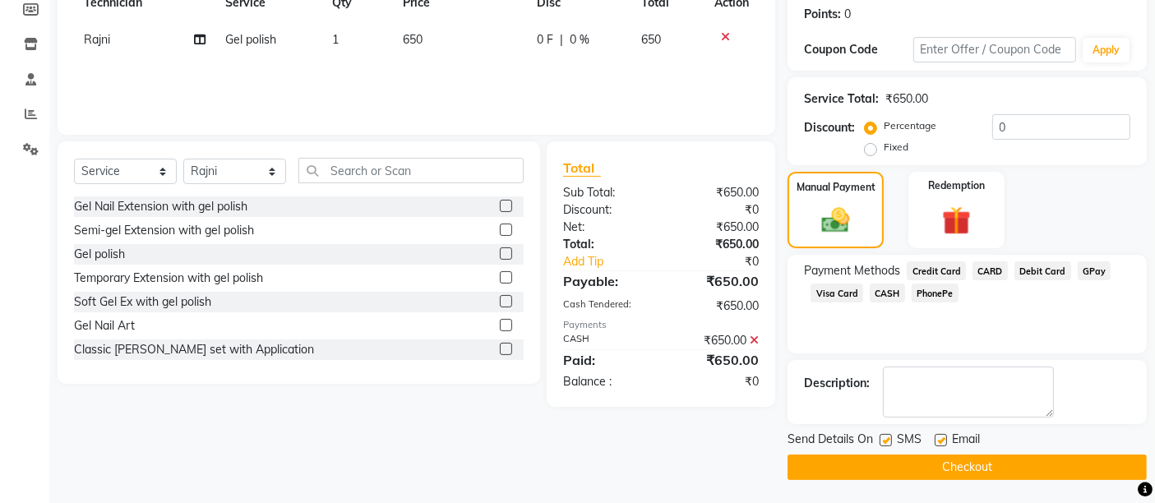
click at [927, 472] on button "Checkout" at bounding box center [967, 467] width 359 height 25
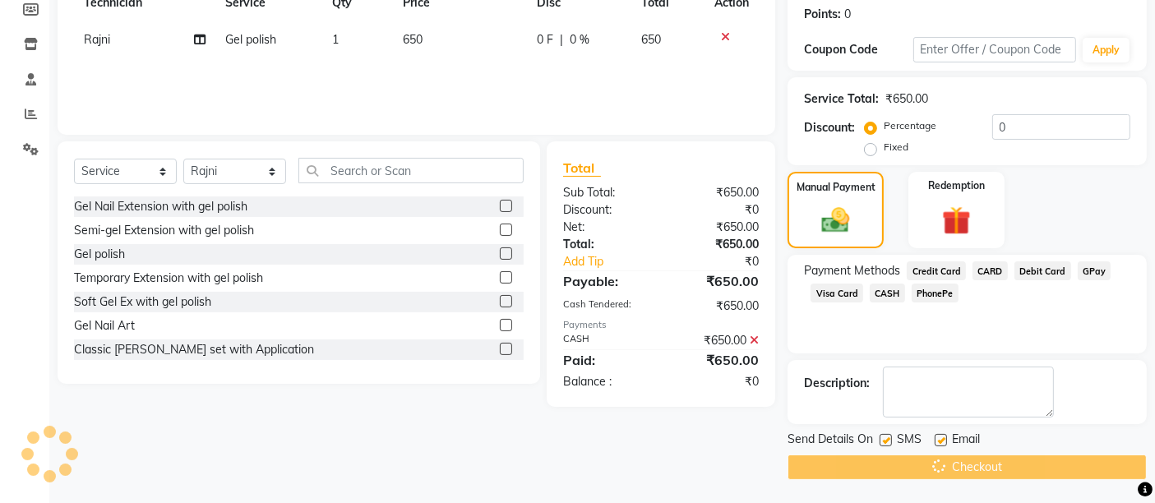
click at [927, 472] on div "Checkout" at bounding box center [967, 467] width 359 height 25
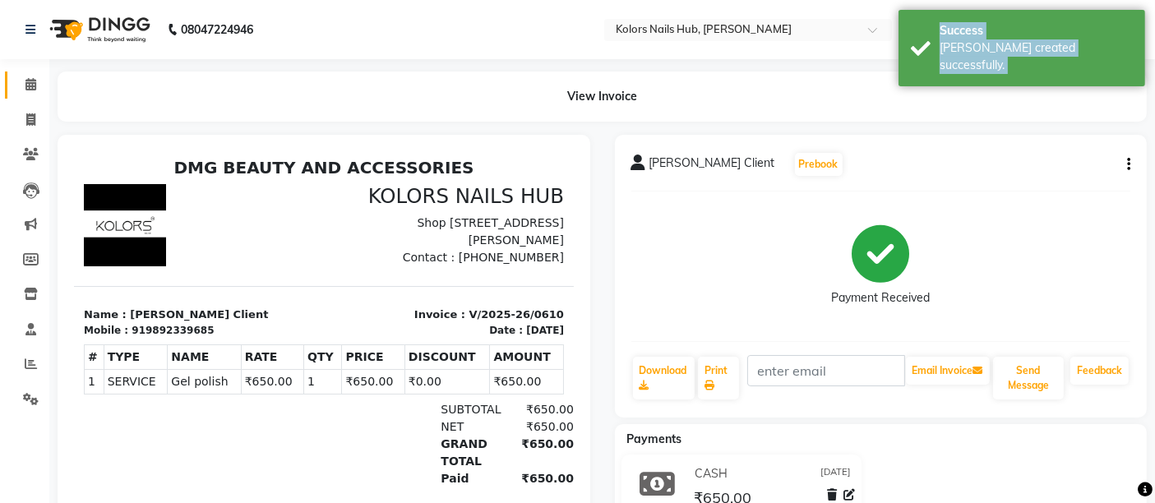
click at [23, 74] on link "Calendar" at bounding box center [24, 85] width 39 height 27
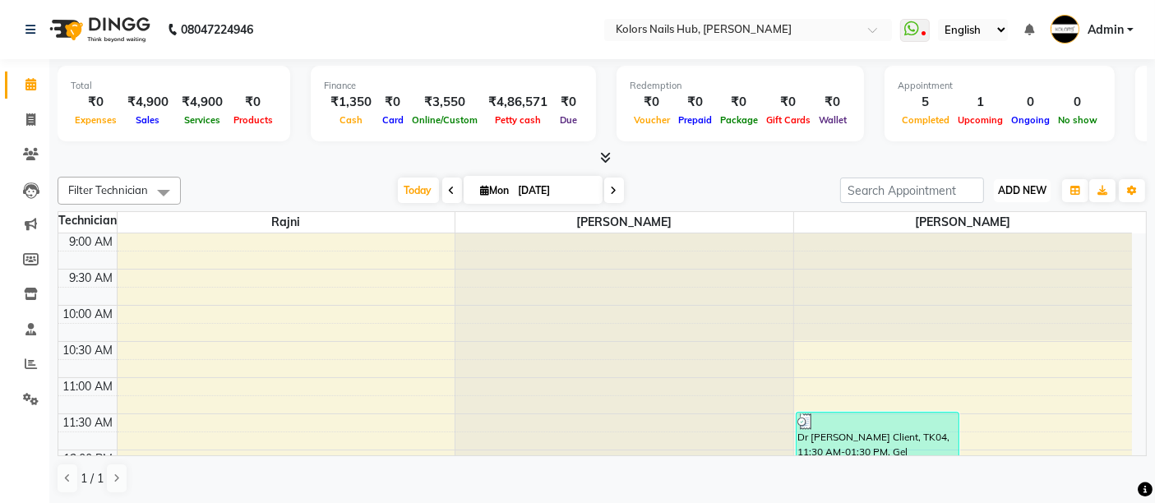
click at [1018, 194] on span "ADD NEW" at bounding box center [1022, 190] width 49 height 12
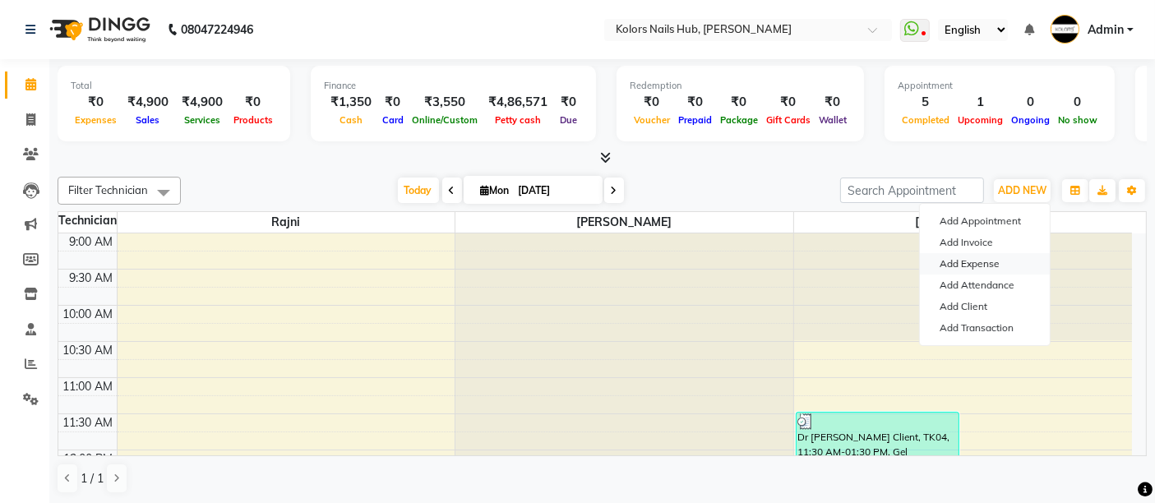
click at [992, 267] on link "Add Expense" at bounding box center [985, 263] width 130 height 21
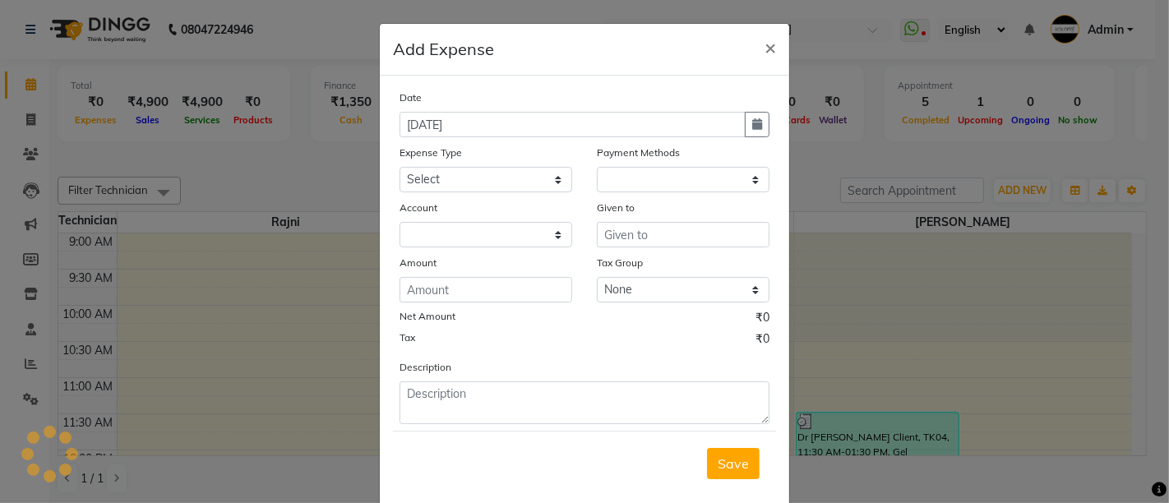
select select "1"
select select "6199"
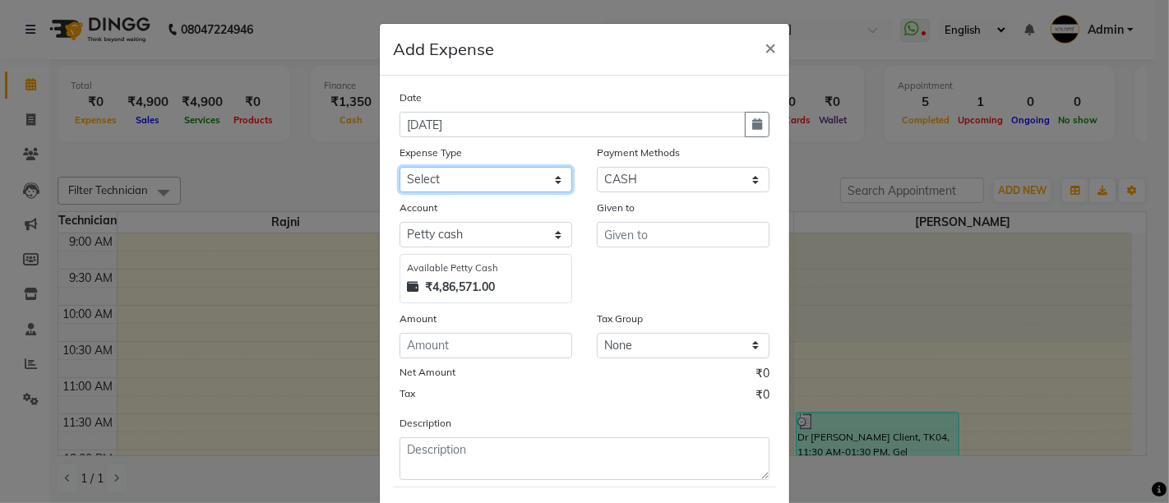
click at [492, 180] on select "Select Advance Salary Bank charges Car maintenance Cash transfer to bank Cash t…" at bounding box center [486, 179] width 173 height 25
select select "17"
click at [510, 178] on select "Select Advance Salary Bank charges Car maintenance Cash transfer to bank Cash t…" at bounding box center [486, 179] width 173 height 25
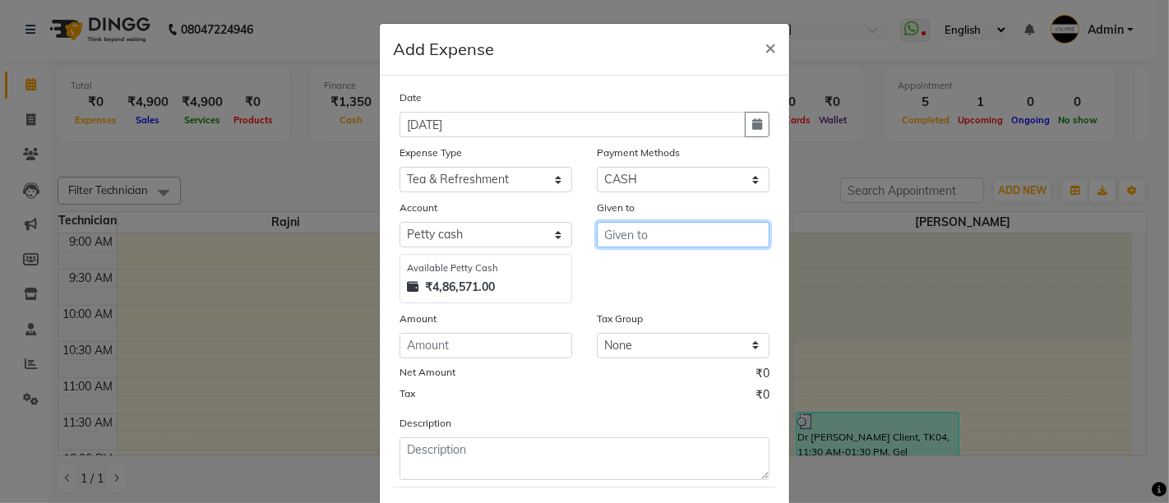
click at [634, 238] on input "text" at bounding box center [683, 234] width 173 height 25
type input "tea"
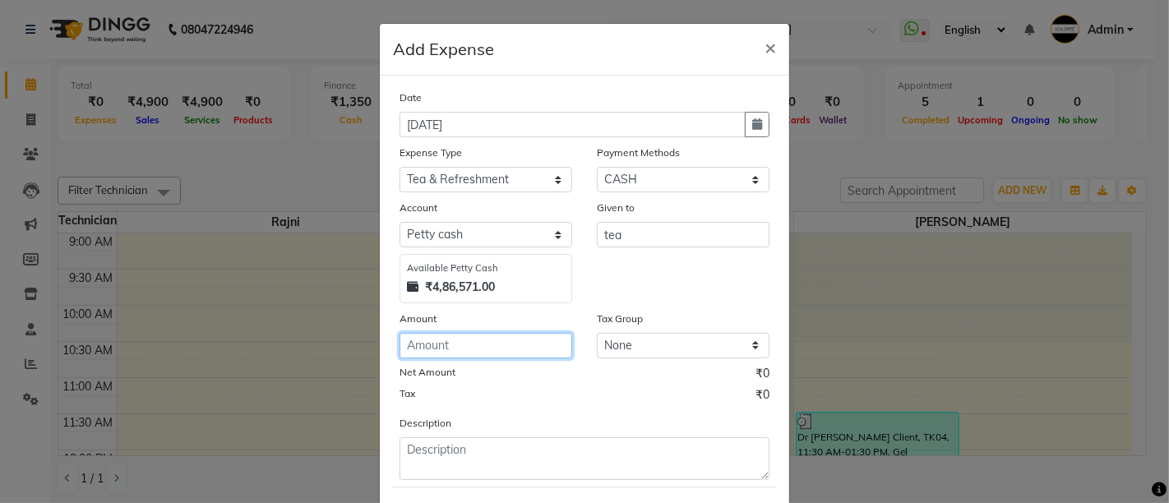
click at [518, 340] on input "number" at bounding box center [486, 345] width 173 height 25
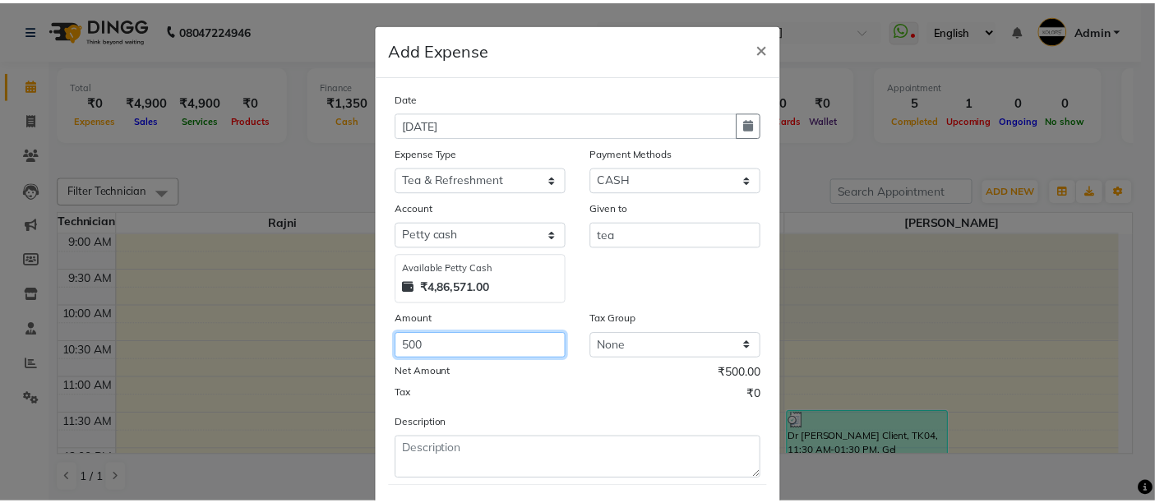
scroll to position [83, 0]
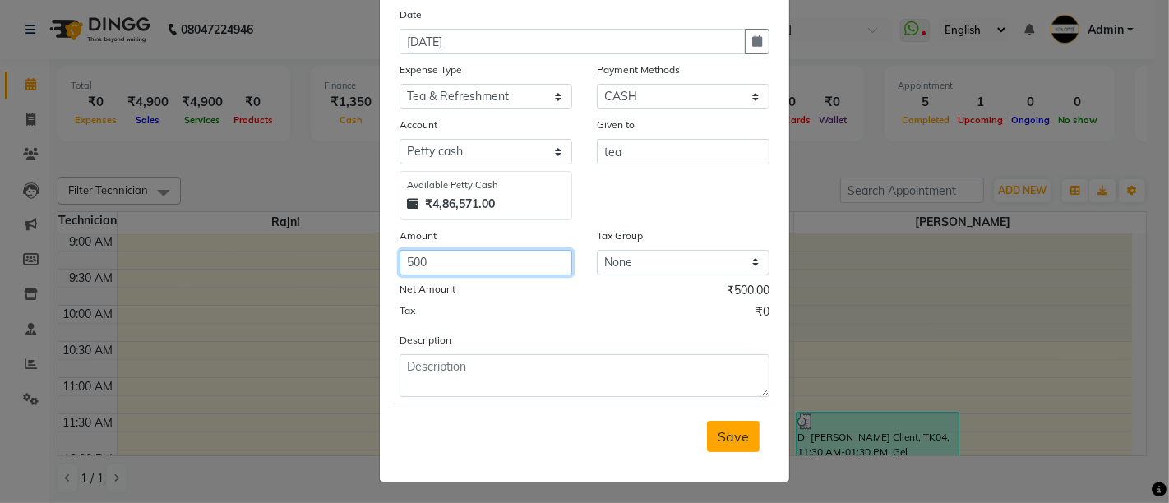
type input "500"
click at [733, 437] on span "Save" at bounding box center [733, 436] width 31 height 16
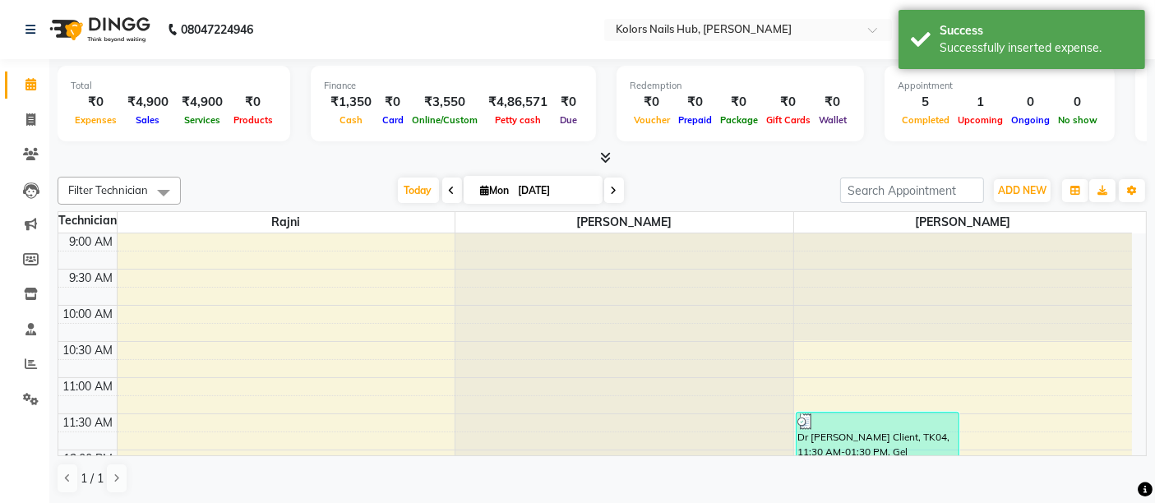
click at [0, 88] on li "Calendar" at bounding box center [24, 84] width 49 height 35
click at [607, 159] on icon at bounding box center [605, 157] width 11 height 12
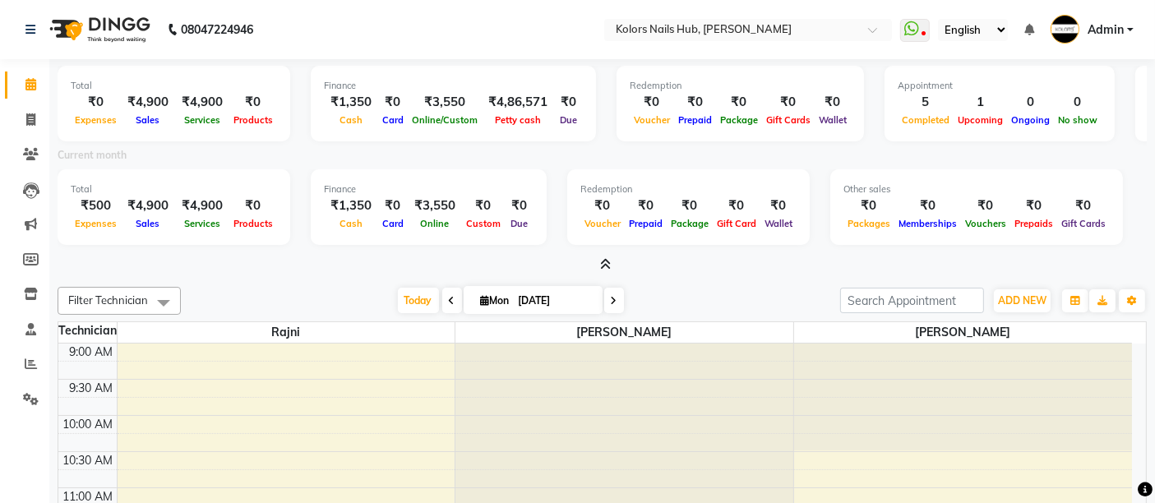
click at [605, 269] on icon at bounding box center [605, 264] width 11 height 12
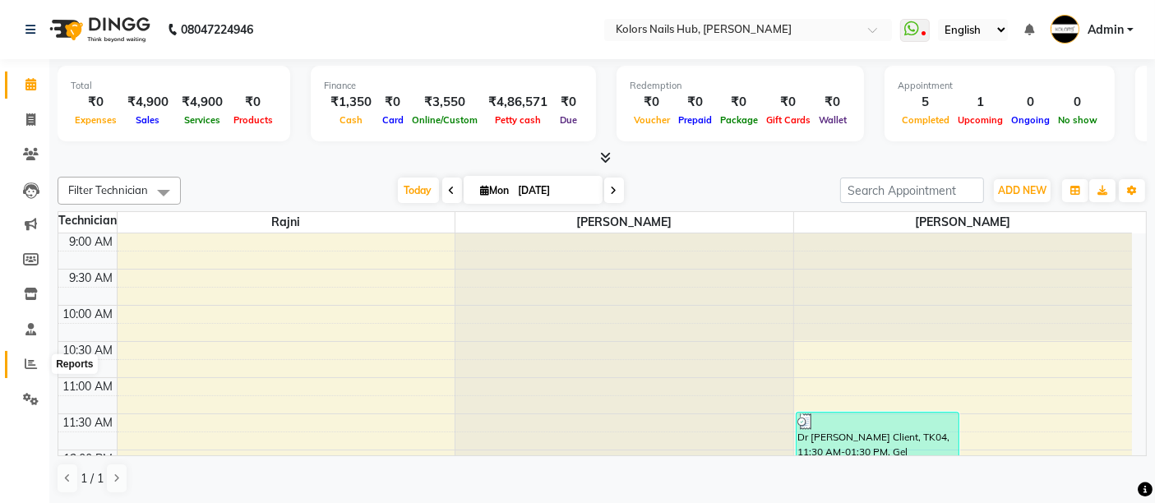
click at [34, 364] on icon at bounding box center [31, 364] width 12 height 12
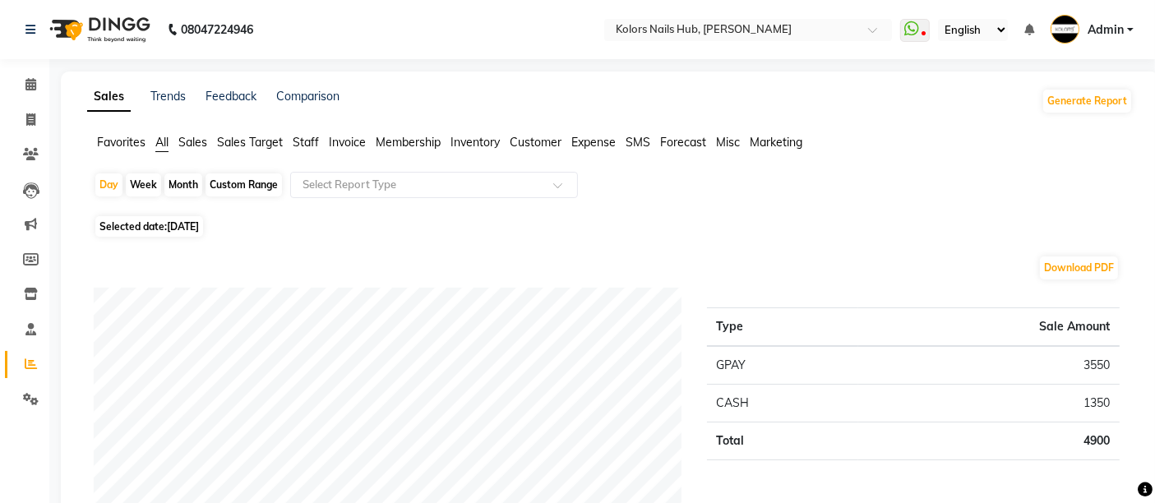
click at [231, 141] on span "Sales Target" at bounding box center [250, 142] width 66 height 15
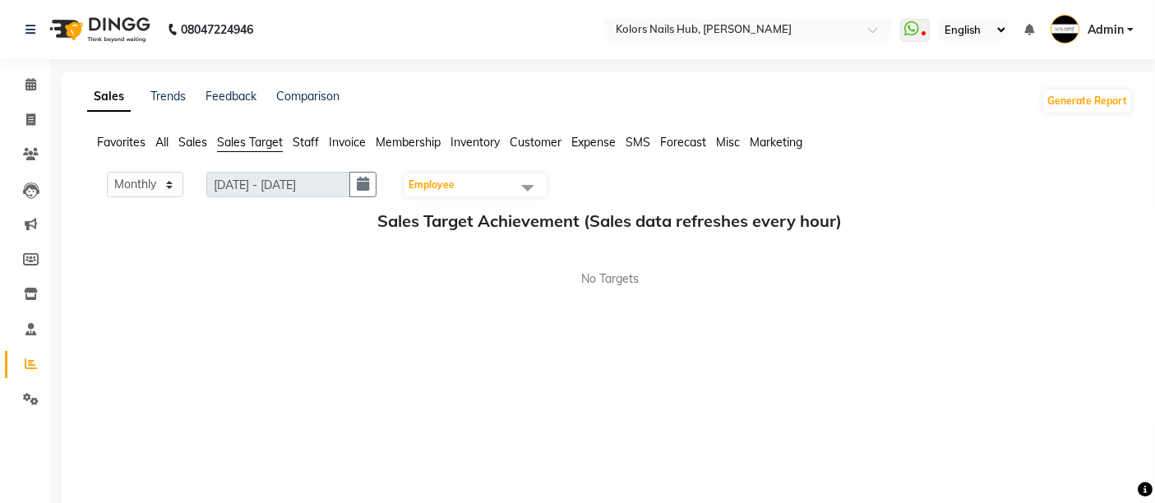
click at [488, 183] on span "Employee" at bounding box center [475, 184] width 142 height 23
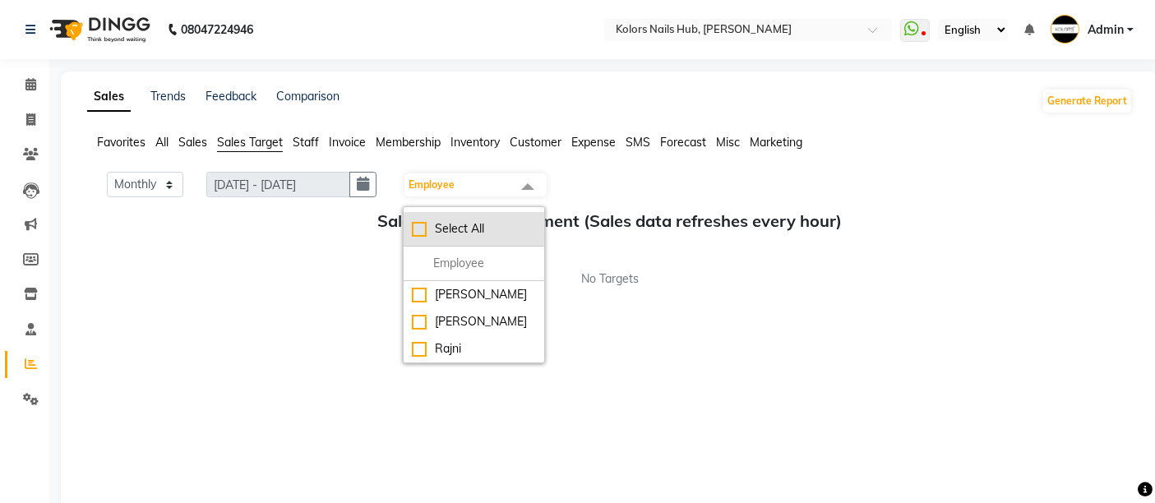
click at [418, 222] on div "Select All" at bounding box center [474, 228] width 124 height 17
checkbox input "true"
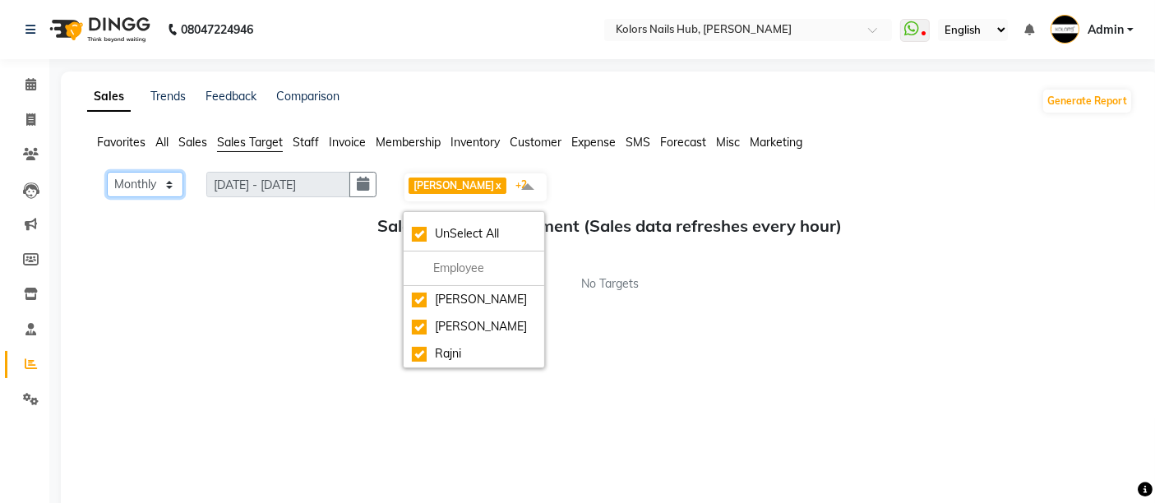
click at [152, 183] on select "Monthly Weekly" at bounding box center [145, 184] width 76 height 25
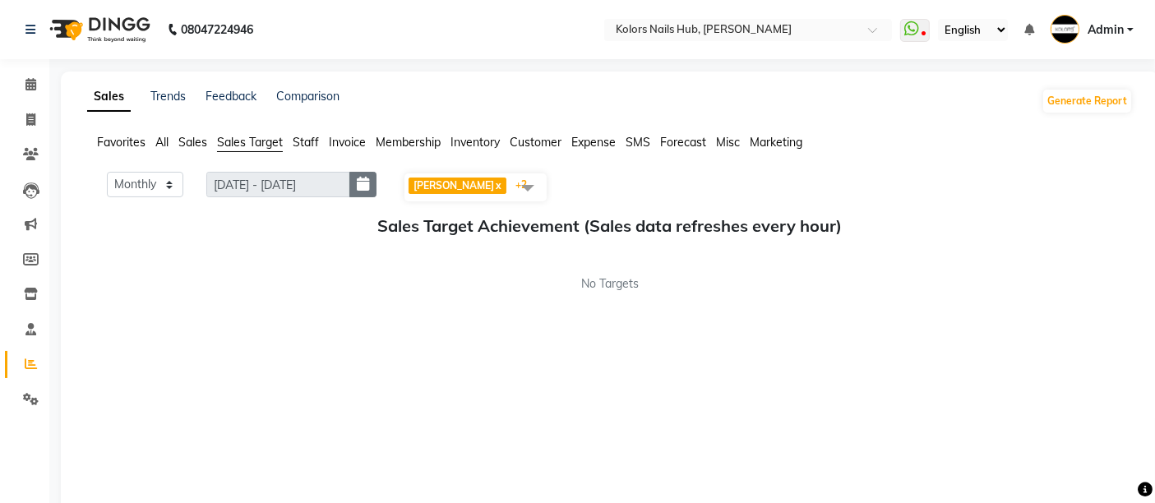
click at [366, 184] on icon "button" at bounding box center [363, 184] width 12 height 1
select select "9"
select select "2025"
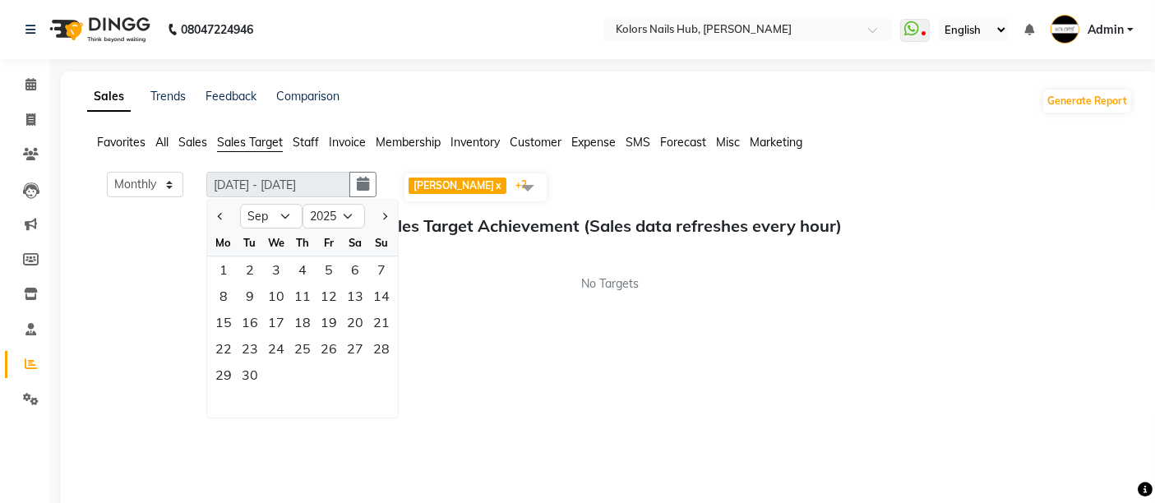
click at [211, 211] on div at bounding box center [223, 216] width 33 height 26
click at [215, 212] on button "Previous month" at bounding box center [221, 216] width 14 height 26
select select "8"
click at [317, 264] on div "1" at bounding box center [329, 270] width 26 height 26
type input "01-08-2025 - 31-08-2025"
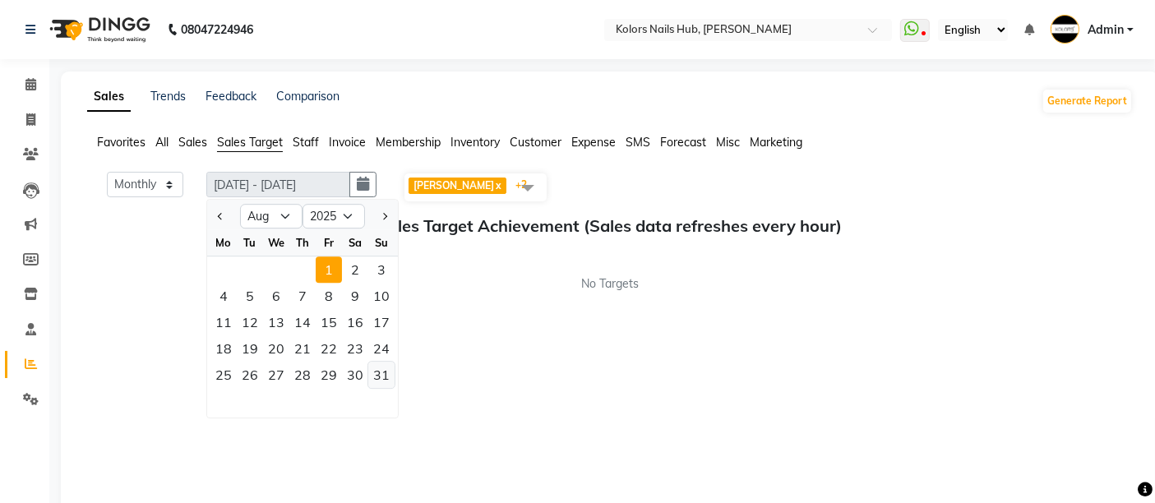
click at [385, 368] on div "31" at bounding box center [381, 375] width 26 height 26
click at [333, 264] on div "1" at bounding box center [329, 270] width 26 height 26
click at [383, 374] on div "31" at bounding box center [381, 375] width 26 height 26
click at [335, 259] on div "1" at bounding box center [329, 270] width 26 height 26
click at [197, 142] on span "Sales" at bounding box center [192, 142] width 29 height 15
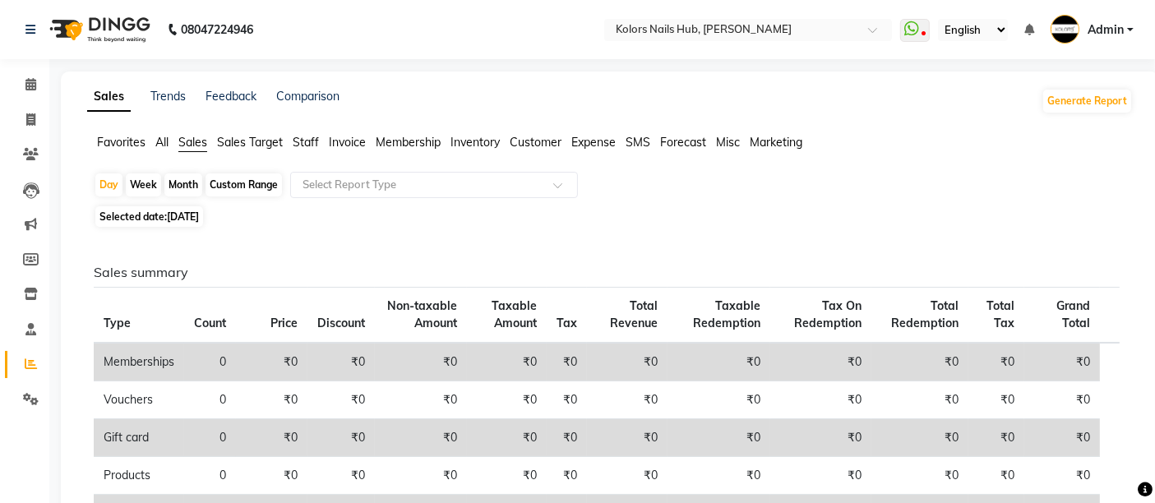
click at [247, 186] on div "Custom Range" at bounding box center [244, 184] width 76 height 23
select select "9"
select select "2025"
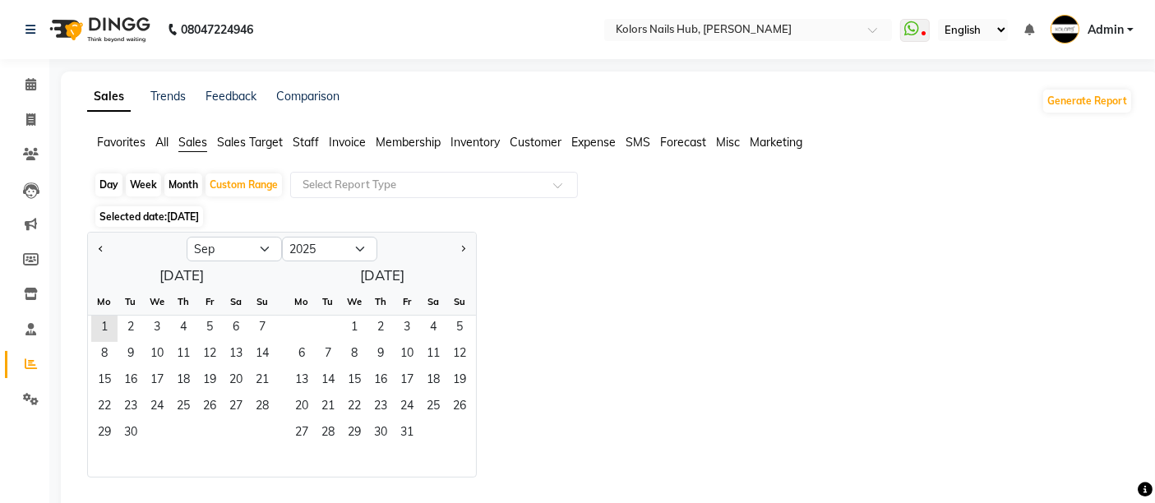
click at [192, 181] on div "Month" at bounding box center [183, 184] width 38 height 23
select select "9"
select select "2025"
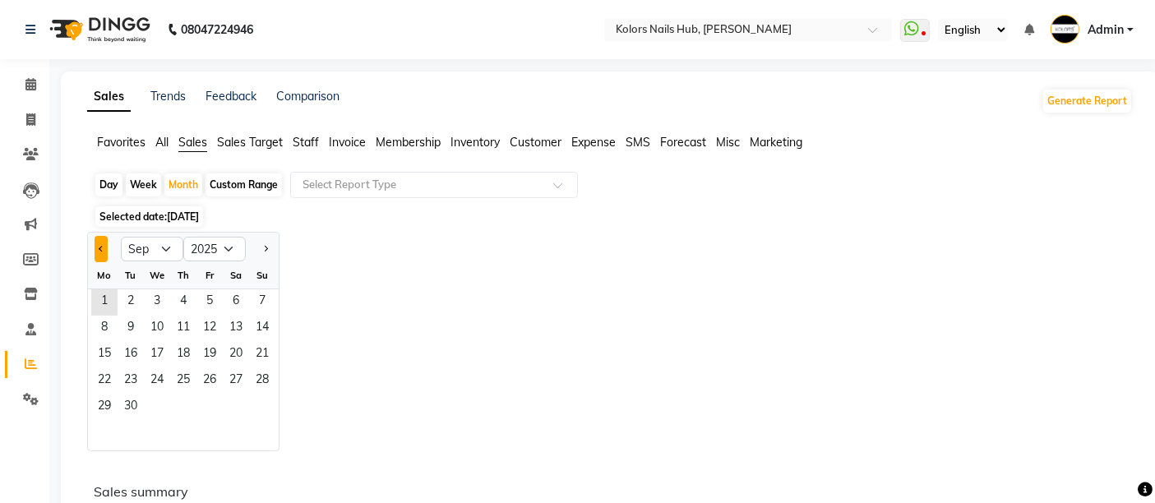
click at [103, 245] on button "Previous month" at bounding box center [101, 249] width 13 height 26
select select "8"
click at [215, 298] on span "1" at bounding box center [209, 302] width 26 height 26
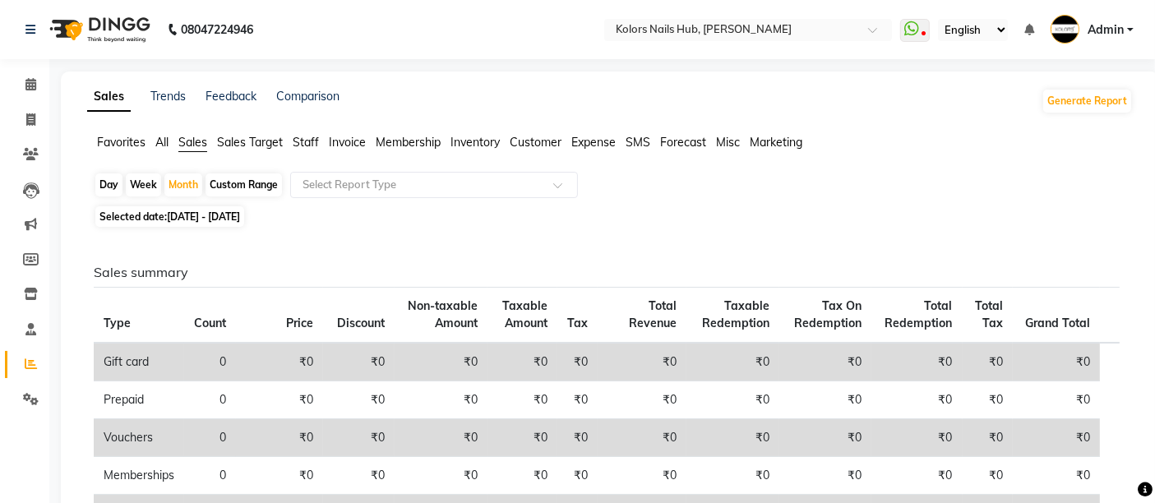
click at [32, 70] on li "Calendar" at bounding box center [24, 84] width 49 height 35
click at [35, 90] on icon at bounding box center [30, 84] width 11 height 12
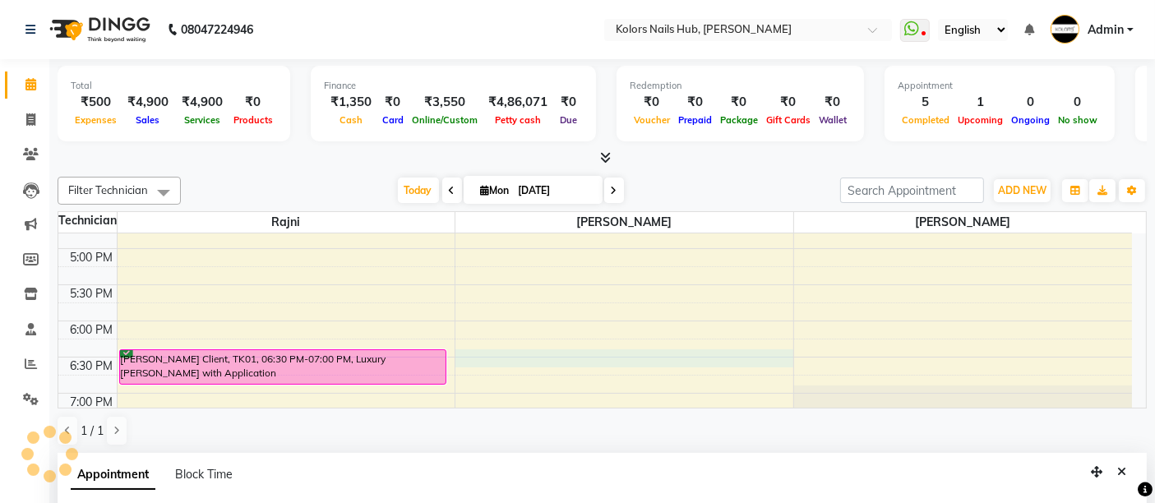
select select "59815"
select select "1110"
select select "tentative"
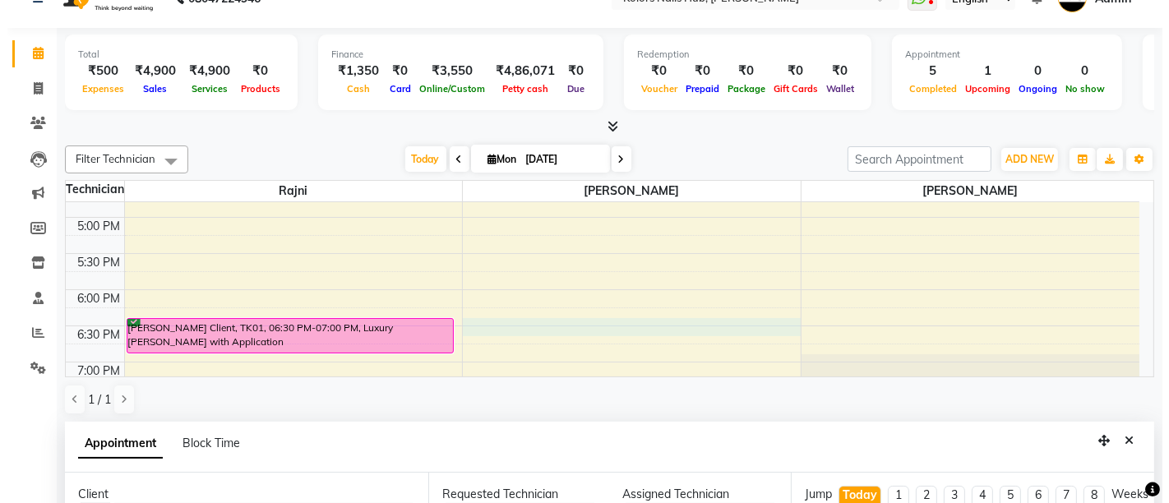
scroll to position [293, 0]
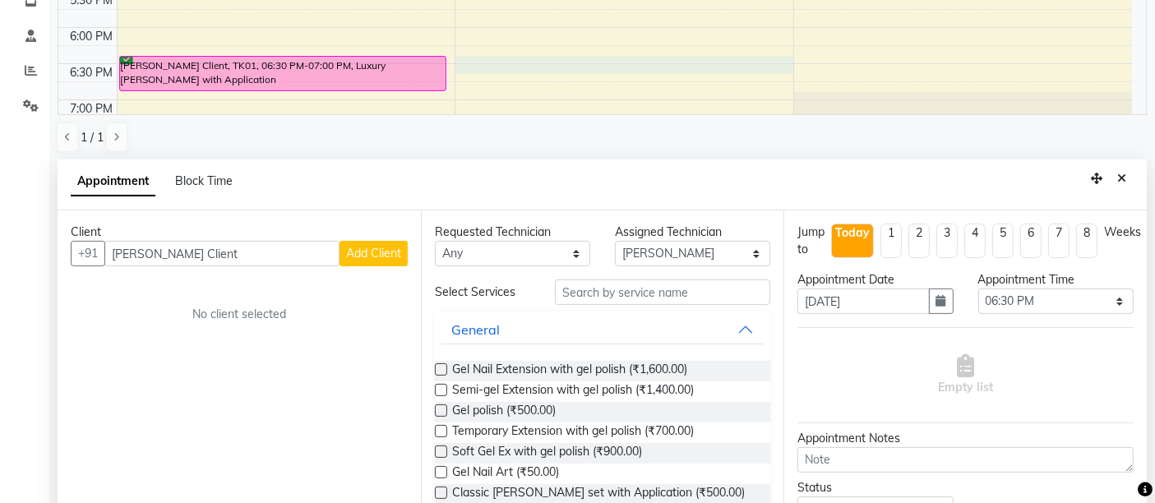
type input "Pranali Doshi Client"
click at [386, 250] on span "Add Client" at bounding box center [373, 253] width 55 height 15
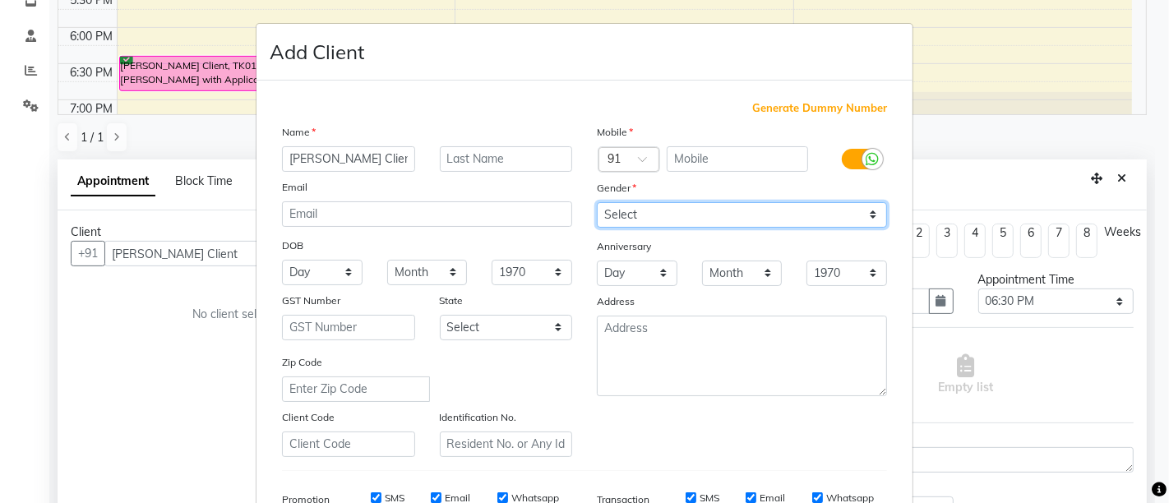
click at [613, 210] on select "Select Male Female Other Prefer Not To Say" at bounding box center [742, 214] width 290 height 25
select select "female"
click at [597, 202] on select "Select Male Female Other Prefer Not To Say" at bounding box center [742, 214] width 290 height 25
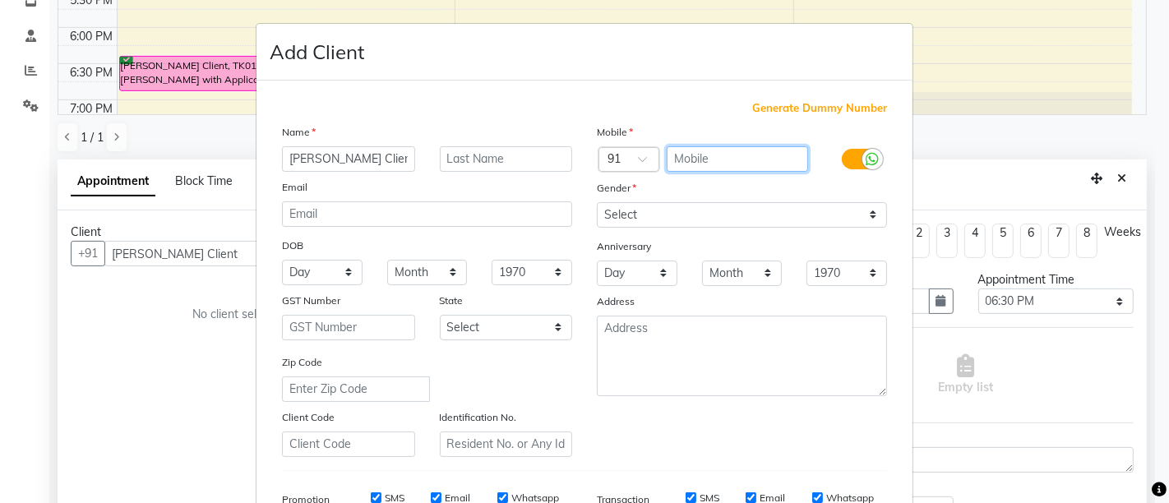
click at [765, 151] on input "text" at bounding box center [738, 158] width 142 height 25
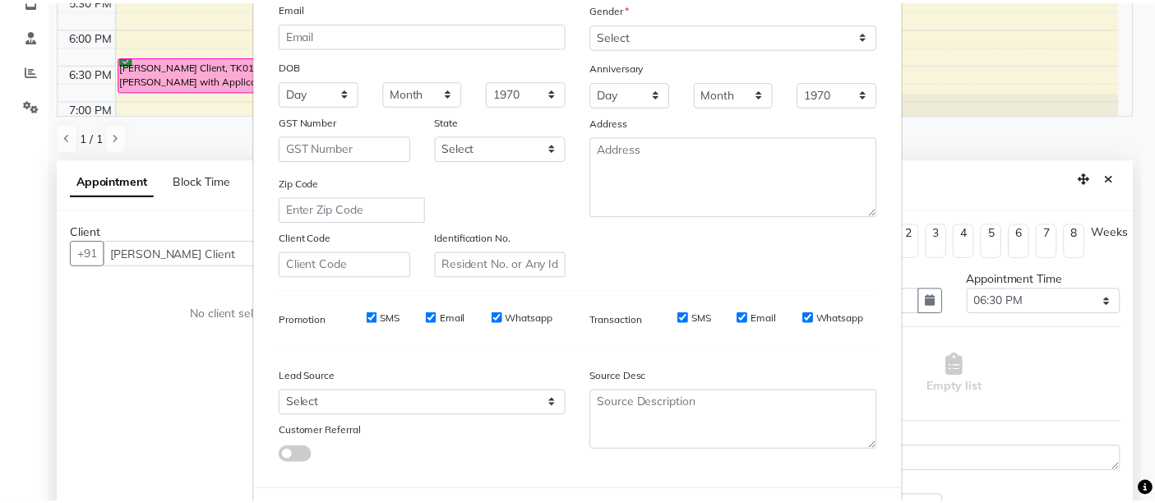
scroll to position [241, 0]
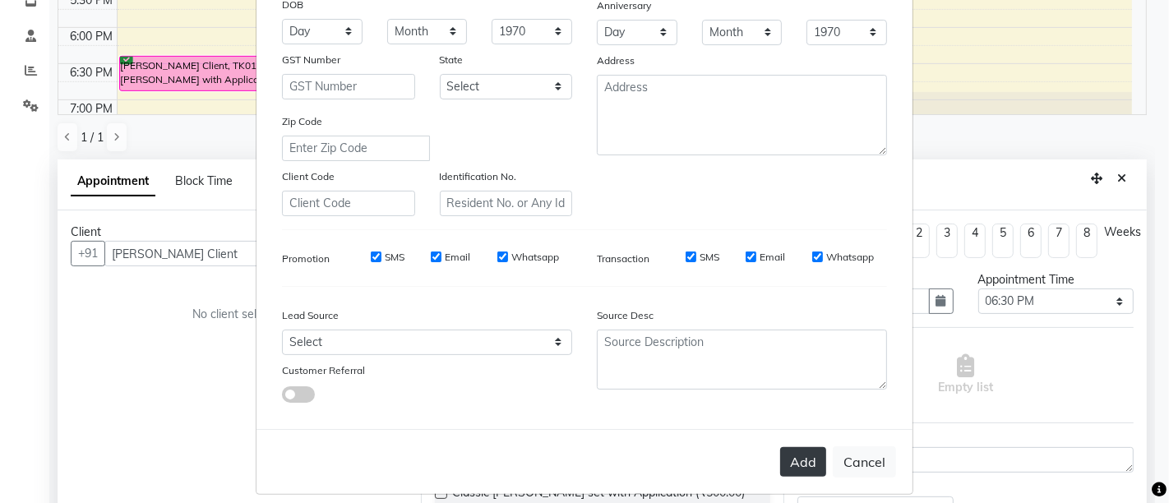
type input "9699901119"
click at [796, 469] on button "Add" at bounding box center [803, 462] width 46 height 30
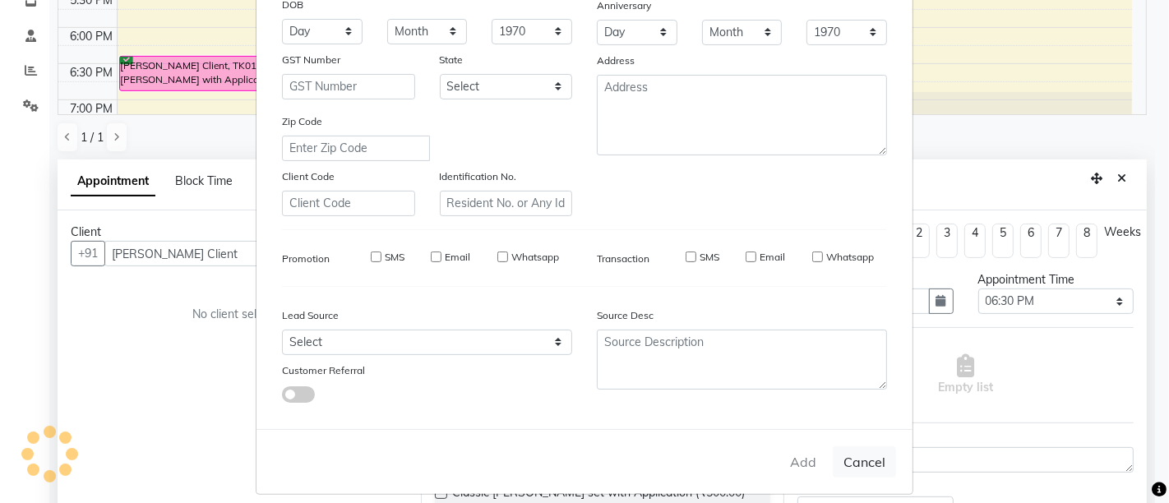
type input "9699901119"
select select
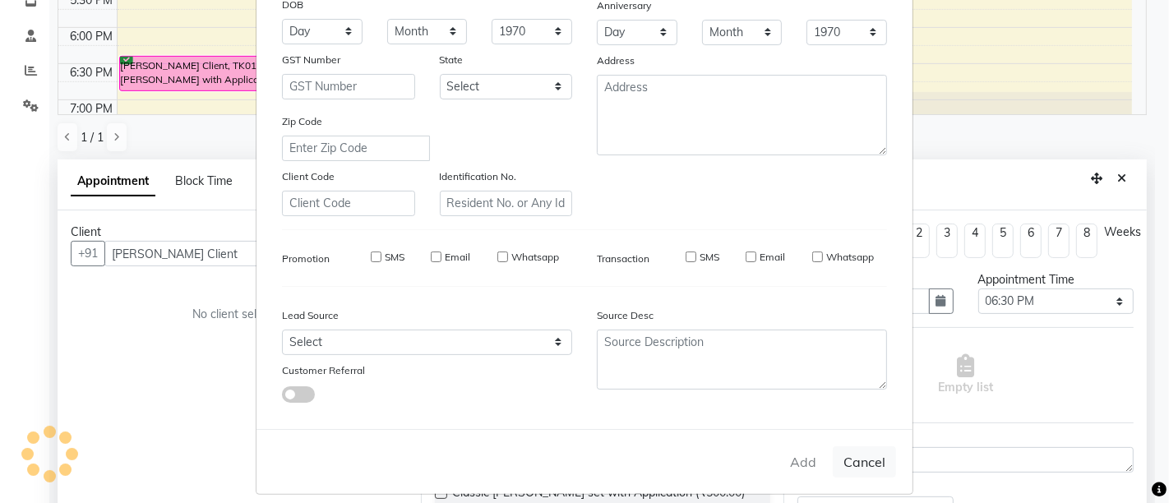
select select
checkbox input "false"
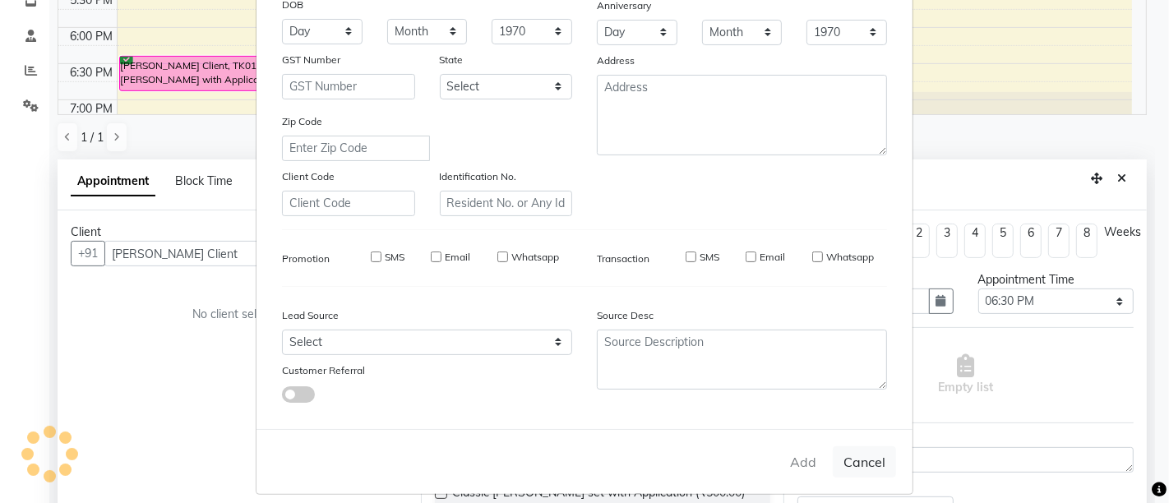
checkbox input "false"
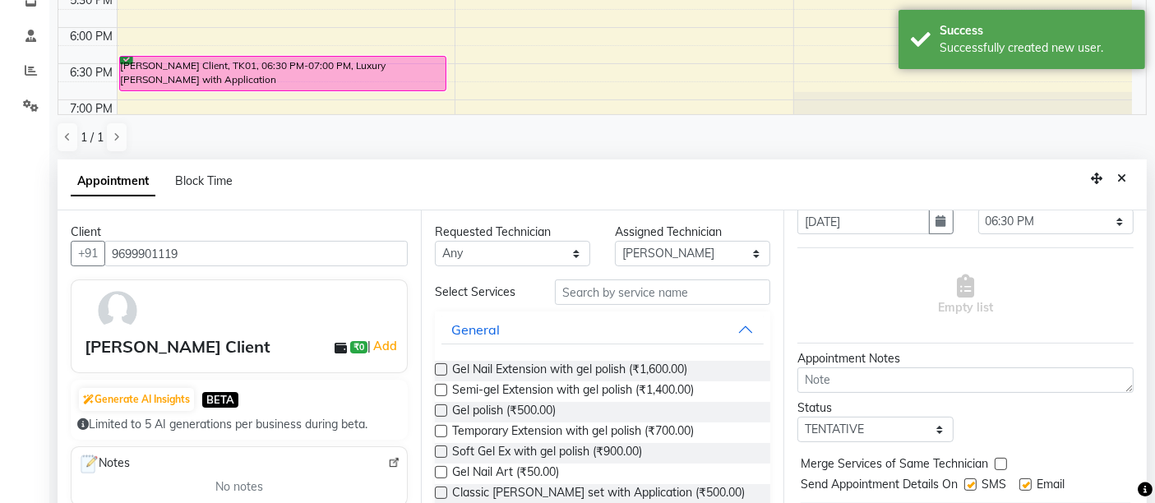
scroll to position [96, 0]
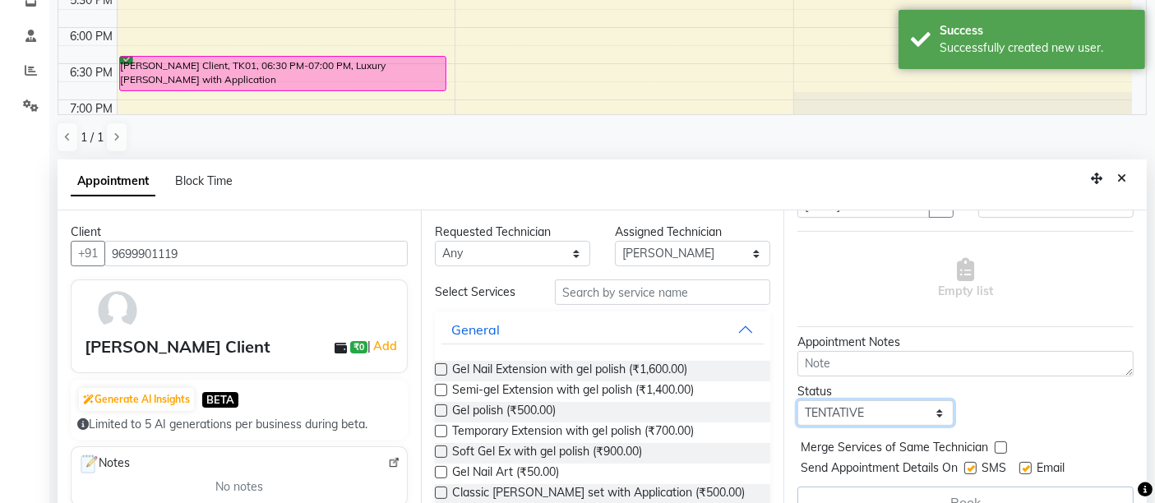
click at [843, 411] on select "Select TENTATIVE CONFIRM CHECK-IN UPCOMING" at bounding box center [874, 412] width 155 height 25
select select "confirm booking"
click at [797, 400] on select "Select TENTATIVE CONFIRM CHECK-IN UPCOMING" at bounding box center [874, 412] width 155 height 25
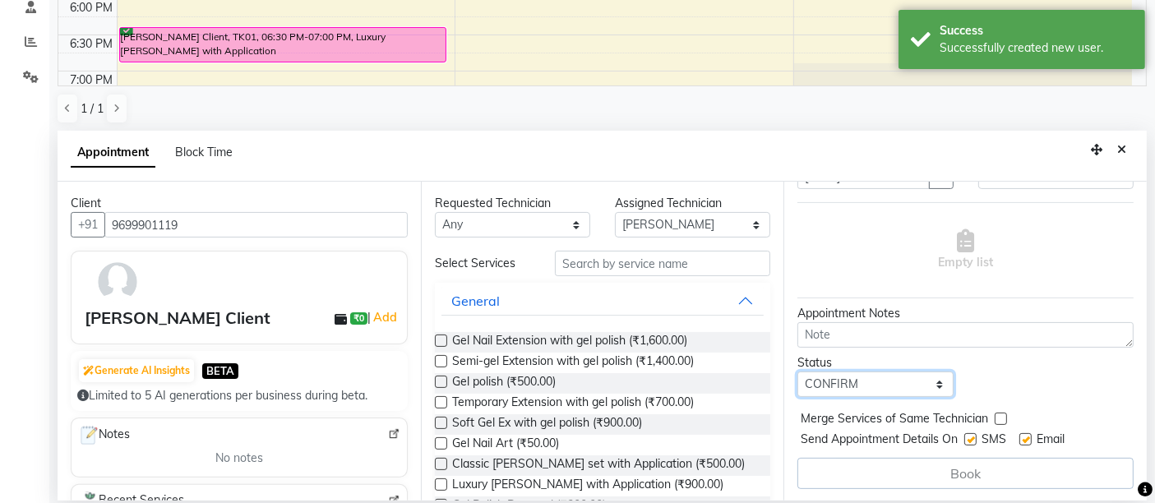
scroll to position [0, 0]
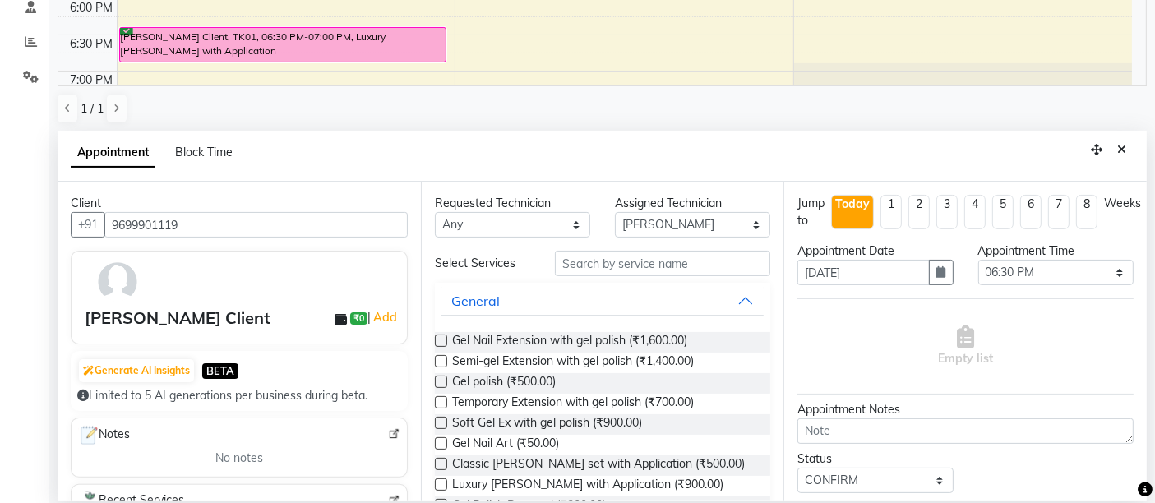
click at [444, 400] on label at bounding box center [441, 402] width 12 height 12
click at [444, 400] on input "checkbox" at bounding box center [440, 404] width 11 height 11
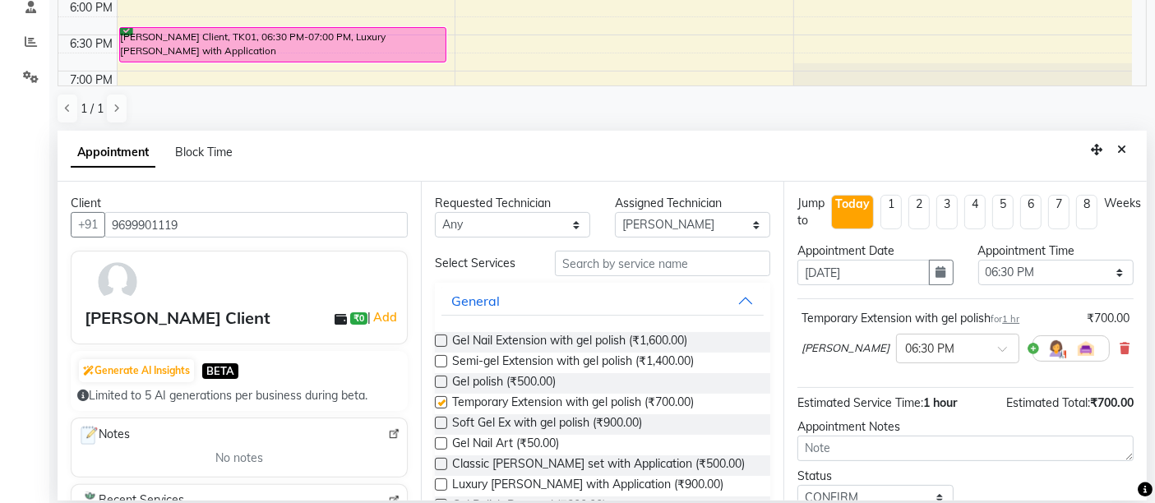
checkbox input "false"
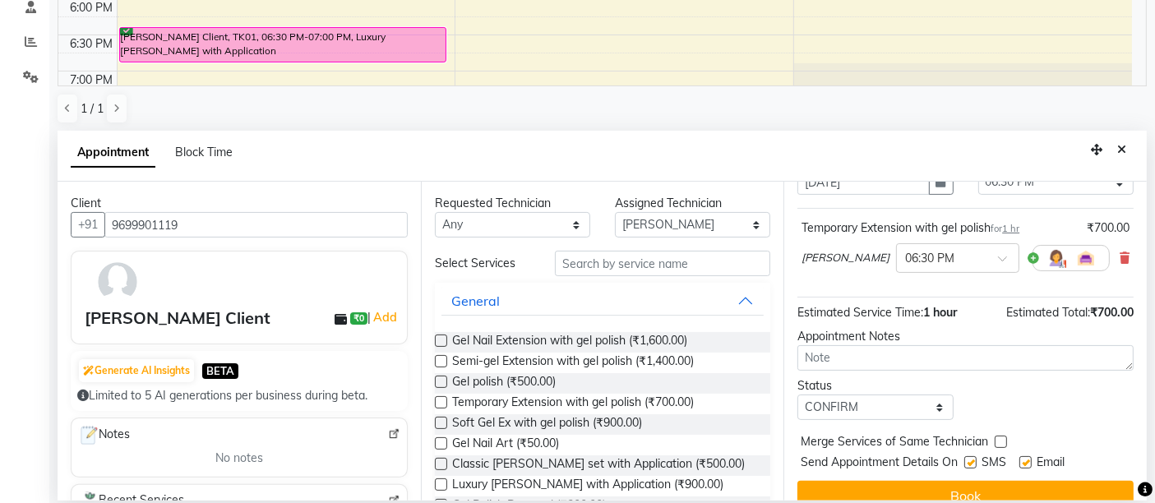
scroll to position [95, 0]
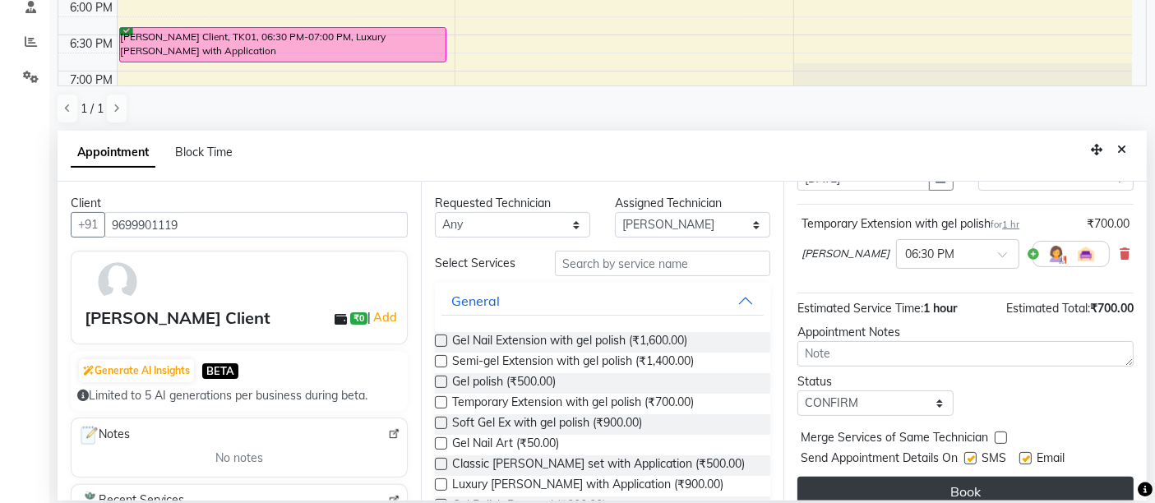
click at [902, 485] on button "Book" at bounding box center [965, 492] width 336 height 30
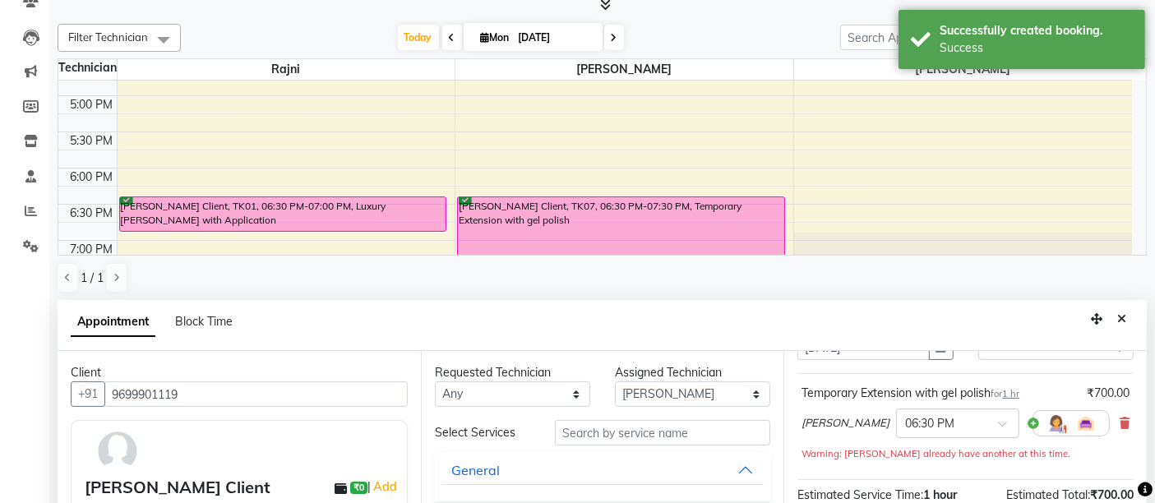
scroll to position [174, 0]
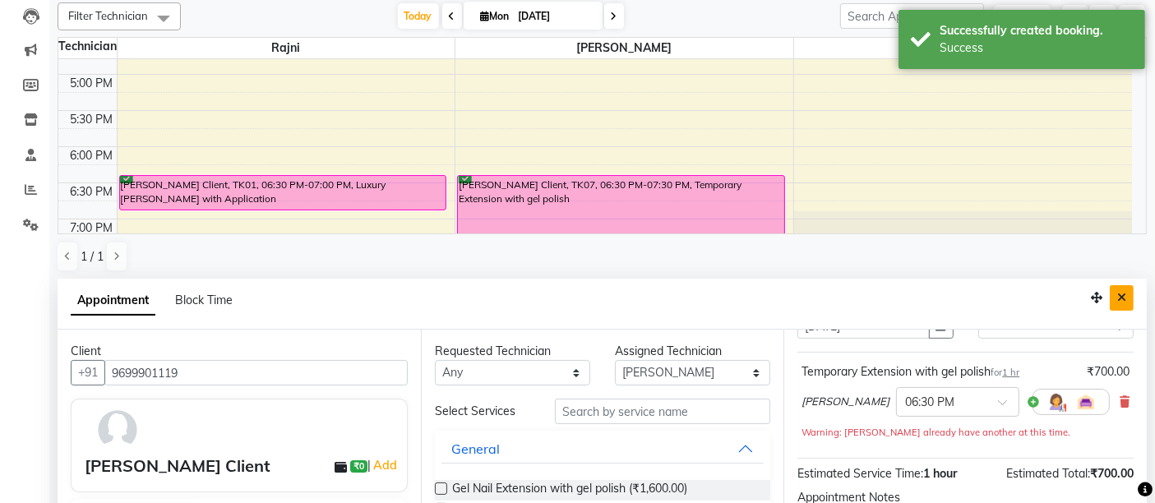
click at [1131, 297] on button "Close" at bounding box center [1122, 297] width 24 height 25
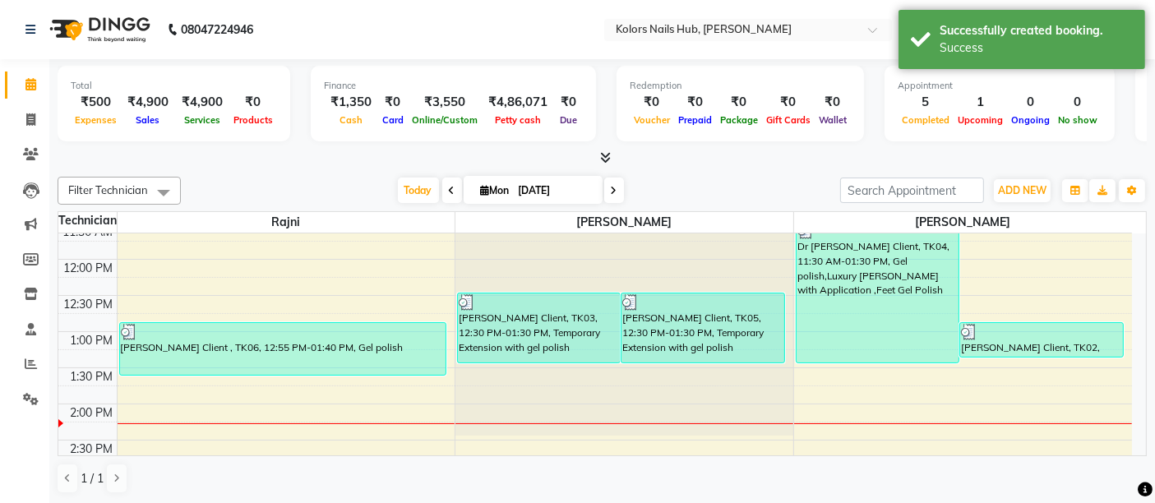
scroll to position [192, 0]
